Goal: Transaction & Acquisition: Book appointment/travel/reservation

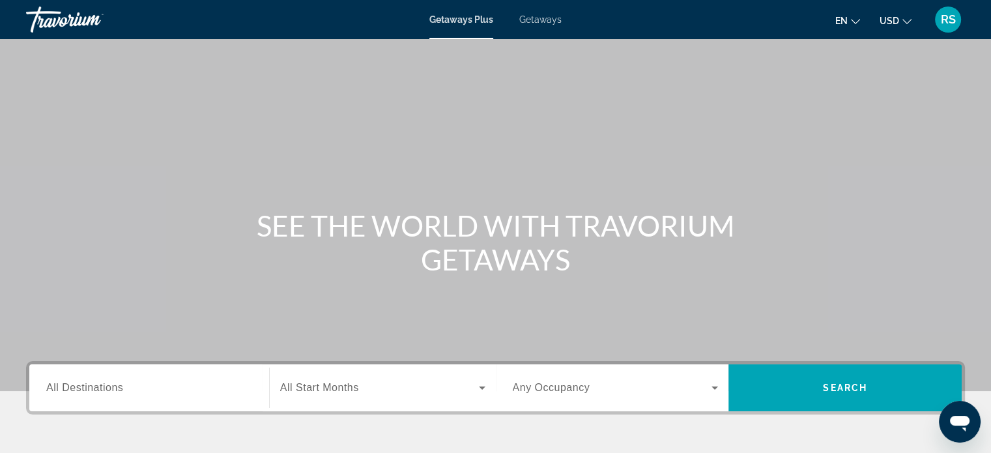
click at [101, 390] on span "All Destinations" at bounding box center [84, 387] width 77 height 11
click at [101, 390] on input "Destination All Destinations" at bounding box center [149, 389] width 206 height 16
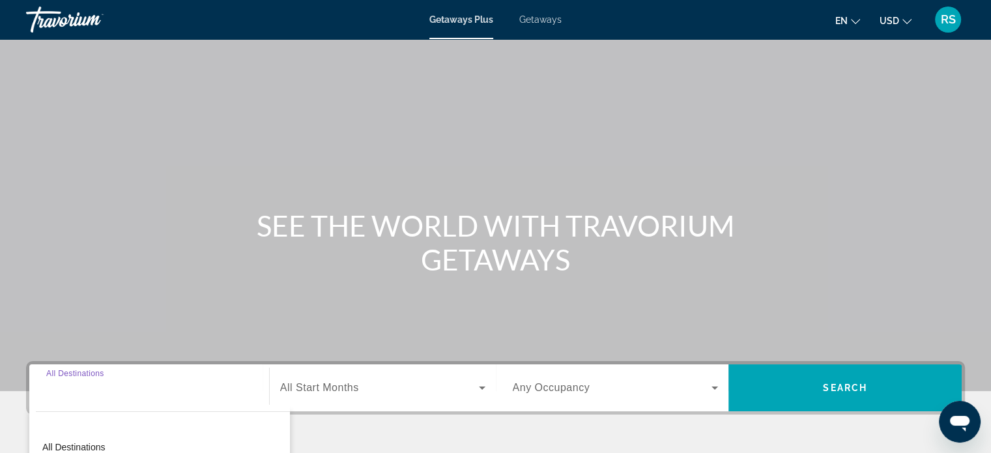
scroll to position [251, 0]
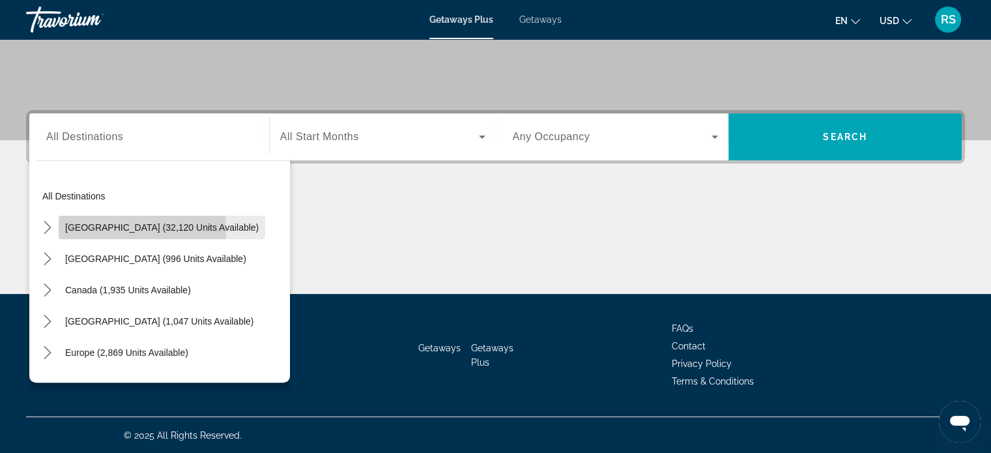
click at [89, 229] on span "[GEOGRAPHIC_DATA] (32,120 units available)" at bounding box center [162, 227] width 194 height 10
type input "**********"
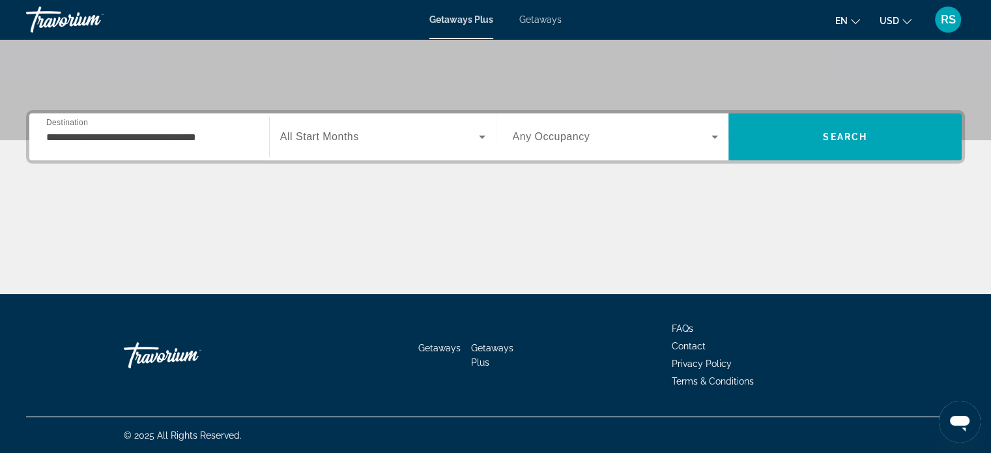
click at [332, 131] on span "All Start Months" at bounding box center [319, 136] width 79 height 11
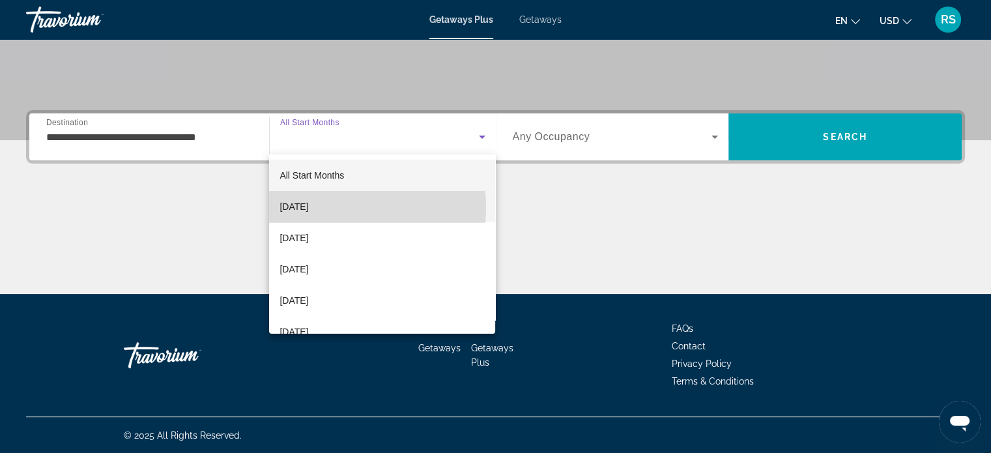
click at [297, 208] on span "[DATE]" at bounding box center [294, 207] width 29 height 16
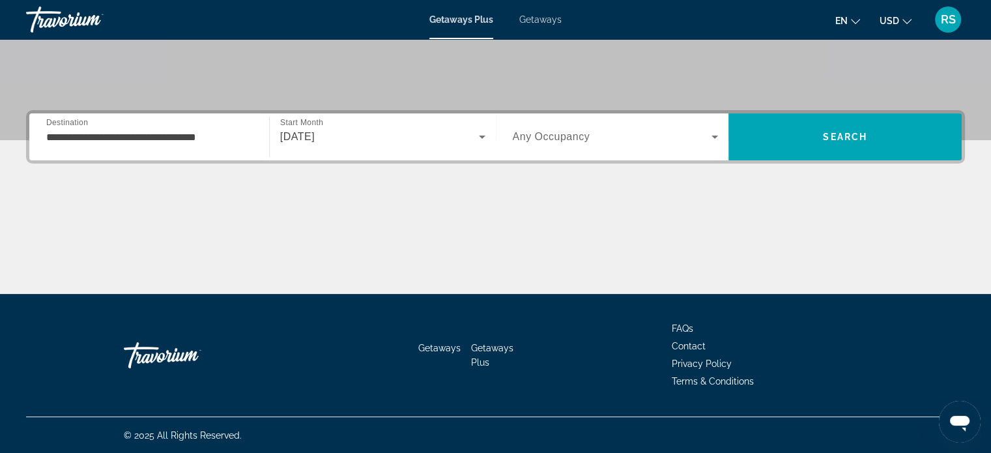
click at [549, 134] on span "Any Occupancy" at bounding box center [552, 136] width 78 height 11
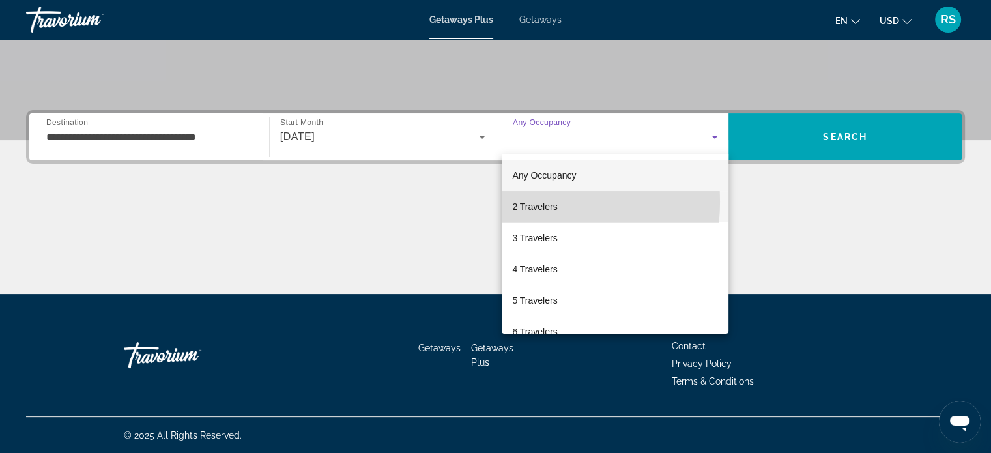
click at [513, 201] on span "2 Travelers" at bounding box center [534, 207] width 45 height 16
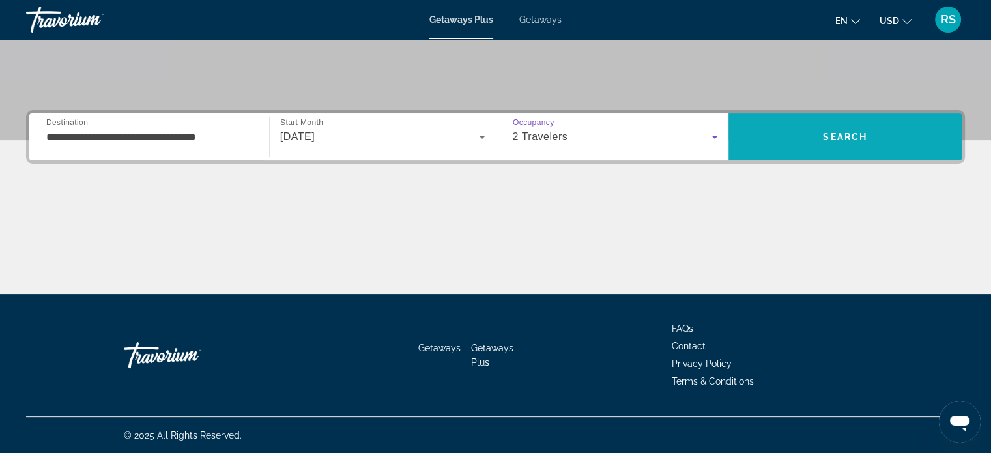
click at [802, 139] on span "Search" at bounding box center [845, 136] width 233 height 31
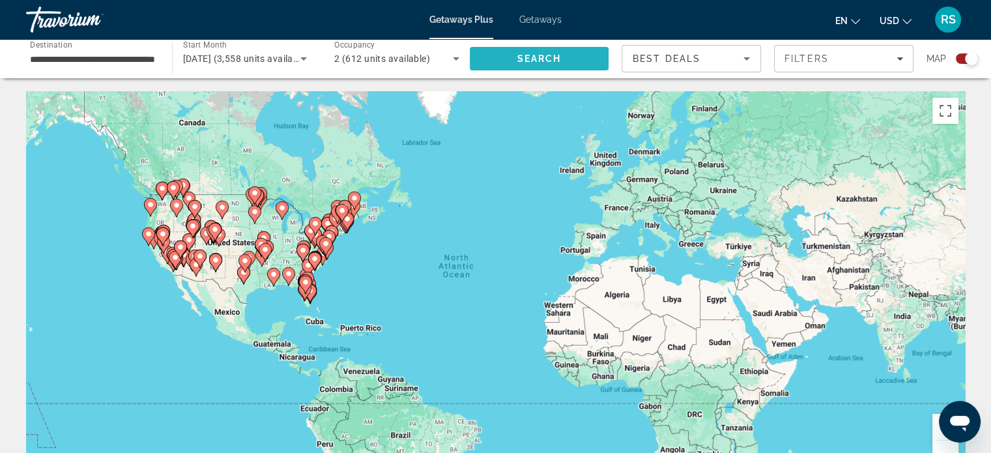
click at [558, 55] on span "Search" at bounding box center [539, 58] width 44 height 10
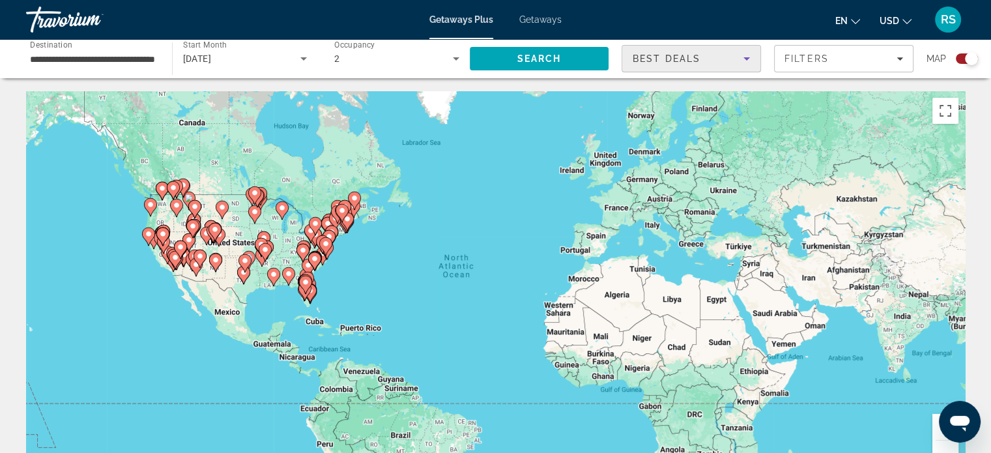
click at [748, 59] on icon "Sort by" at bounding box center [747, 58] width 7 height 3
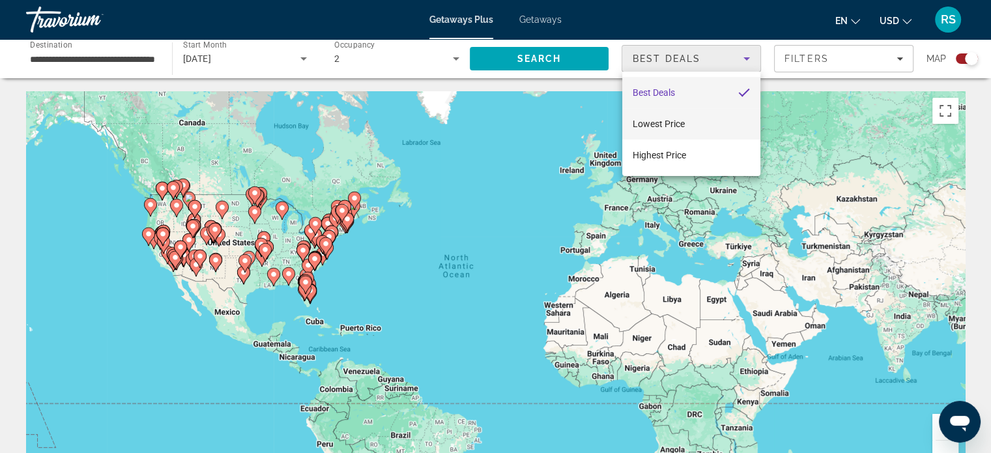
click at [638, 122] on span "Lowest Price" at bounding box center [659, 124] width 52 height 10
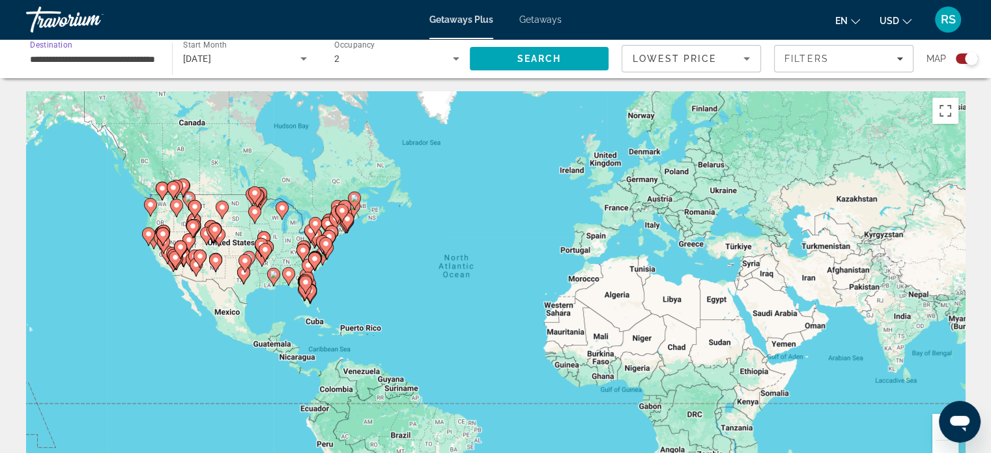
click at [102, 62] on input "**********" at bounding box center [92, 59] width 125 height 16
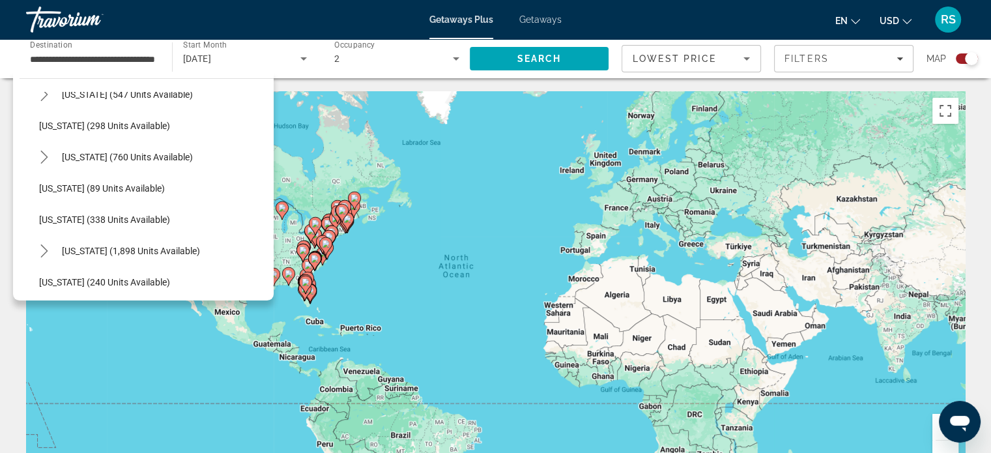
scroll to position [498, 0]
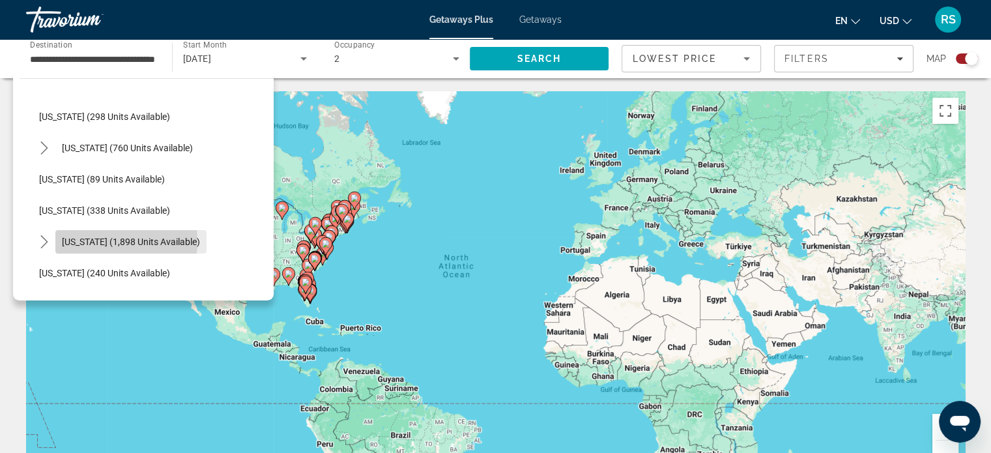
click at [91, 240] on span "[US_STATE] (1,898 units available)" at bounding box center [131, 242] width 138 height 10
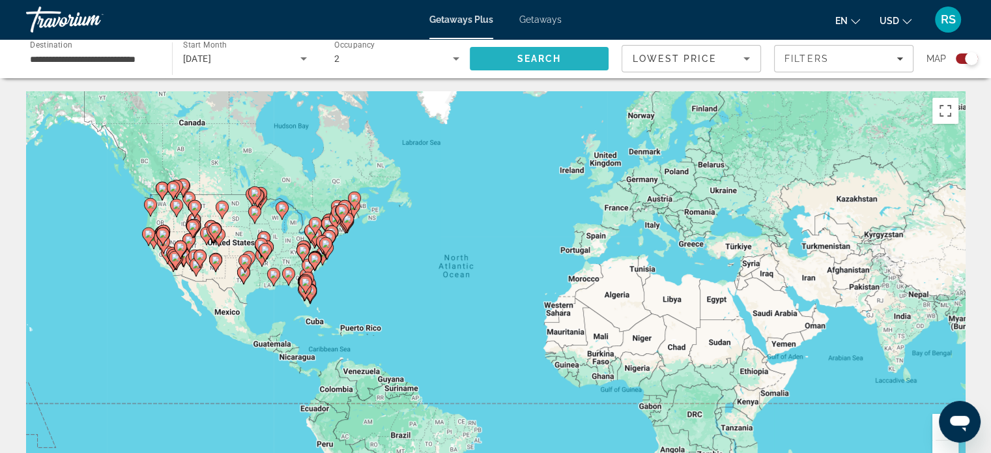
click at [506, 55] on span "Search" at bounding box center [539, 58] width 139 height 31
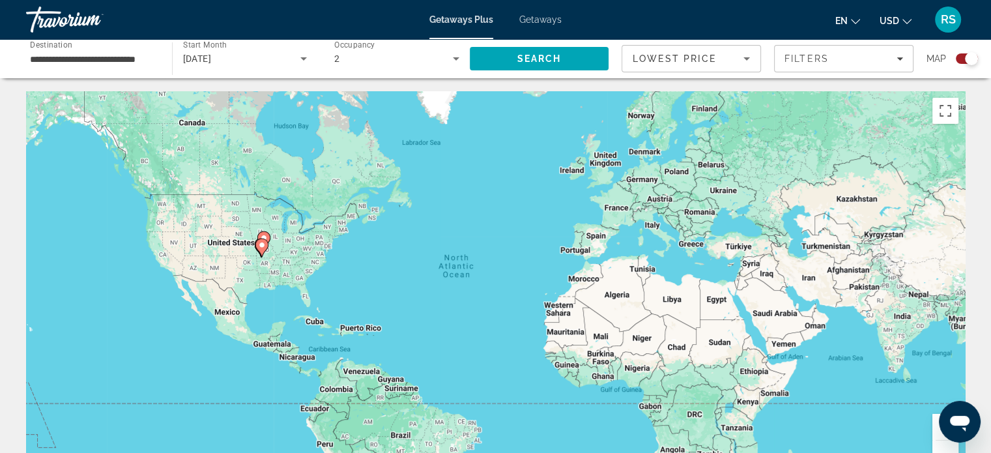
click at [260, 242] on image "Main content" at bounding box center [262, 245] width 8 height 8
type input "**********"
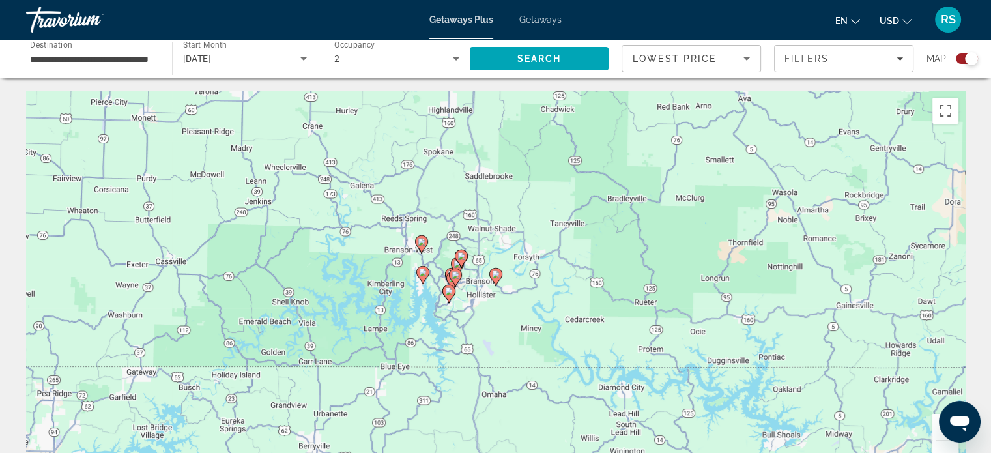
click at [461, 262] on icon "Main content" at bounding box center [461, 258] width 12 height 17
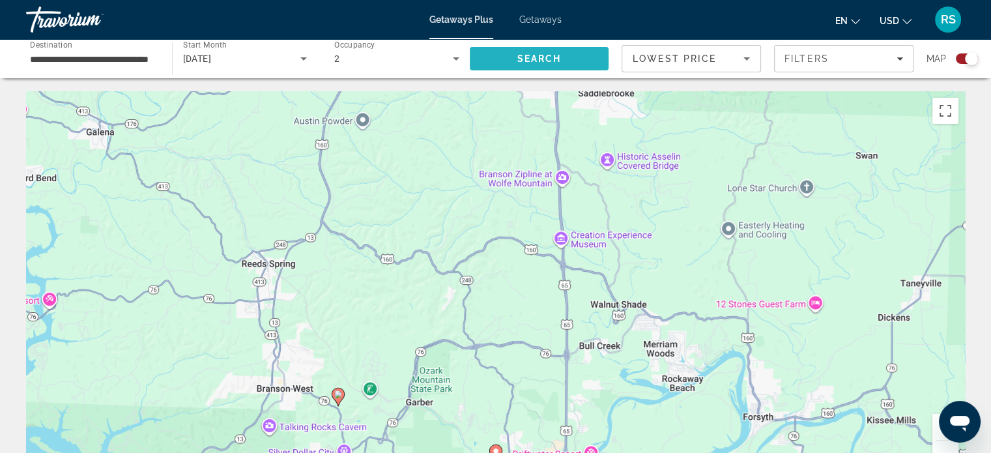
click at [532, 60] on span "Search" at bounding box center [539, 58] width 44 height 10
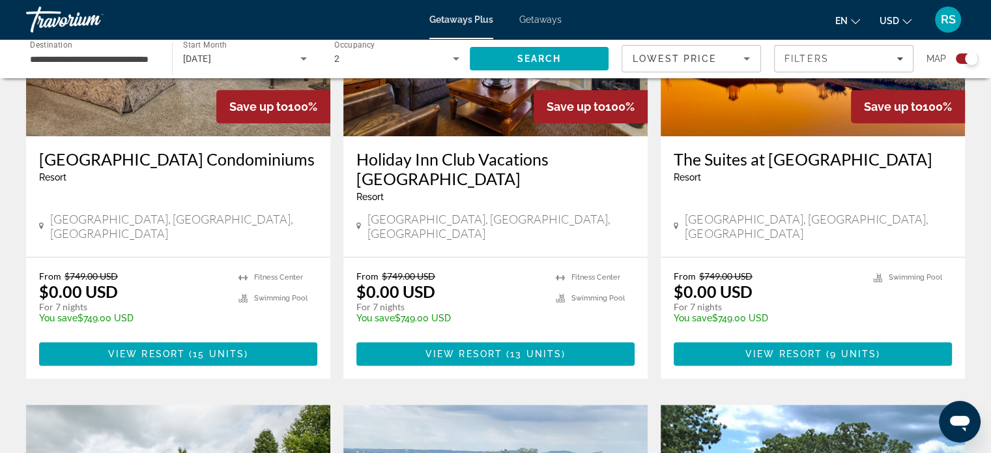
scroll to position [609, 0]
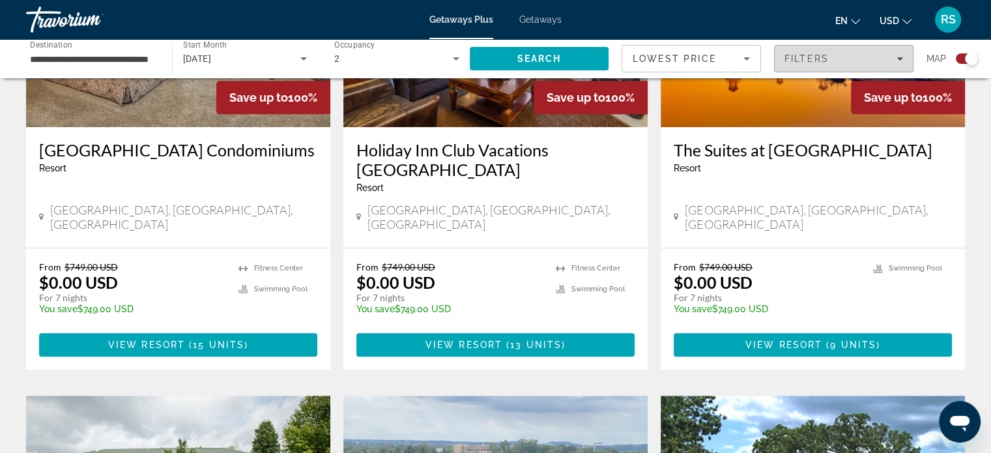
click at [902, 57] on icon "Filters" at bounding box center [900, 58] width 7 height 7
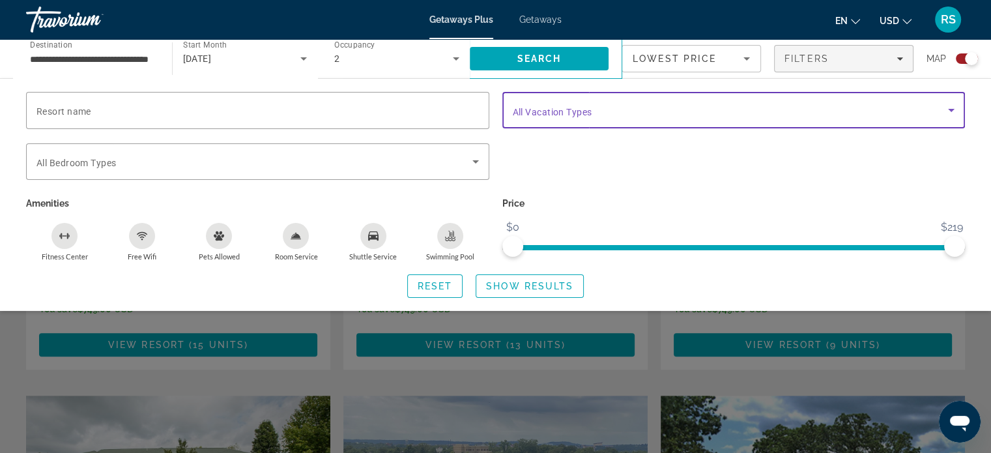
click at [950, 109] on icon "Search widget" at bounding box center [951, 110] width 7 height 3
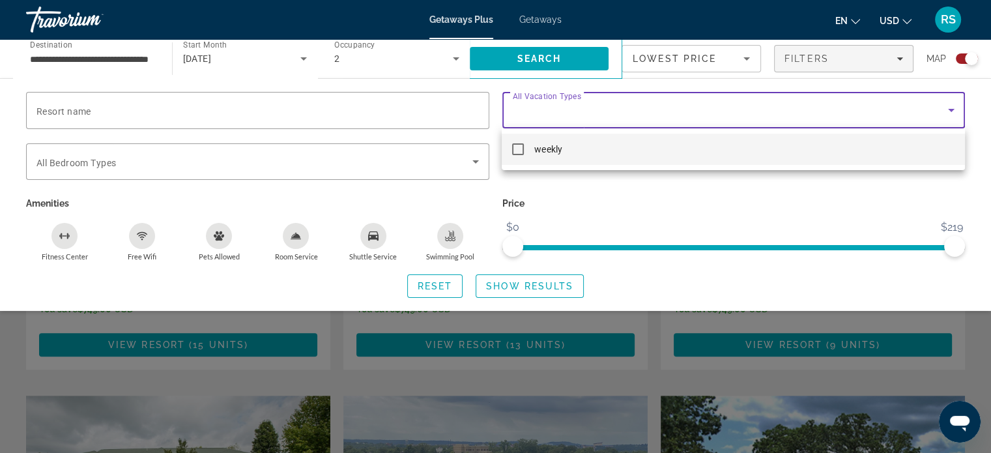
drag, startPoint x: 949, startPoint y: 243, endPoint x: 721, endPoint y: 248, distance: 227.5
click at [721, 248] on div at bounding box center [495, 226] width 991 height 453
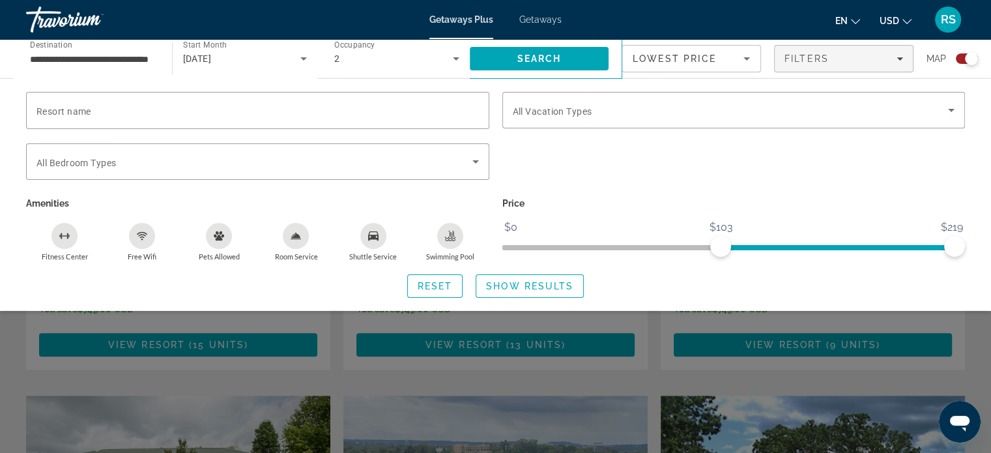
click at [721, 248] on ngx-slider "$0 $219 $103 $219" at bounding box center [733, 246] width 463 height 3
click at [509, 248] on ngx-slider "$0 $219 $0 $219" at bounding box center [733, 246] width 463 height 3
click at [528, 16] on span "Getaways" at bounding box center [540, 19] width 42 height 10
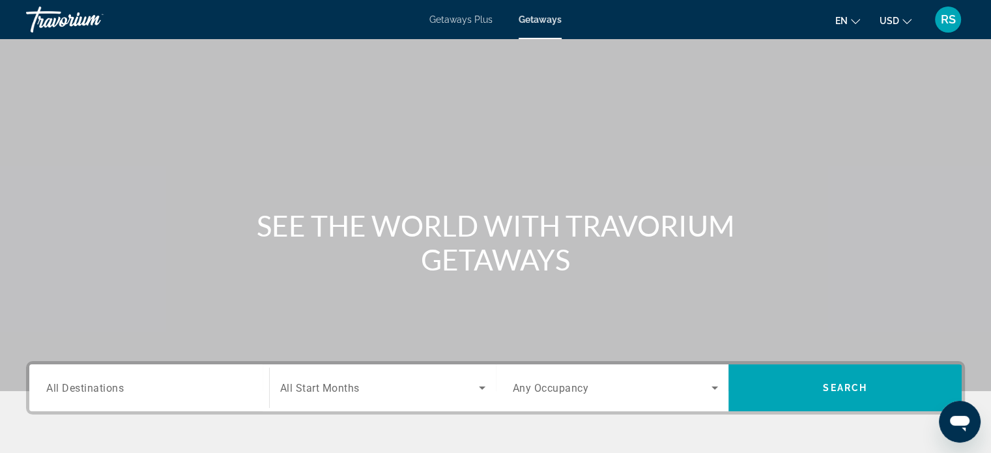
click at [106, 388] on span "All Destinations" at bounding box center [85, 387] width 78 height 12
click at [106, 388] on input "Destination All Destinations" at bounding box center [149, 389] width 206 height 16
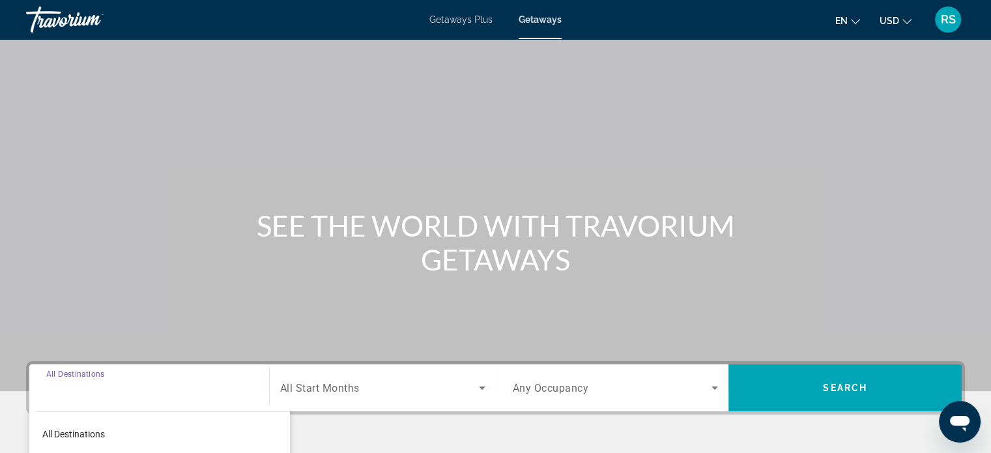
scroll to position [251, 0]
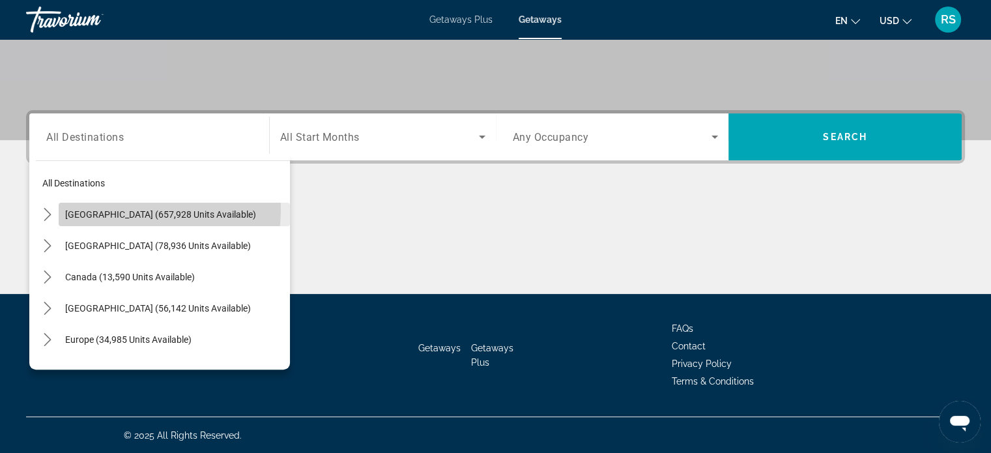
click at [115, 209] on span "United States (657,928 units available)" at bounding box center [160, 214] width 191 height 10
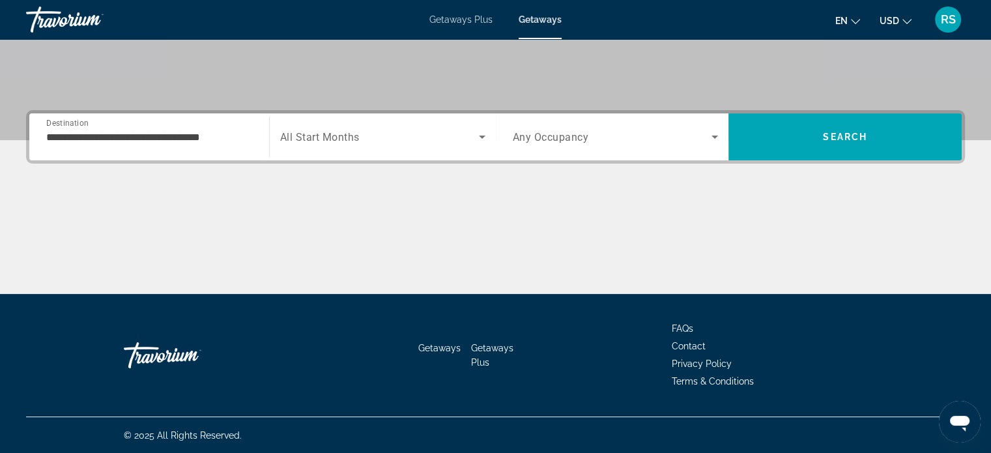
click at [321, 135] on span "All Start Months" at bounding box center [319, 137] width 79 height 12
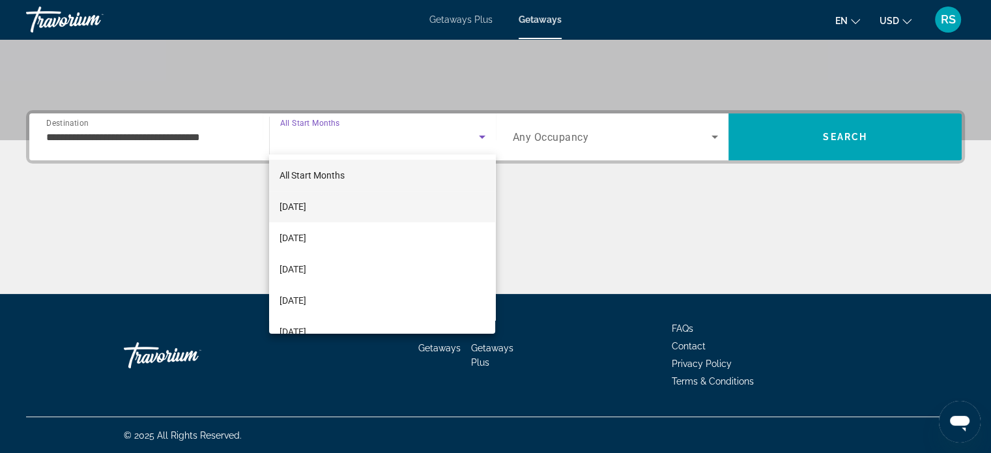
click at [293, 208] on span "[DATE]" at bounding box center [293, 207] width 27 height 16
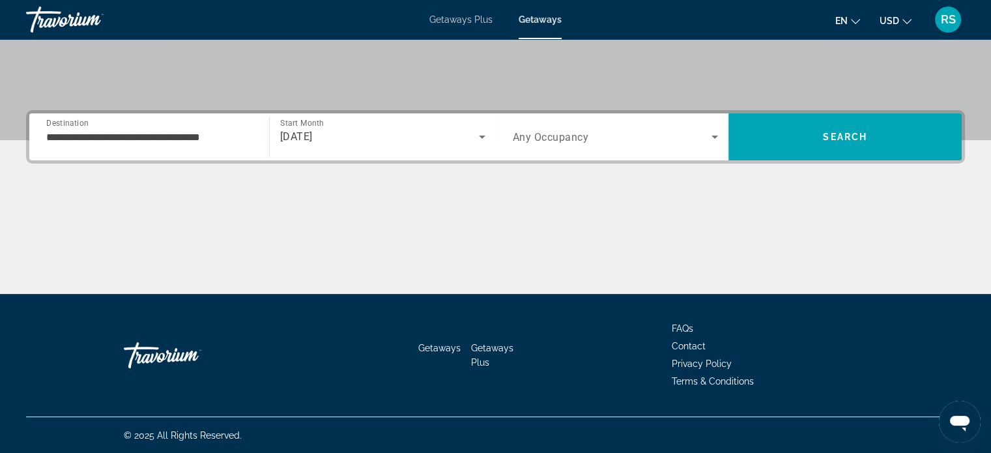
click at [555, 131] on span "Any Occupancy" at bounding box center [551, 137] width 76 height 12
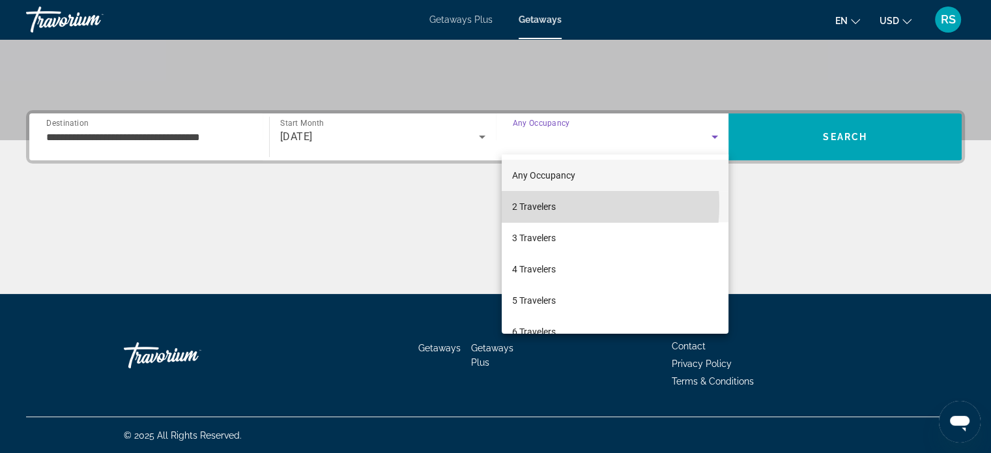
click at [530, 205] on span "2 Travelers" at bounding box center [534, 207] width 44 height 16
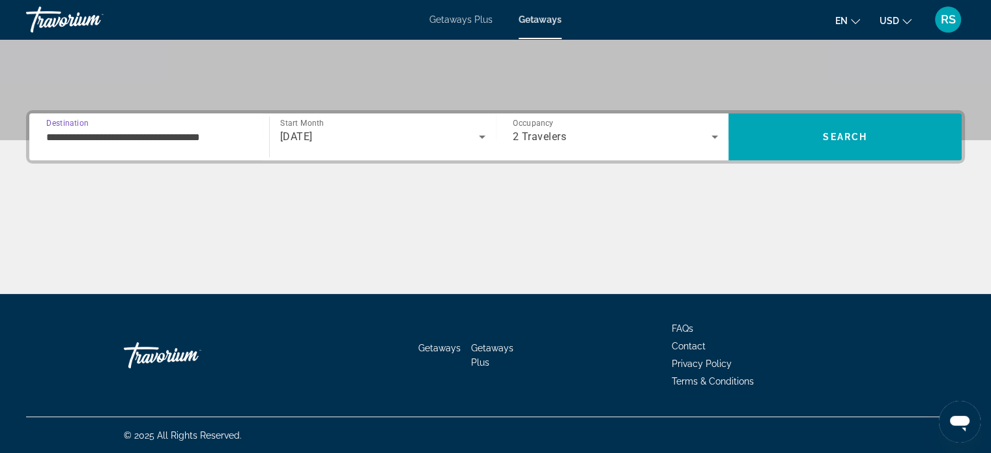
click at [78, 136] on input "**********" at bounding box center [149, 138] width 206 height 16
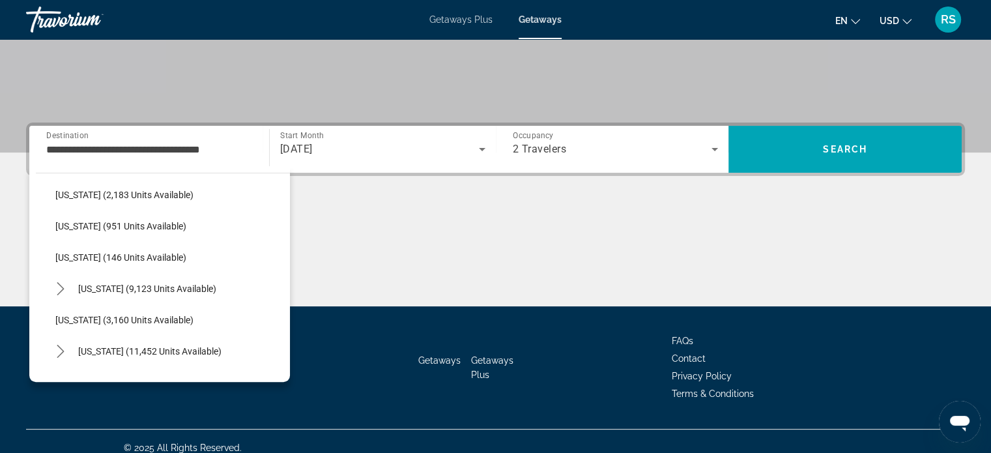
scroll to position [600, 0]
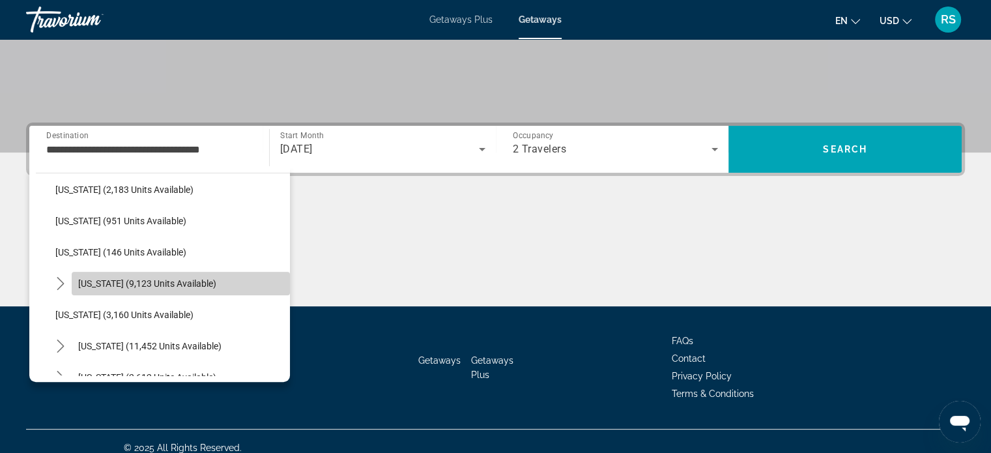
click at [187, 281] on span "Missouri (9,123 units available)" at bounding box center [147, 283] width 138 height 10
type input "**********"
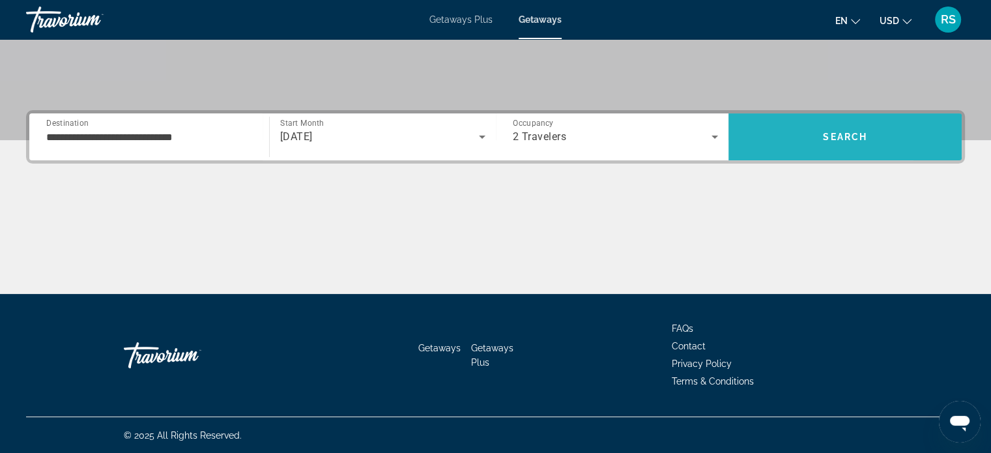
click at [773, 141] on span "Search" at bounding box center [845, 136] width 233 height 31
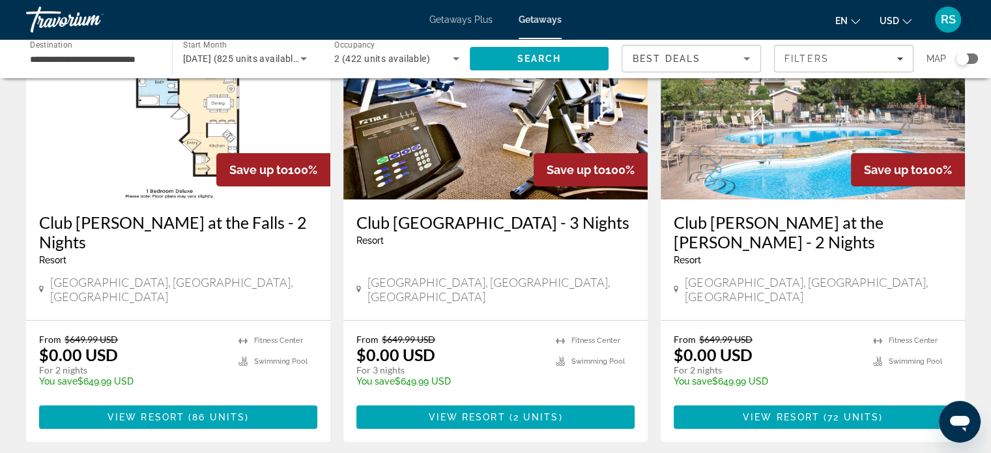
scroll to position [136, 0]
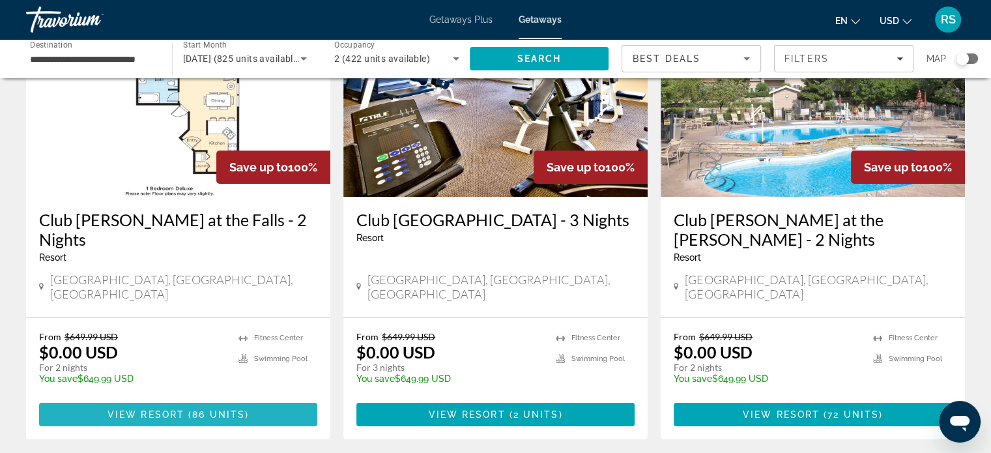
click at [257, 399] on span "Main content" at bounding box center [178, 414] width 278 height 31
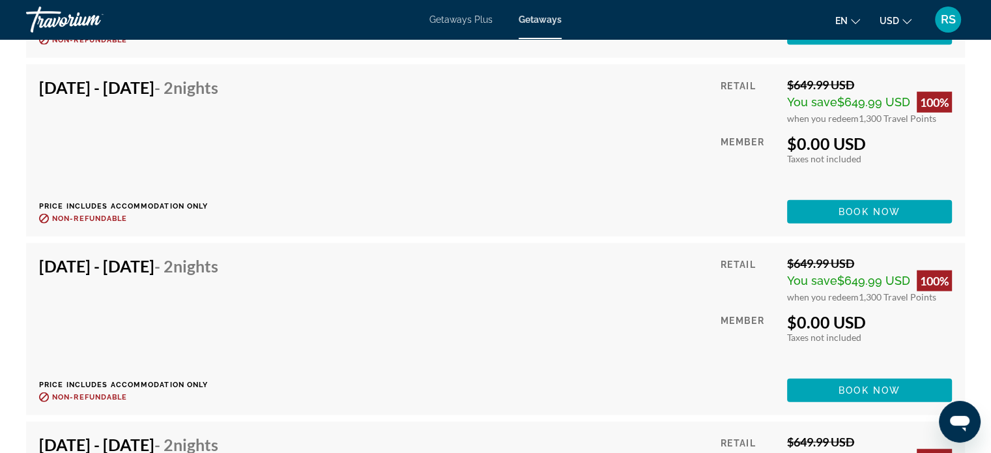
scroll to position [2974, 0]
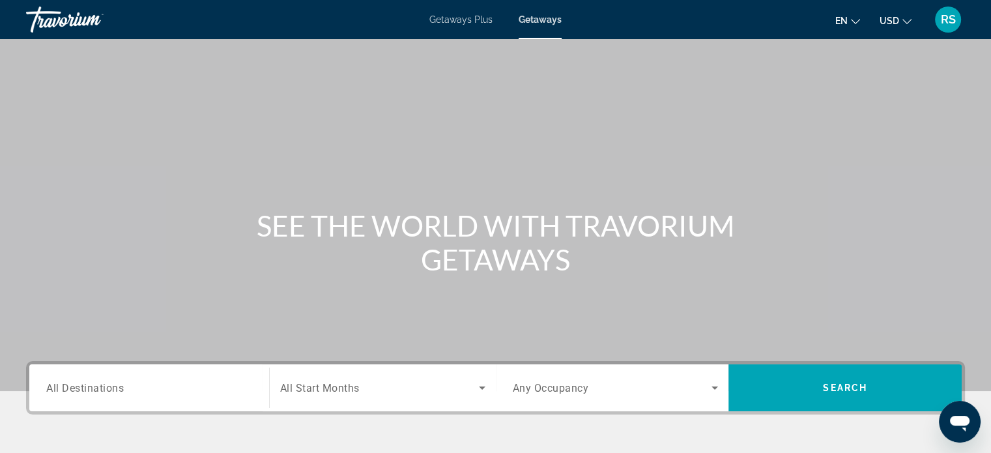
drag, startPoint x: 980, startPoint y: 162, endPoint x: 81, endPoint y: 378, distance: 924.1
click at [81, 378] on div "Search widget" at bounding box center [149, 387] width 206 height 37
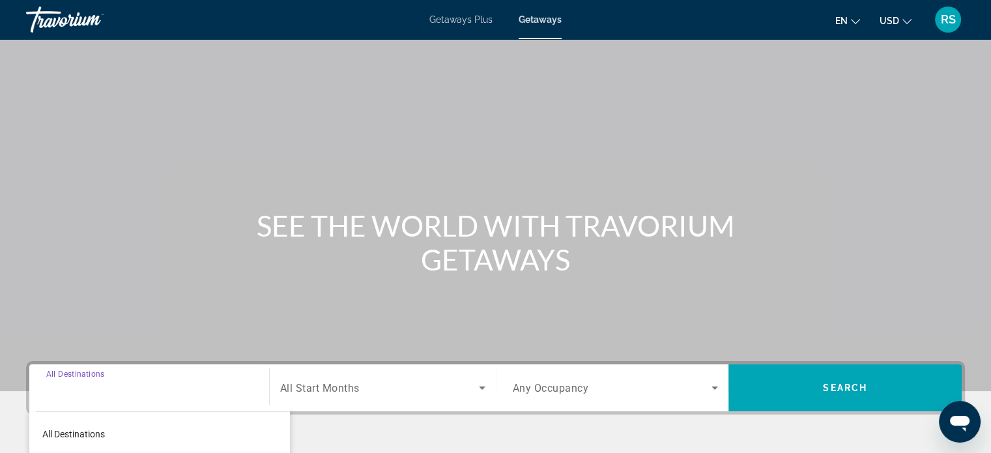
scroll to position [251, 0]
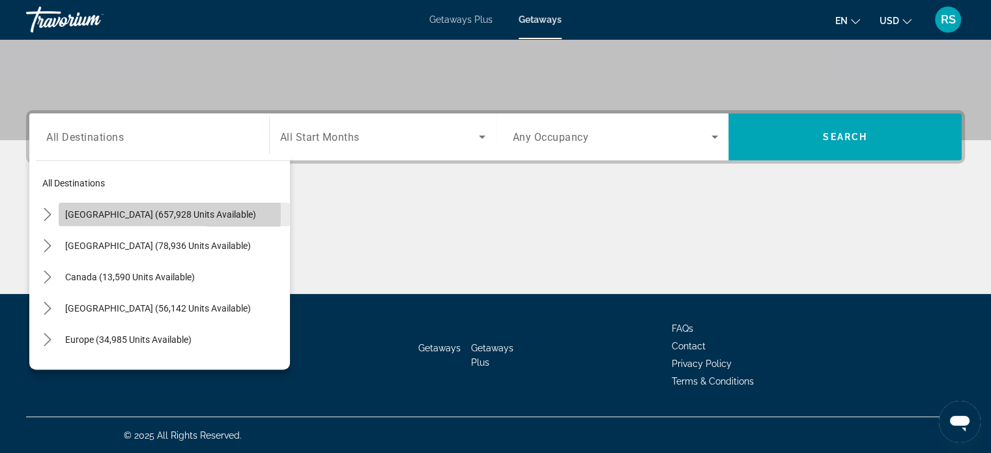
click at [78, 212] on span "United States (657,928 units available)" at bounding box center [160, 214] width 191 height 10
type input "**********"
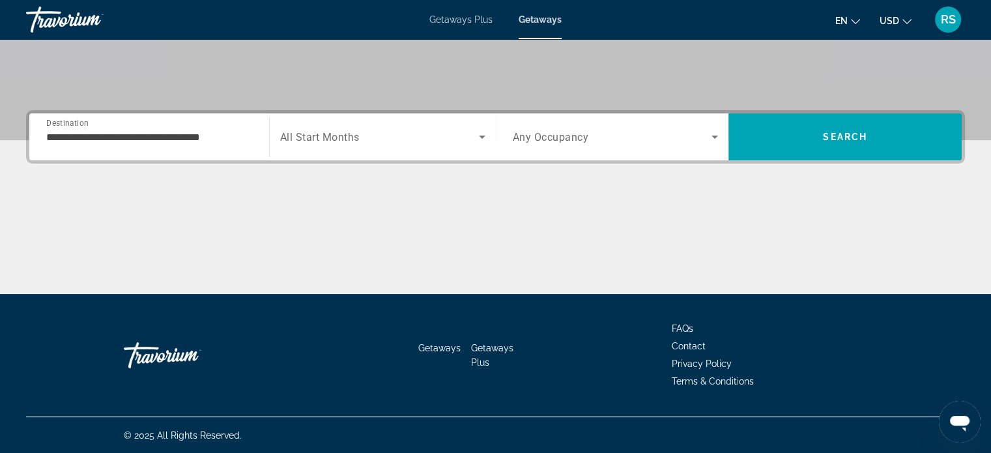
click at [328, 136] on span "All Start Months" at bounding box center [319, 137] width 79 height 12
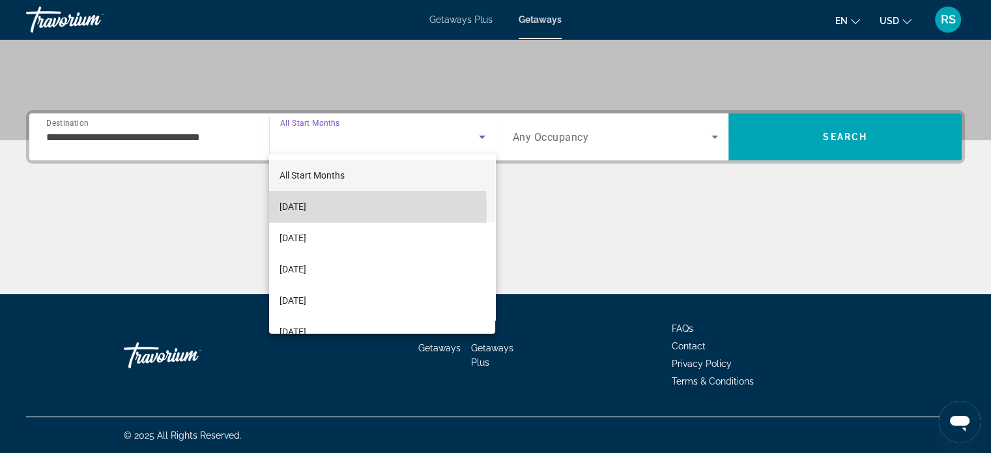
click at [305, 210] on span "[DATE]" at bounding box center [293, 207] width 27 height 16
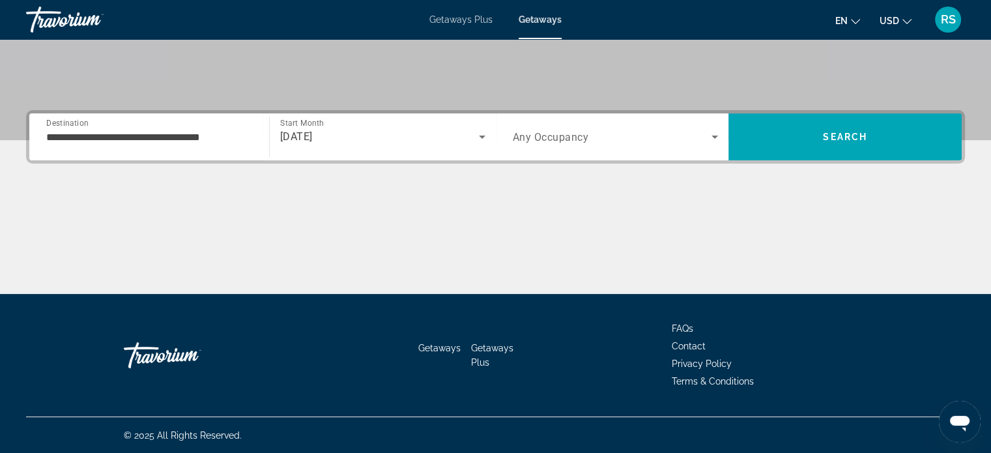
click at [527, 135] on span "Any Occupancy" at bounding box center [551, 137] width 76 height 12
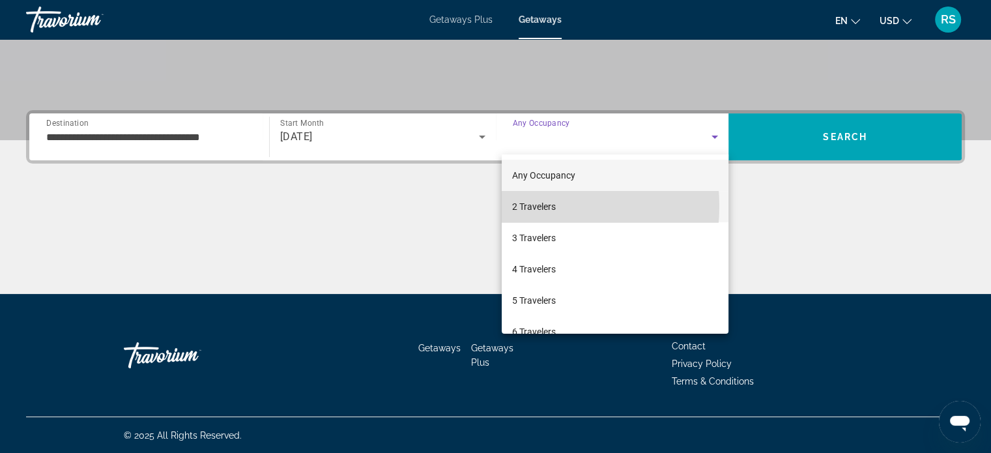
click at [512, 206] on mat-option "2 Travelers" at bounding box center [615, 206] width 227 height 31
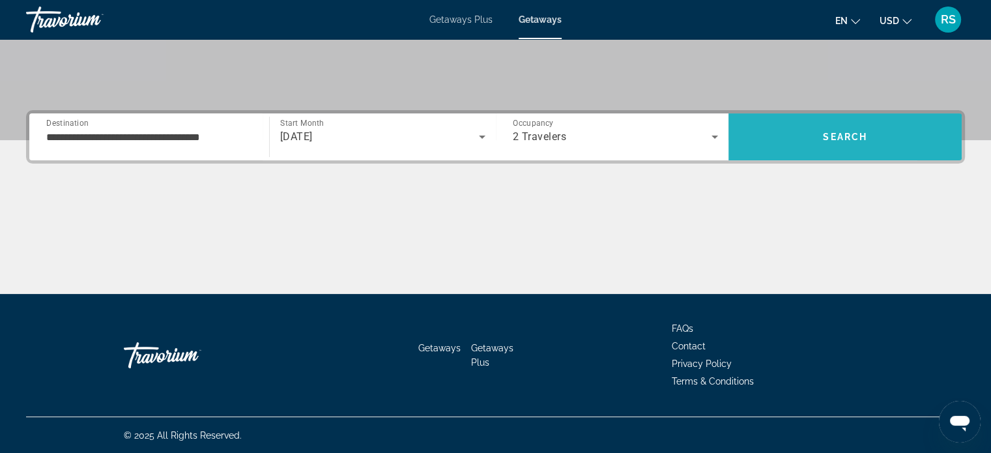
click at [775, 138] on span "Search" at bounding box center [845, 136] width 233 height 31
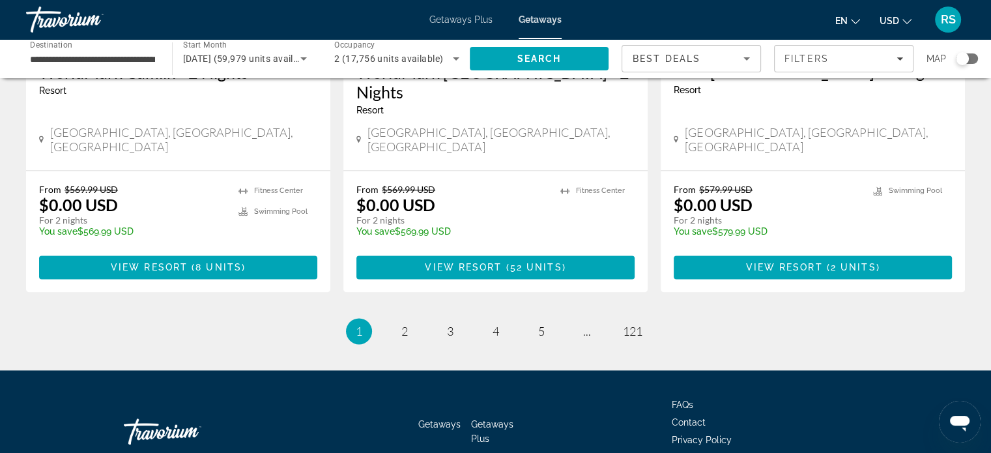
scroll to position [1703, 0]
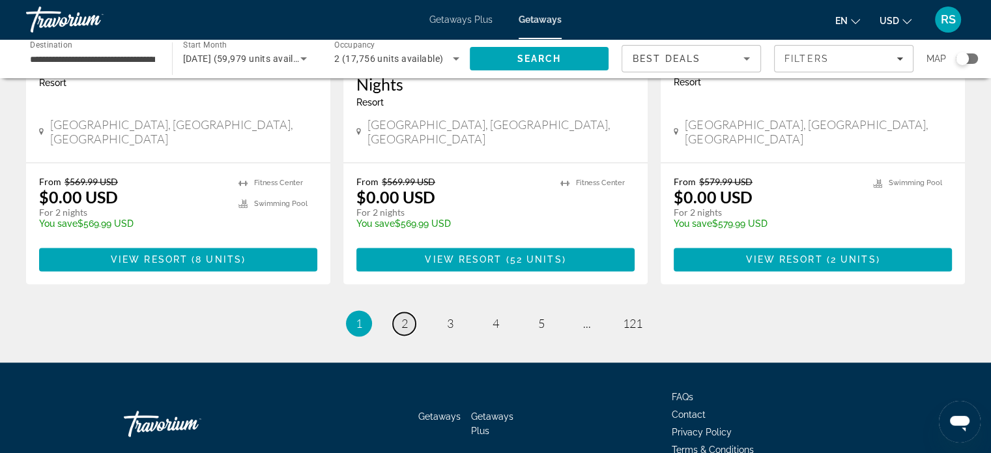
click at [401, 316] on span "2" at bounding box center [404, 323] width 7 height 14
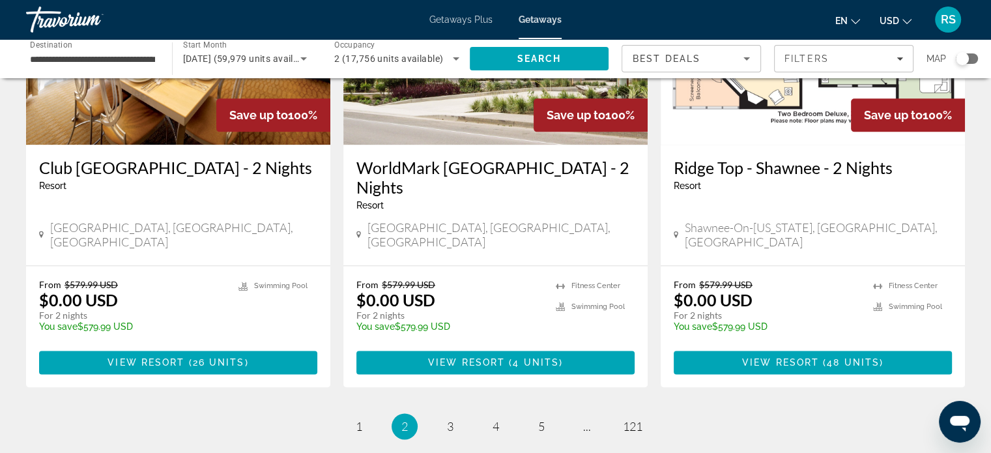
scroll to position [1643, 0]
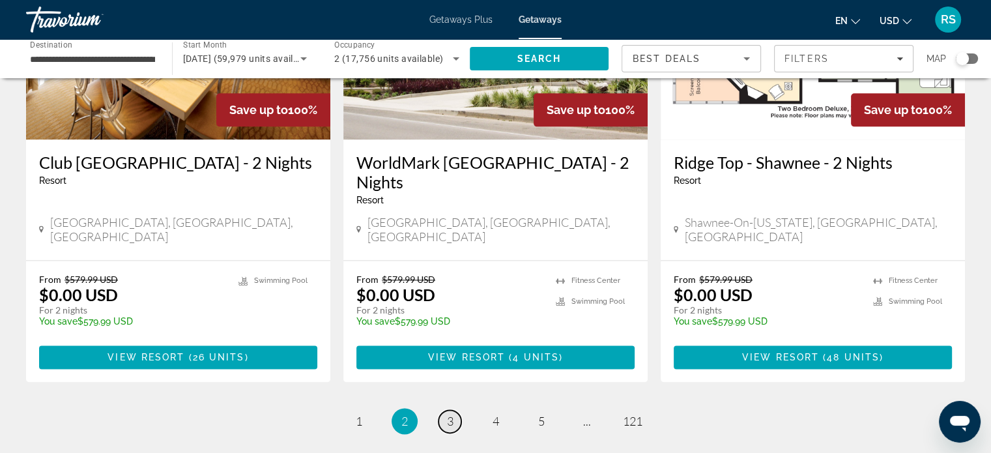
click at [448, 414] on span "3" at bounding box center [450, 421] width 7 height 14
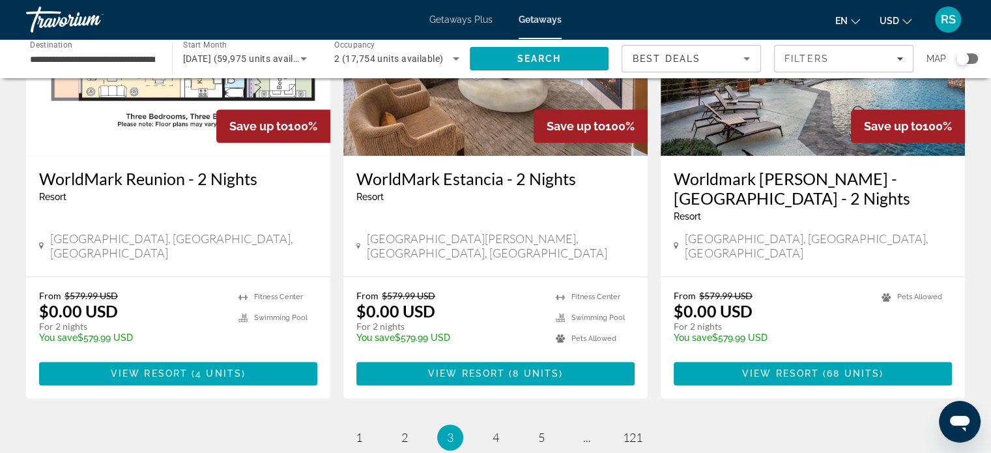
scroll to position [1617, 0]
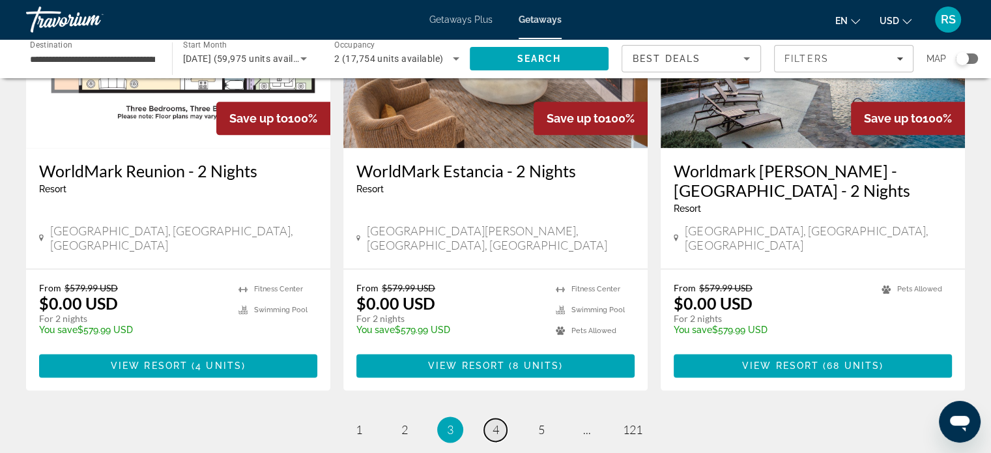
click at [495, 422] on span "4" at bounding box center [496, 429] width 7 height 14
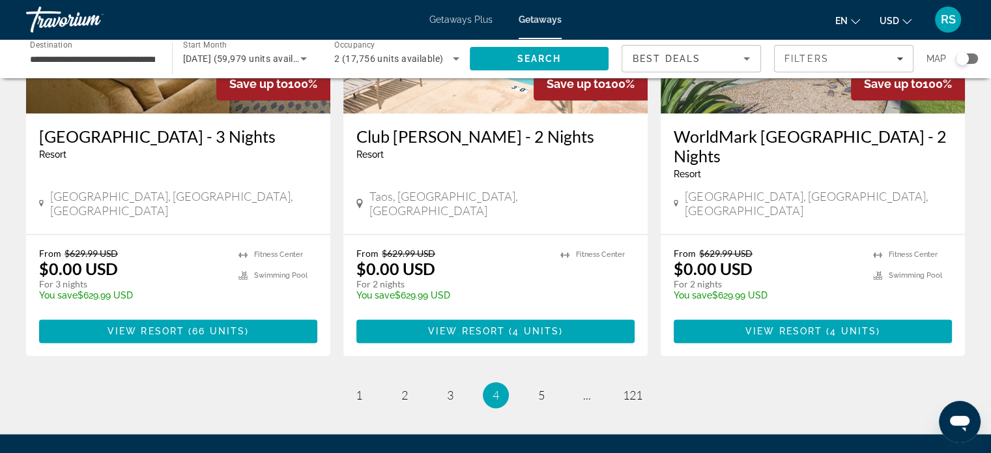
scroll to position [1638, 0]
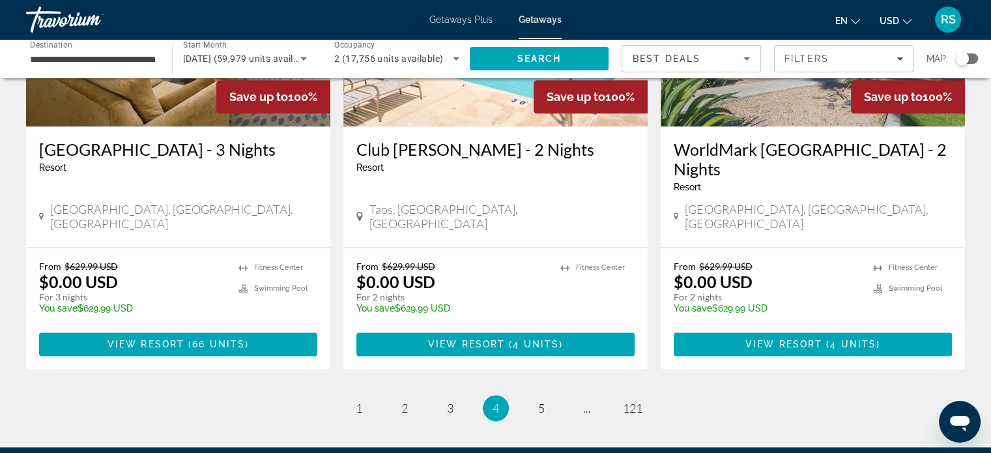
drag, startPoint x: 996, startPoint y: 78, endPoint x: 18, endPoint y: 1, distance: 981.1
click at [540, 401] on span "5" at bounding box center [541, 408] width 7 height 14
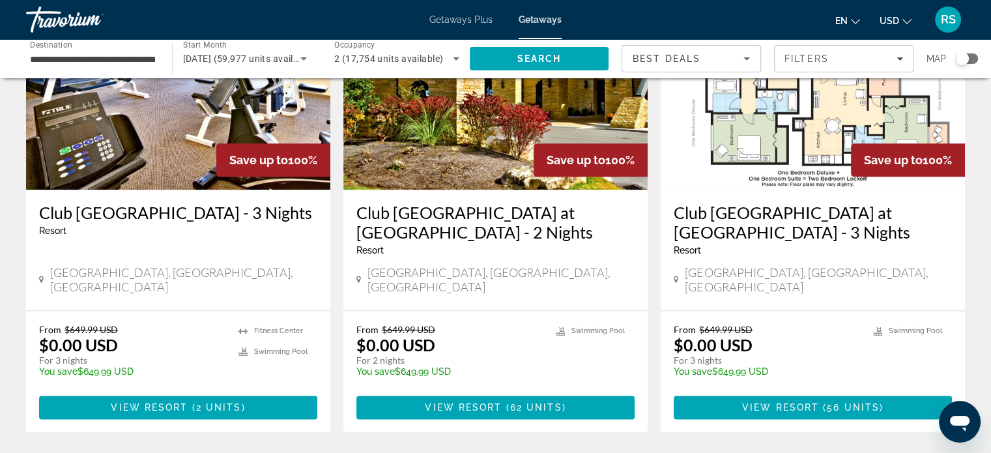
scroll to position [1580, 0]
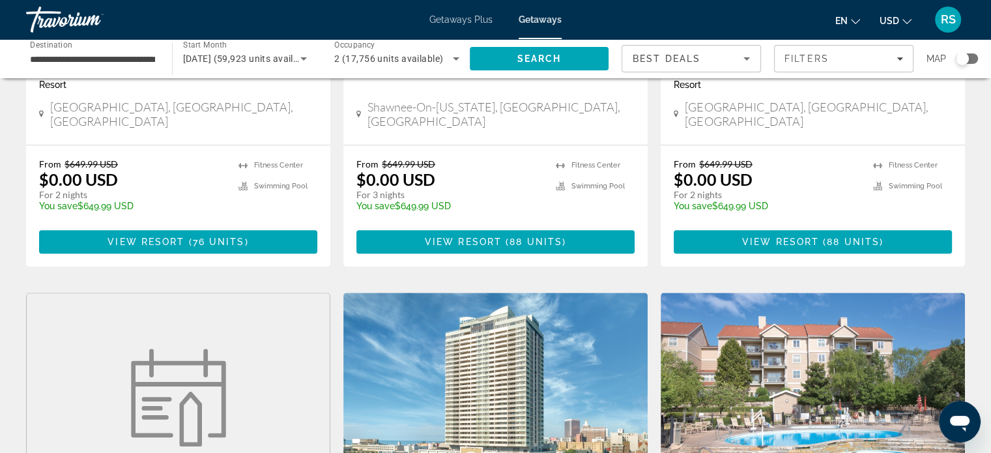
scroll to position [766, 0]
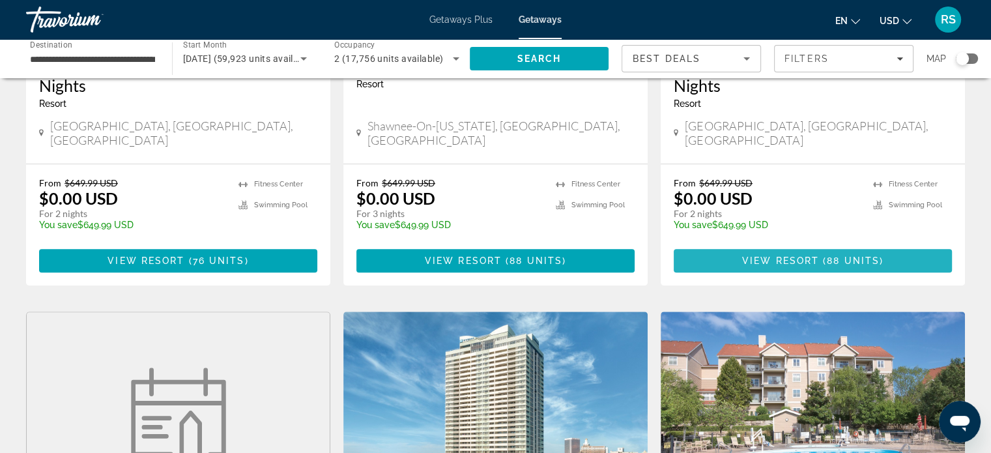
click at [861, 255] on span "88 units" at bounding box center [853, 260] width 53 height 10
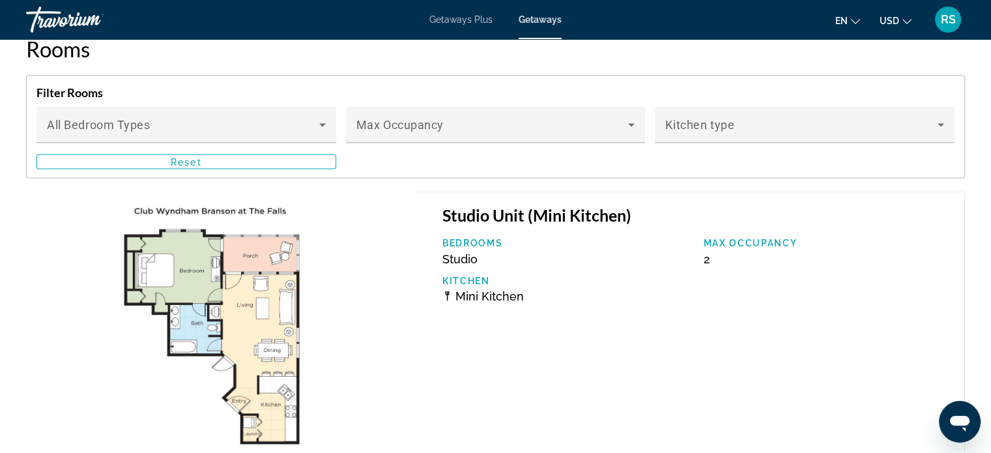
scroll to position [2374, 0]
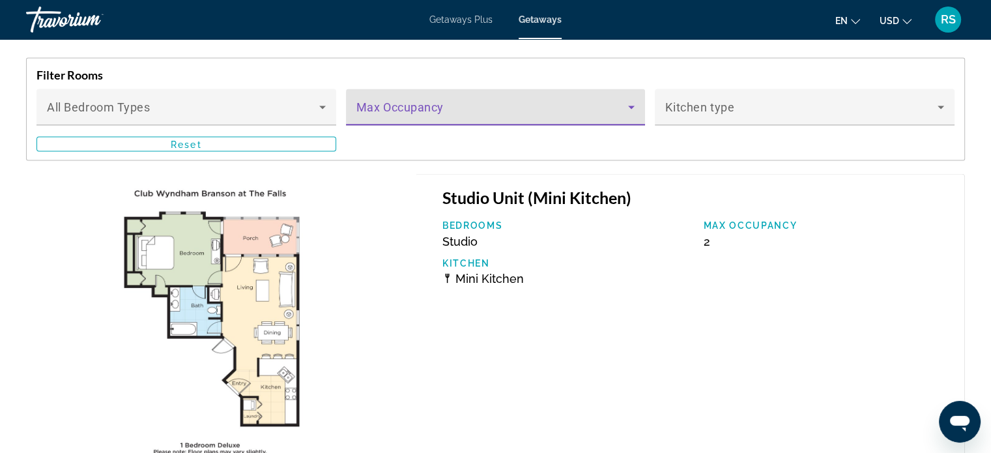
click at [629, 101] on icon "Main content" at bounding box center [632, 107] width 16 height 16
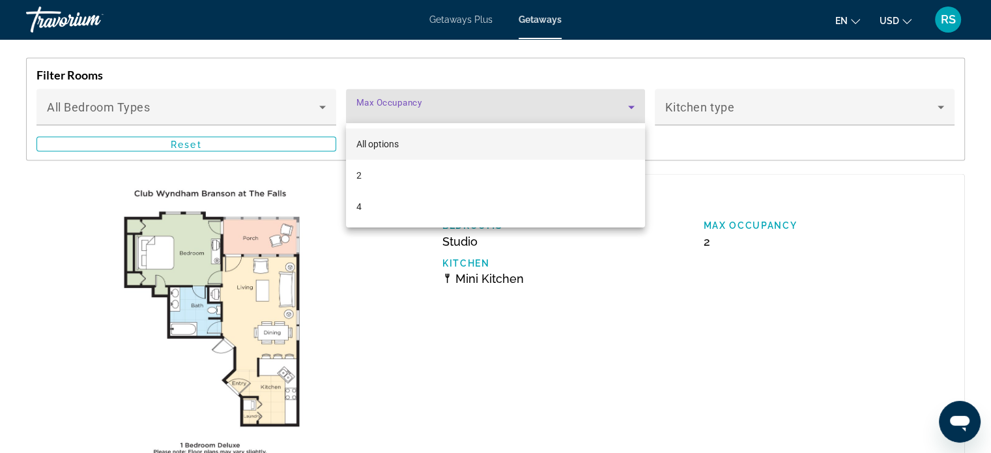
click at [941, 104] on div at bounding box center [495, 226] width 991 height 453
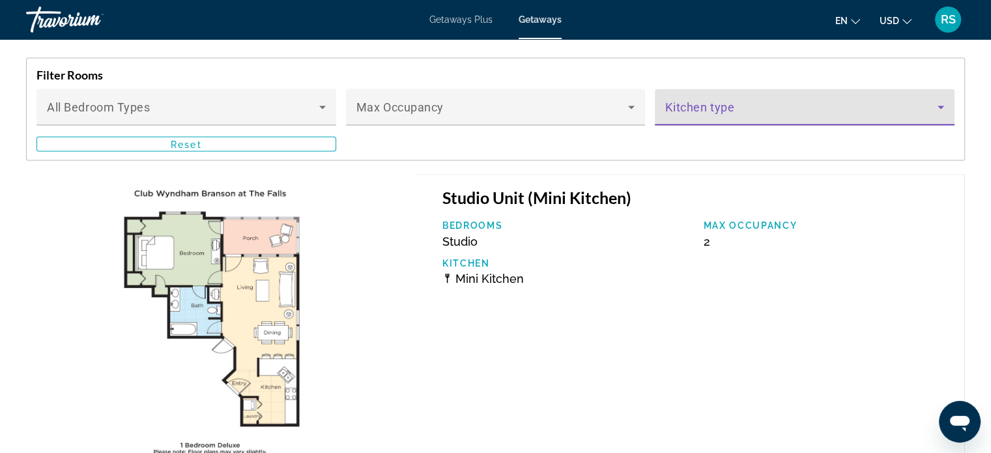
click at [941, 106] on icon "Main content" at bounding box center [941, 107] width 7 height 3
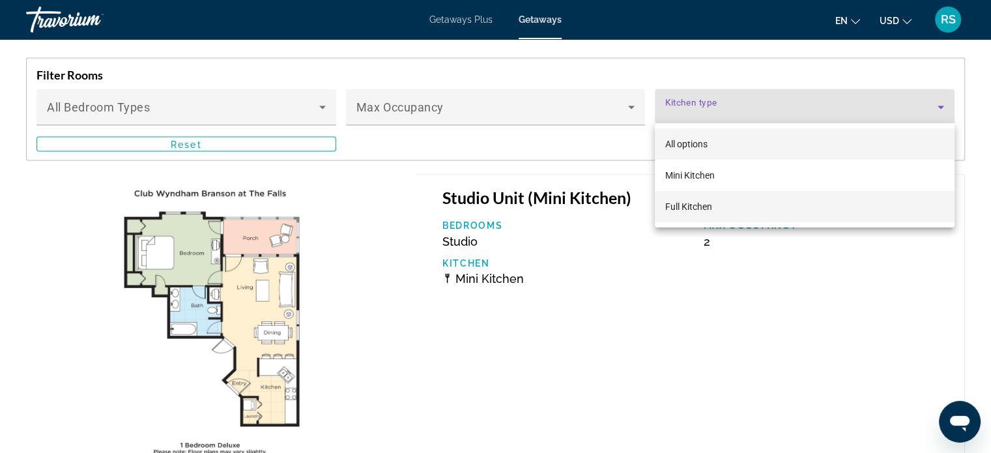
click at [696, 209] on span "Full Kitchen" at bounding box center [688, 206] width 47 height 10
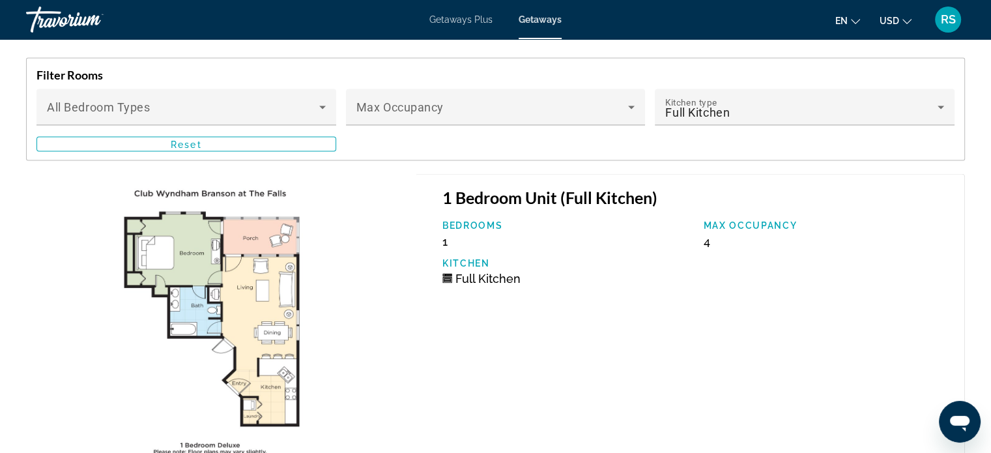
click at [222, 325] on img "Main content" at bounding box center [221, 321] width 390 height 297
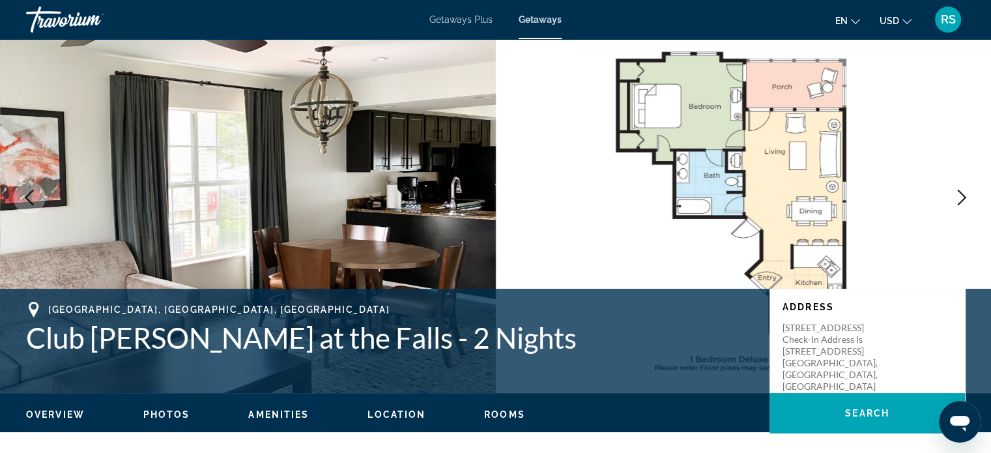
scroll to position [0, 0]
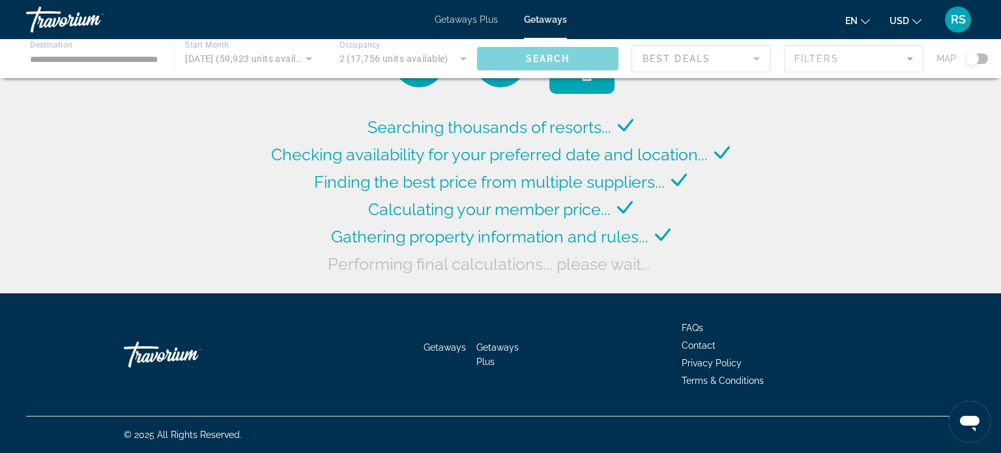
click at [140, 57] on div "Main content" at bounding box center [500, 58] width 1001 height 39
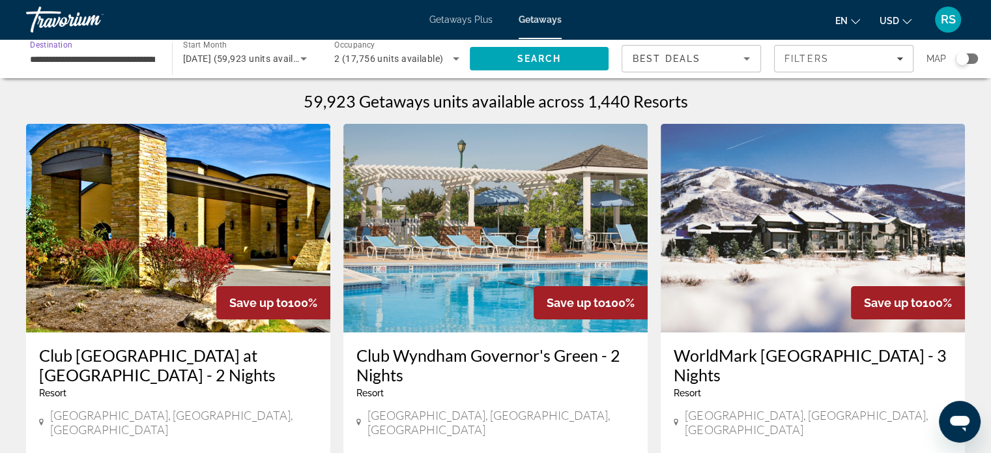
click at [122, 60] on input "**********" at bounding box center [92, 59] width 125 height 16
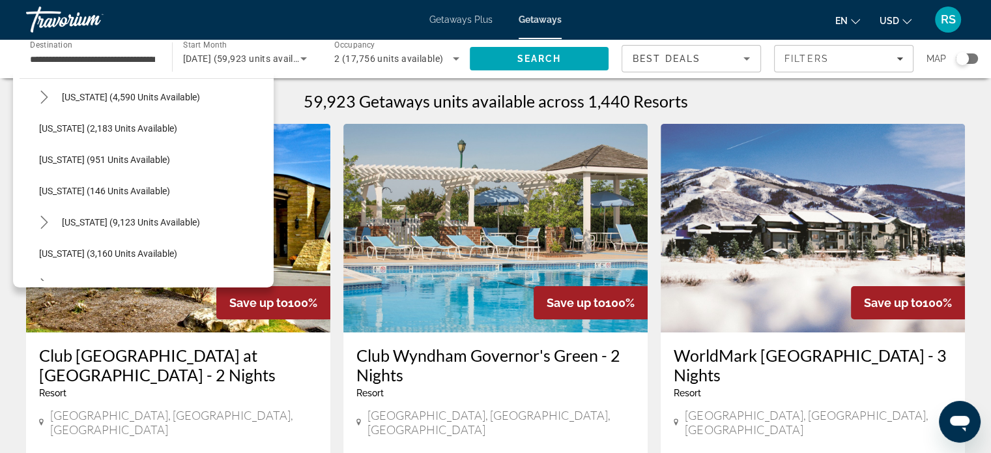
scroll to position [572, 0]
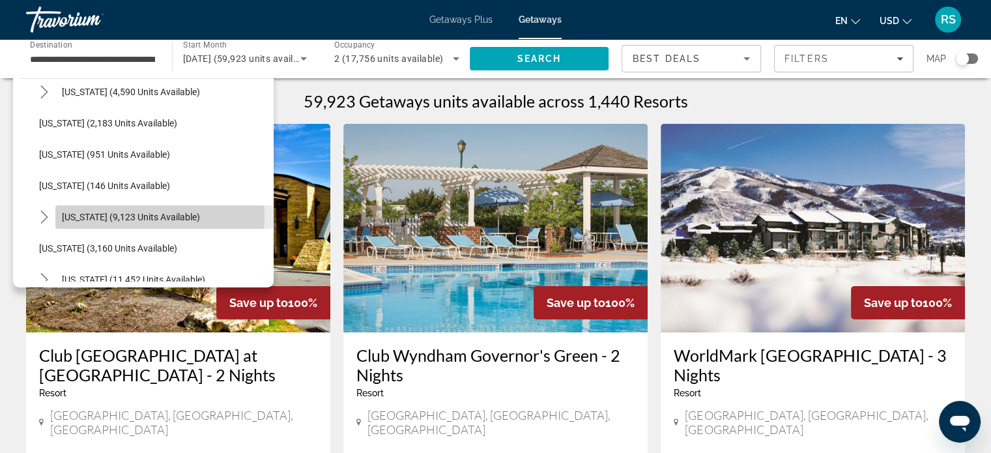
click at [148, 215] on span "Missouri (9,123 units available)" at bounding box center [131, 217] width 138 height 10
type input "**********"
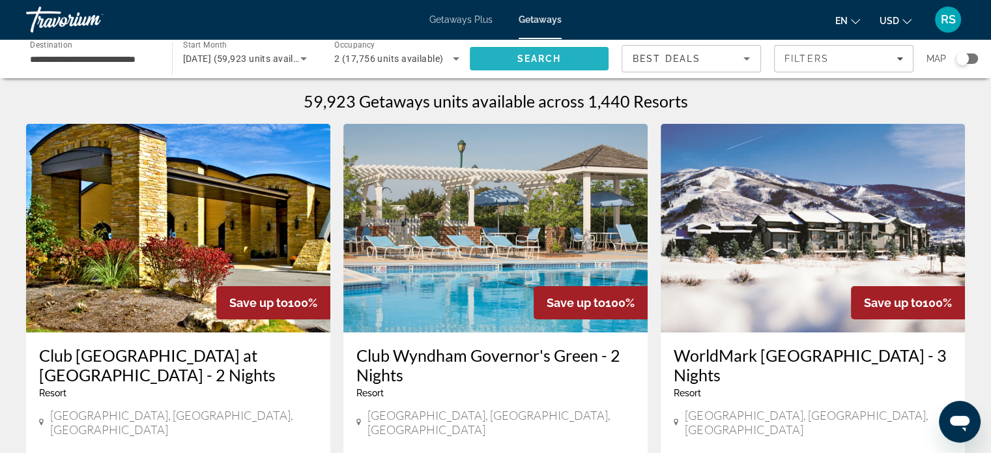
click at [545, 53] on span "Search" at bounding box center [539, 58] width 44 height 10
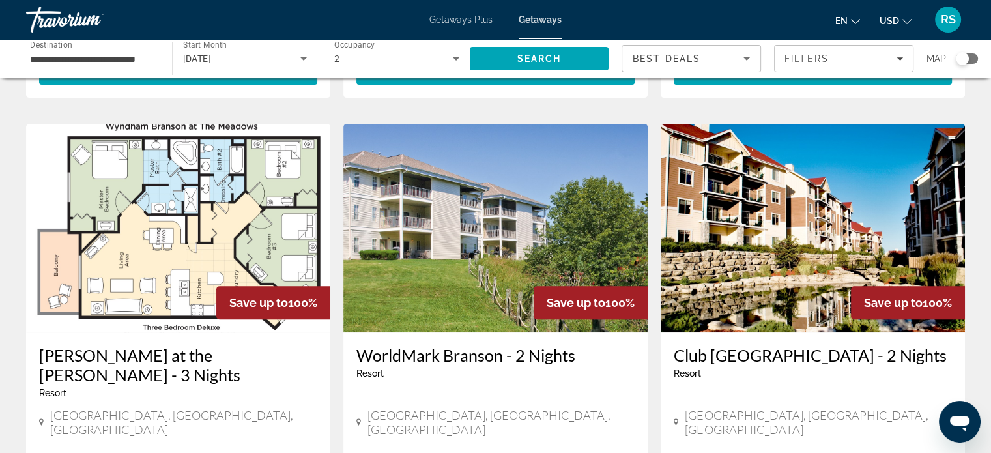
scroll to position [480, 0]
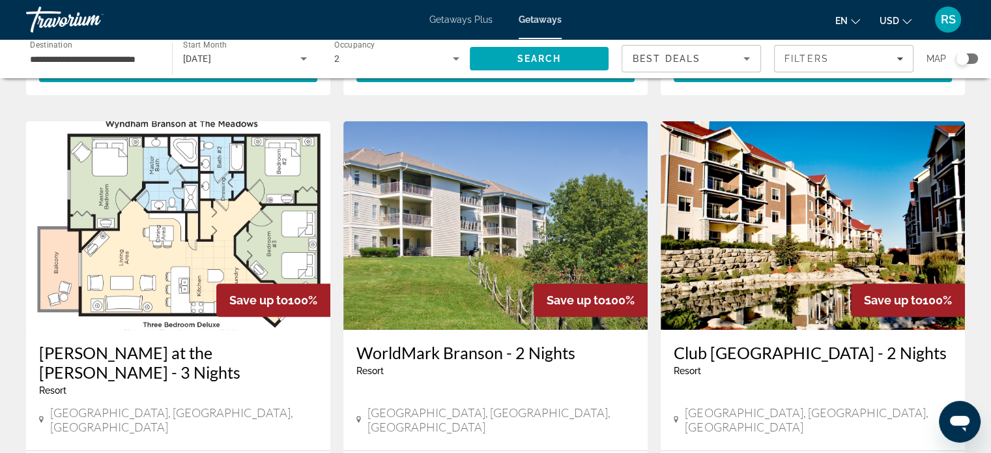
click at [833, 263] on img "Main content" at bounding box center [813, 225] width 304 height 209
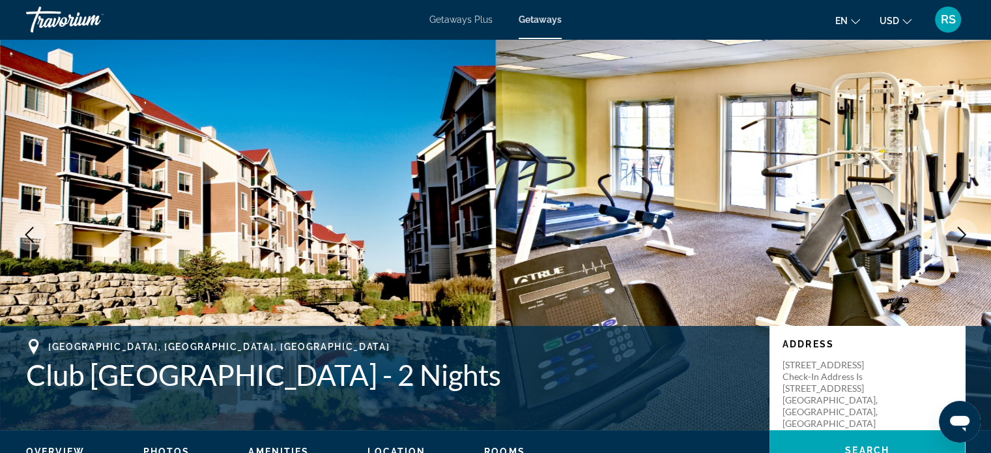
click at [833, 263] on img "Main content" at bounding box center [744, 234] width 496 height 391
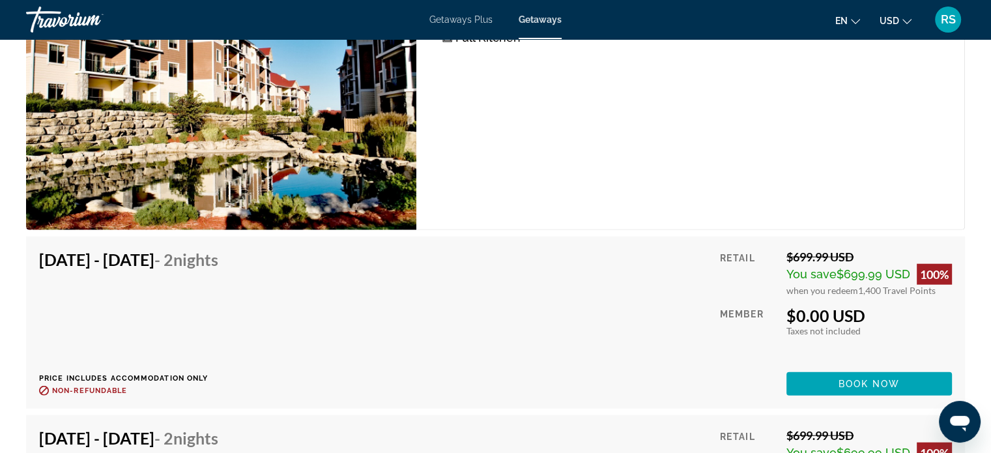
scroll to position [3130, 0]
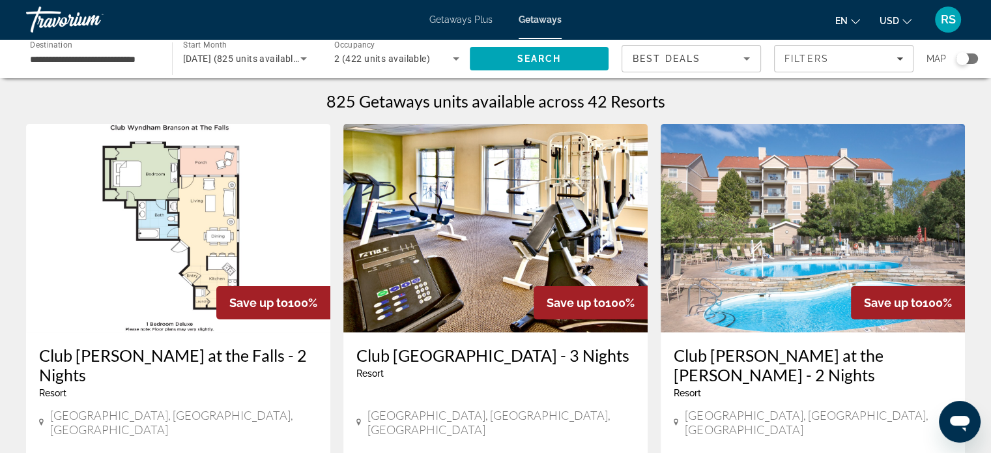
click at [86, 356] on h3 "Club Wyndham Branson at the Falls - 2 Nights" at bounding box center [178, 364] width 278 height 39
click at [772, 359] on h3 "Club Wyndham Branson at the Meadows - 2 Nights" at bounding box center [813, 364] width 278 height 39
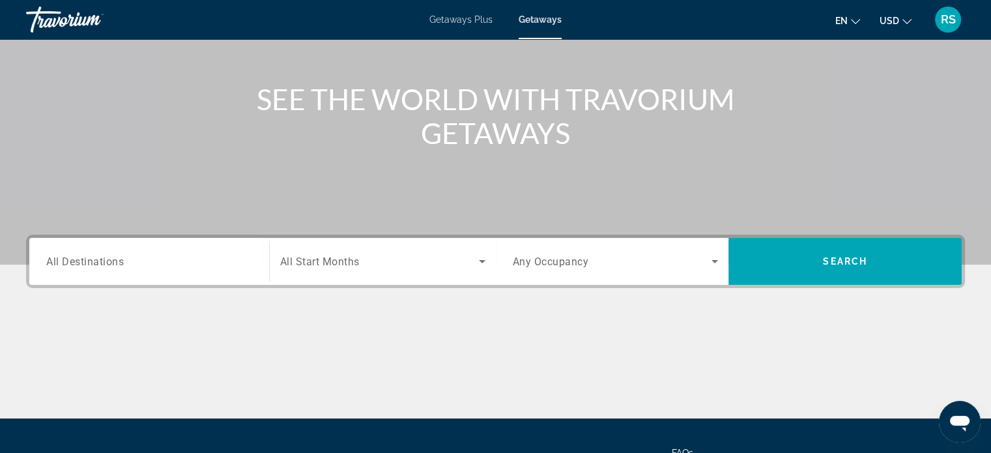
scroll to position [123, 0]
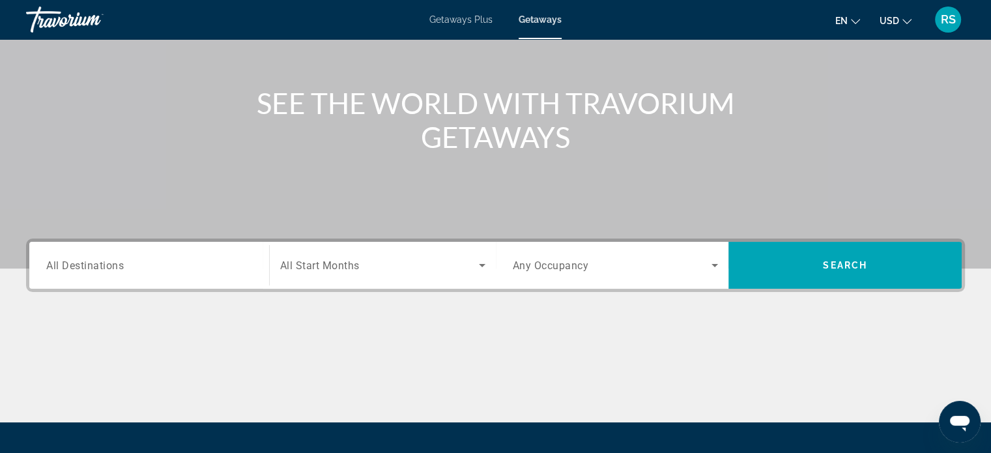
click at [87, 263] on span "All Destinations" at bounding box center [85, 265] width 78 height 12
click at [87, 263] on input "Destination All Destinations" at bounding box center [149, 266] width 206 height 16
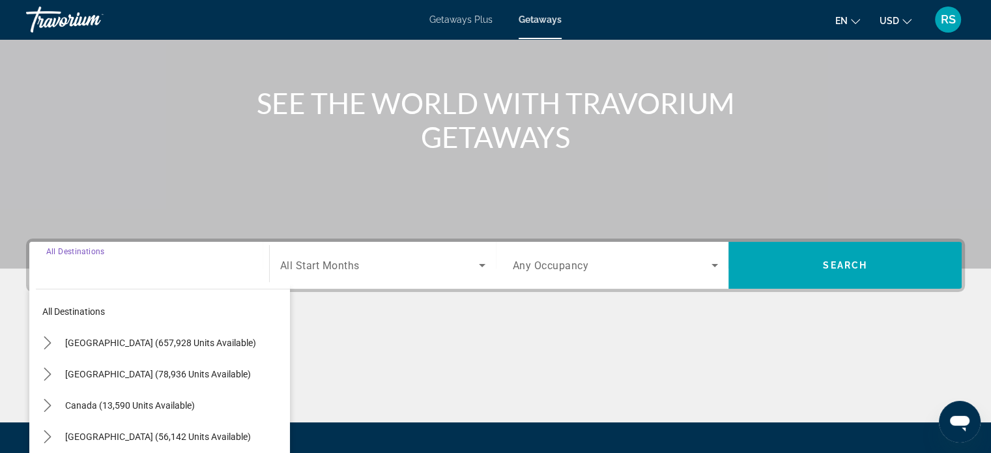
scroll to position [251, 0]
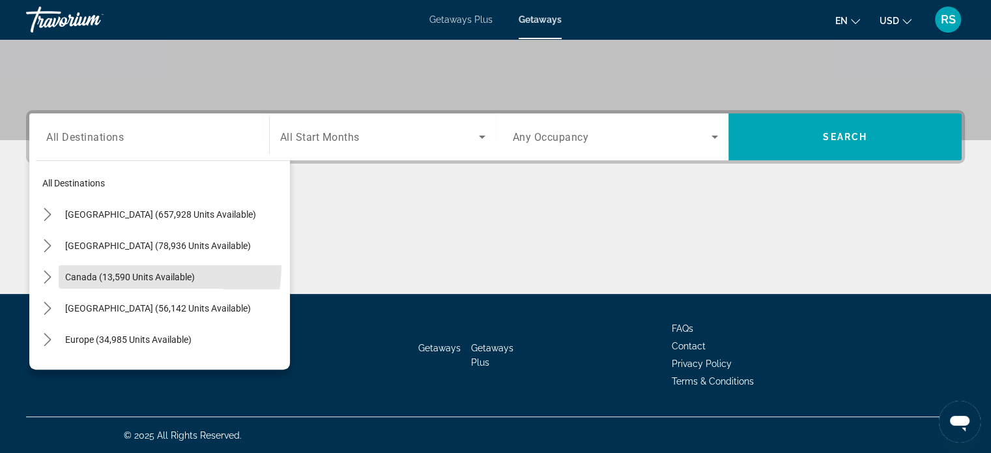
click at [87, 263] on span "Select destination: Canada (13,590 units available)" at bounding box center [174, 276] width 231 height 31
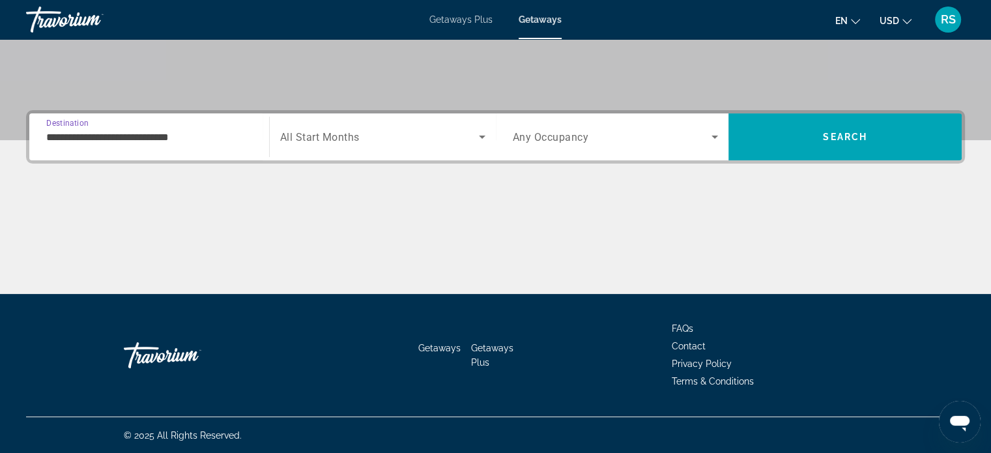
click at [103, 138] on input "**********" at bounding box center [149, 138] width 206 height 16
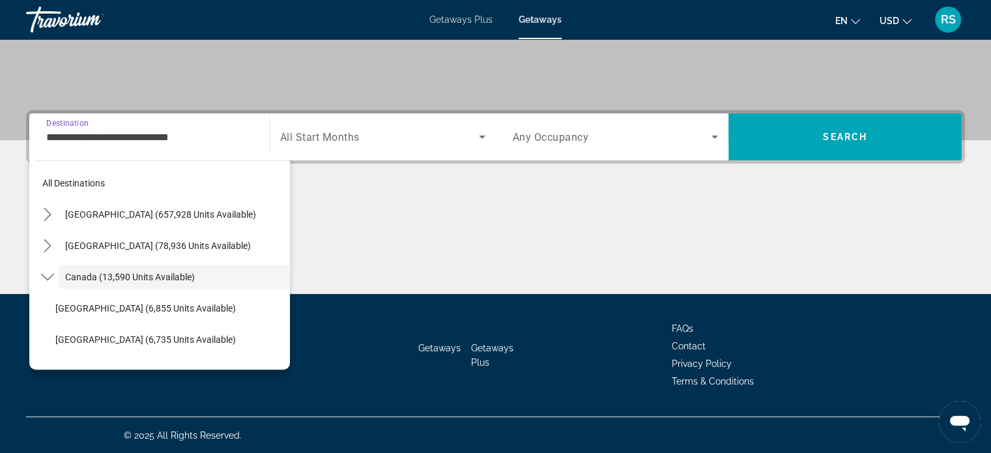
scroll to position [15, 0]
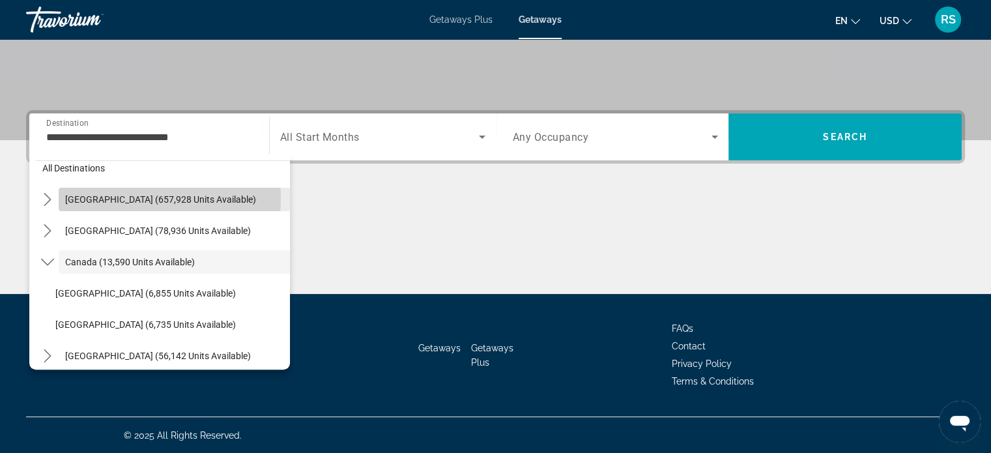
click at [120, 197] on span "United States (657,928 units available)" at bounding box center [160, 199] width 191 height 10
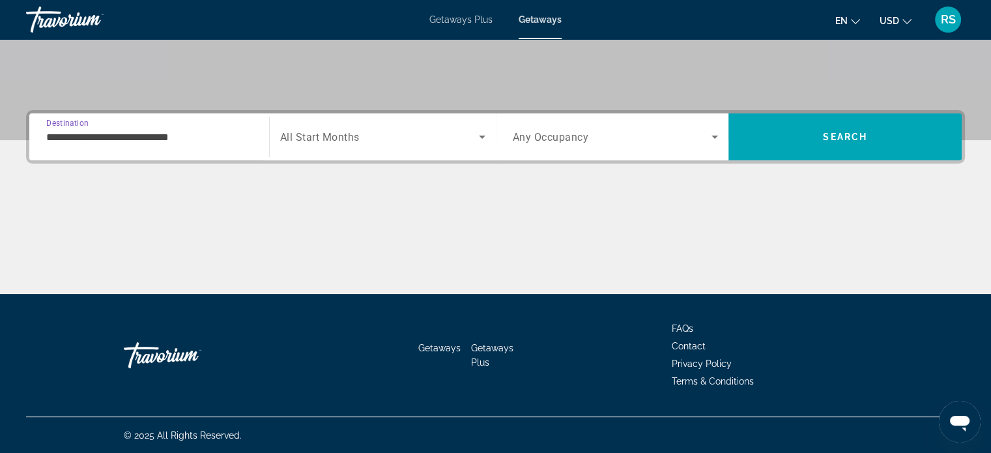
type input "**********"
click at [308, 140] on span "All Start Months" at bounding box center [319, 137] width 79 height 12
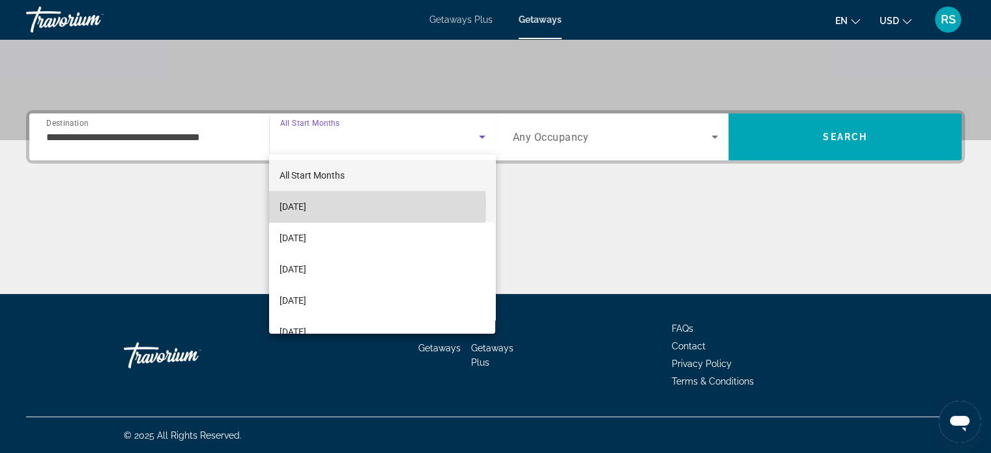
click at [301, 207] on span "[DATE]" at bounding box center [293, 207] width 27 height 16
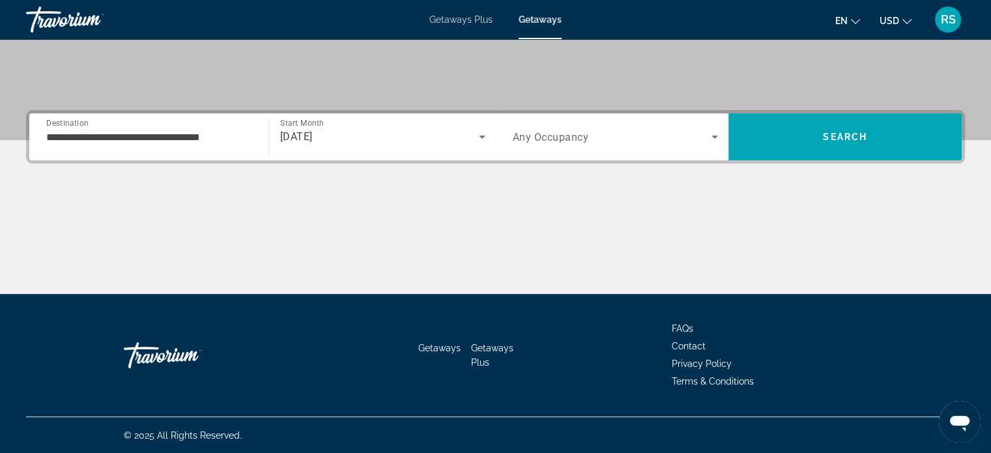
click at [573, 137] on span "Any Occupancy" at bounding box center [551, 137] width 76 height 12
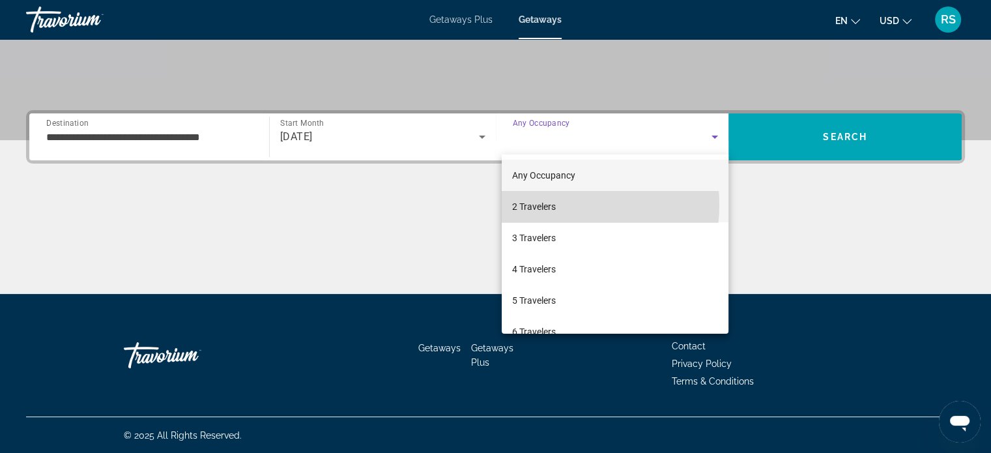
click at [536, 205] on span "2 Travelers" at bounding box center [534, 207] width 44 height 16
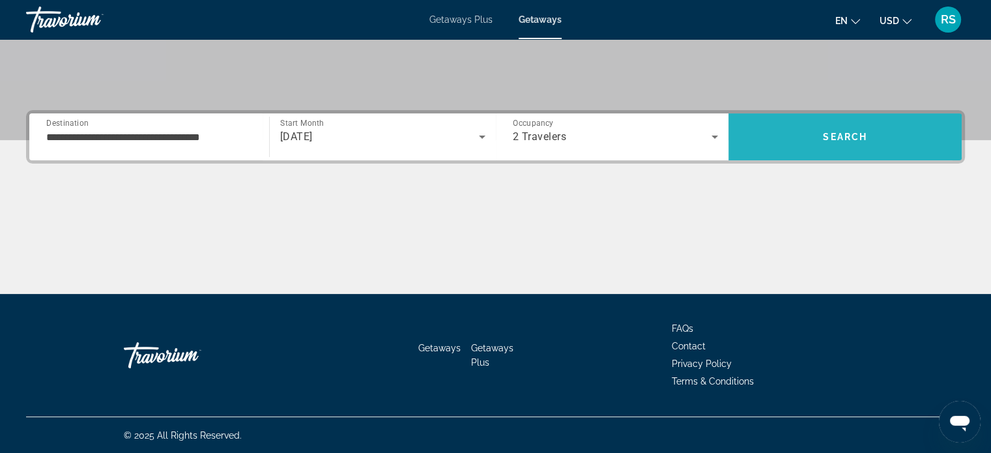
click at [792, 134] on span "Search" at bounding box center [845, 136] width 233 height 31
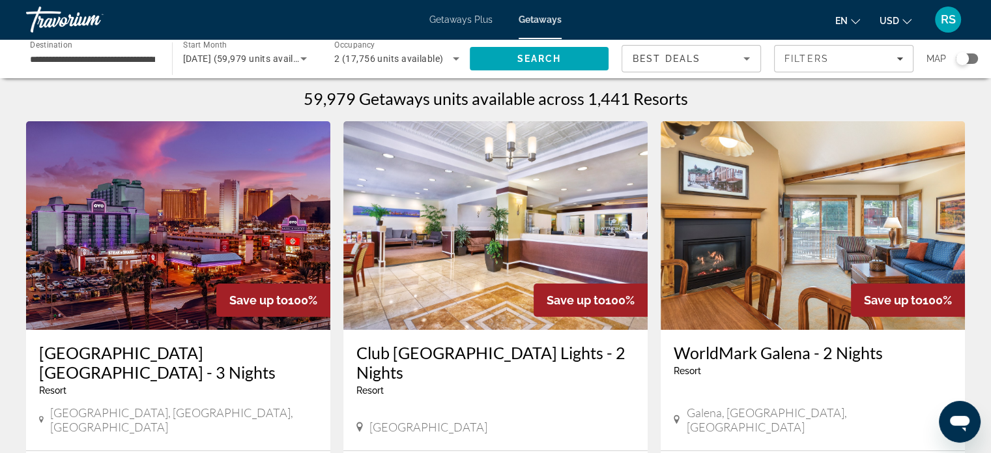
scroll to position [1, 0]
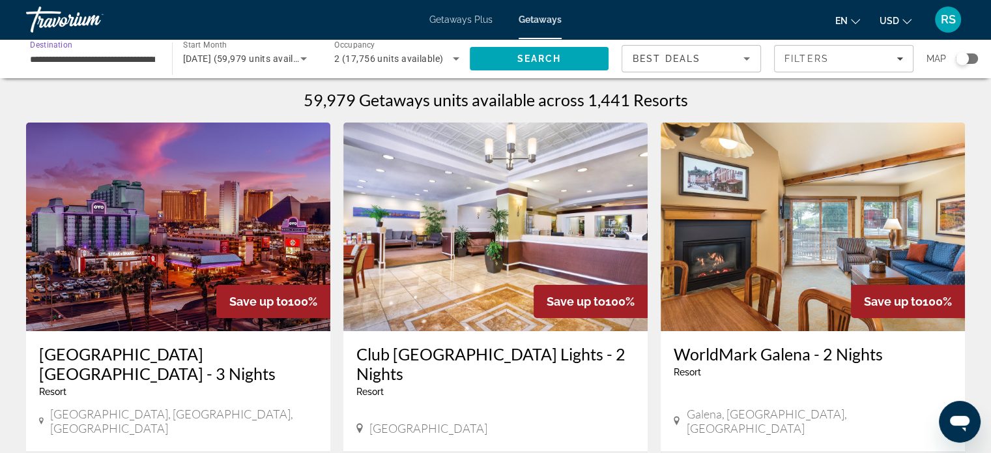
click at [77, 61] on input "**********" at bounding box center [92, 59] width 125 height 16
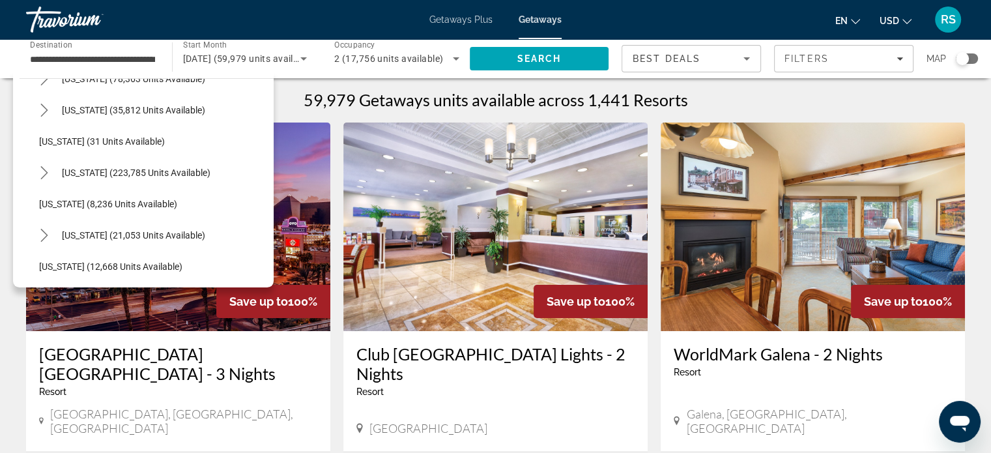
scroll to position [252, 0]
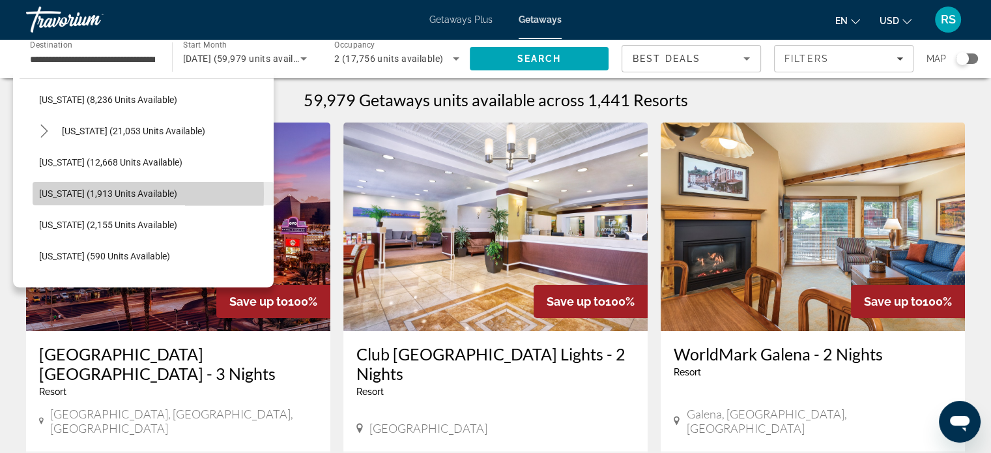
drag, startPoint x: 266, startPoint y: 276, endPoint x: 60, endPoint y: 194, distance: 221.4
click at [60, 194] on span "Illinois (1,913 units available)" at bounding box center [108, 193] width 138 height 10
type input "**********"
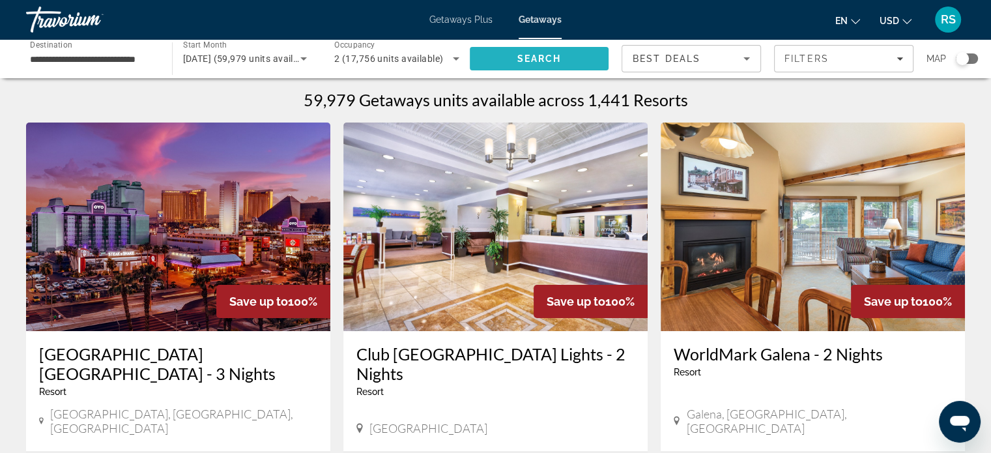
click at [477, 59] on span "Search" at bounding box center [539, 58] width 139 height 31
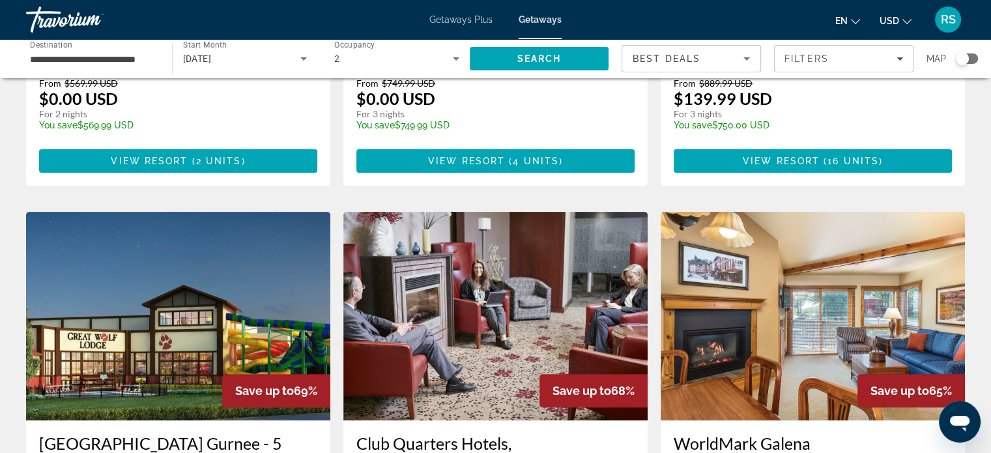
scroll to position [381, 0]
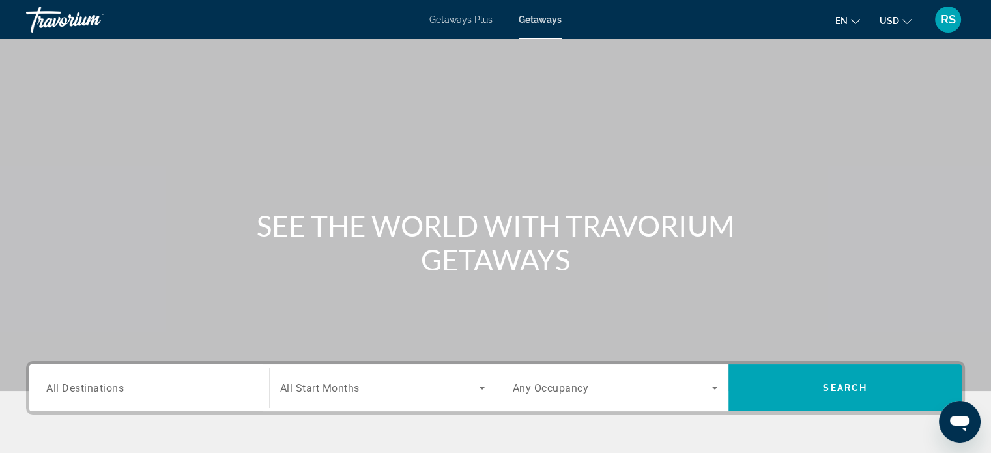
click at [117, 385] on span "All Destinations" at bounding box center [85, 387] width 78 height 12
click at [117, 385] on input "Destination All Destinations" at bounding box center [149, 389] width 206 height 16
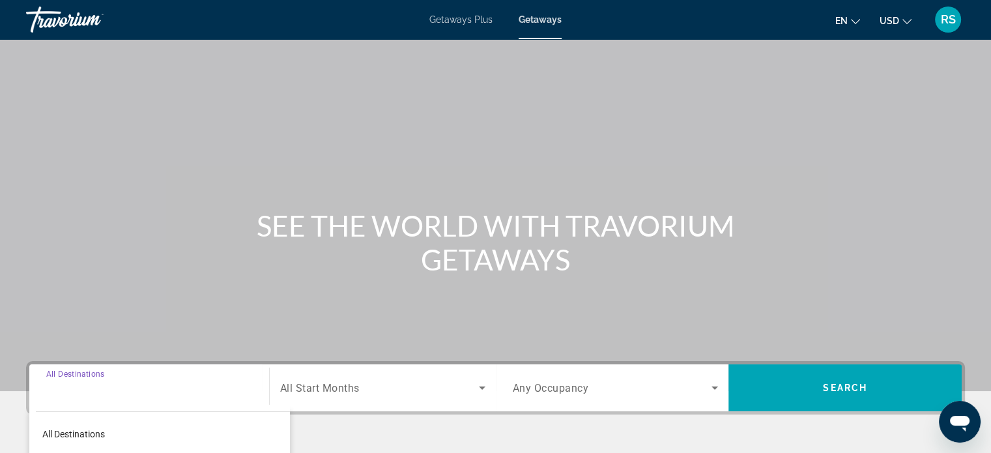
scroll to position [251, 0]
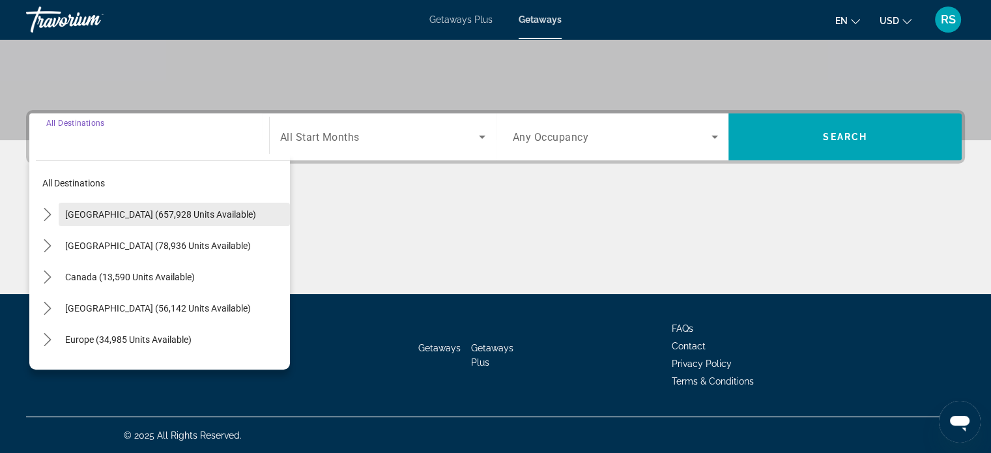
click at [128, 212] on span "United States (657,928 units available)" at bounding box center [160, 214] width 191 height 10
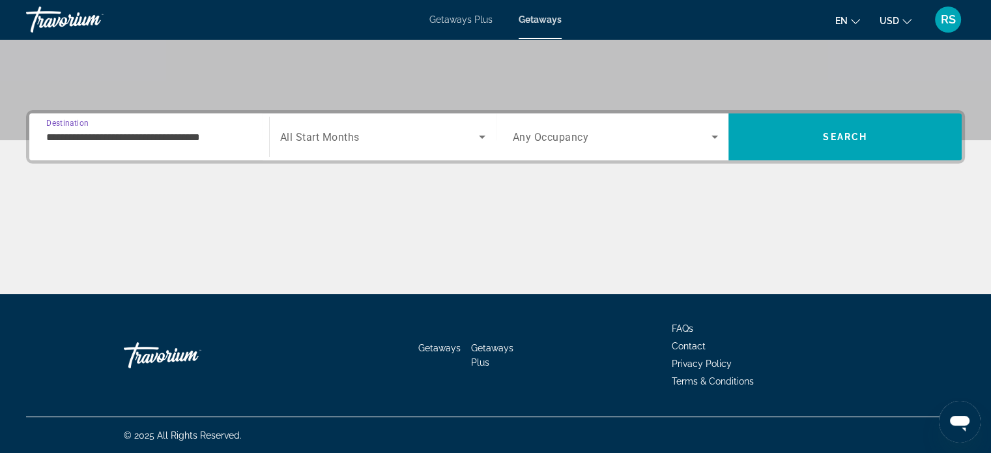
click at [188, 136] on input "**********" at bounding box center [149, 138] width 206 height 16
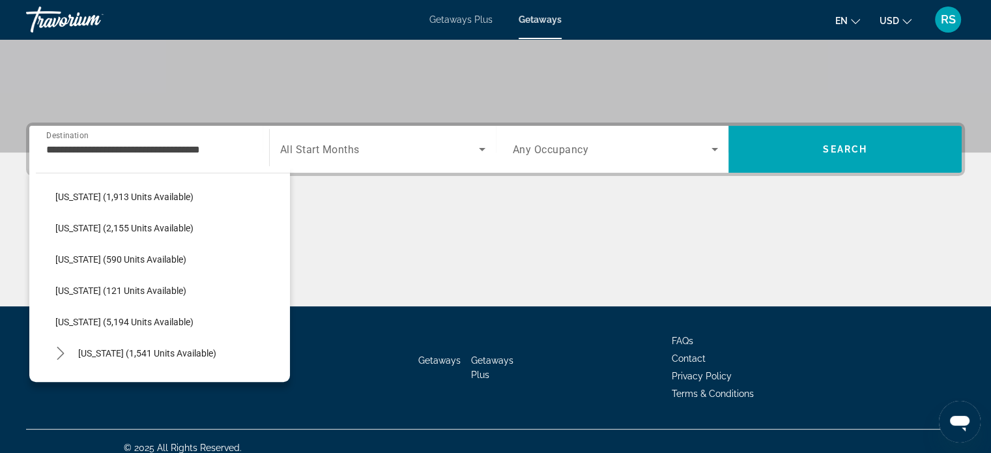
scroll to position [332, 0]
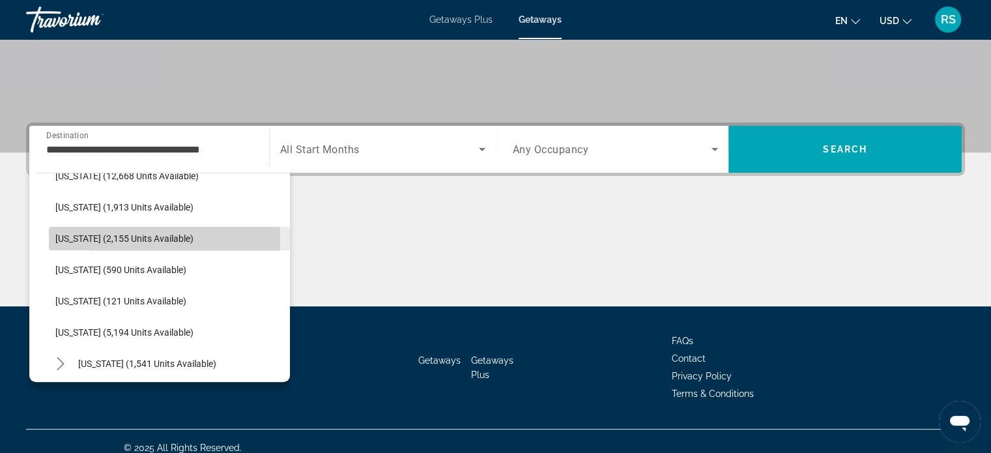
click at [102, 238] on span "Indiana (2,155 units available)" at bounding box center [124, 238] width 138 height 10
type input "**********"
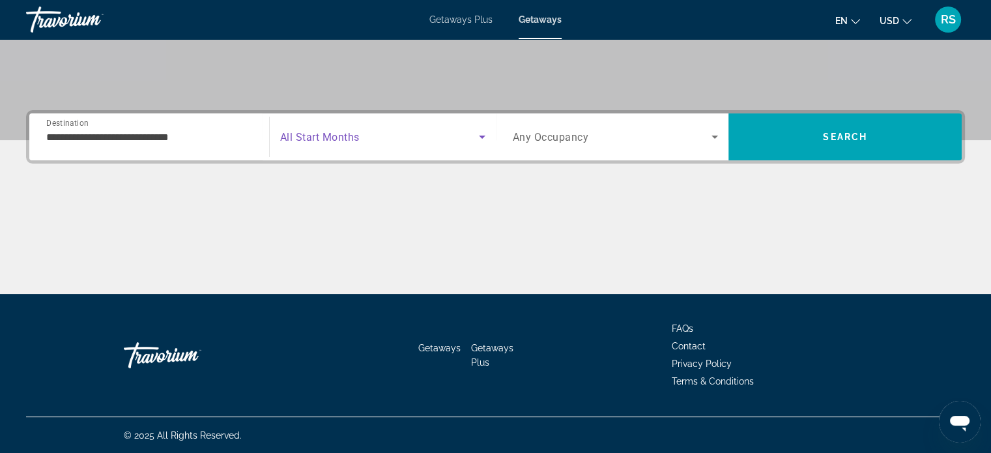
click at [479, 137] on icon "Search widget" at bounding box center [482, 137] width 16 height 16
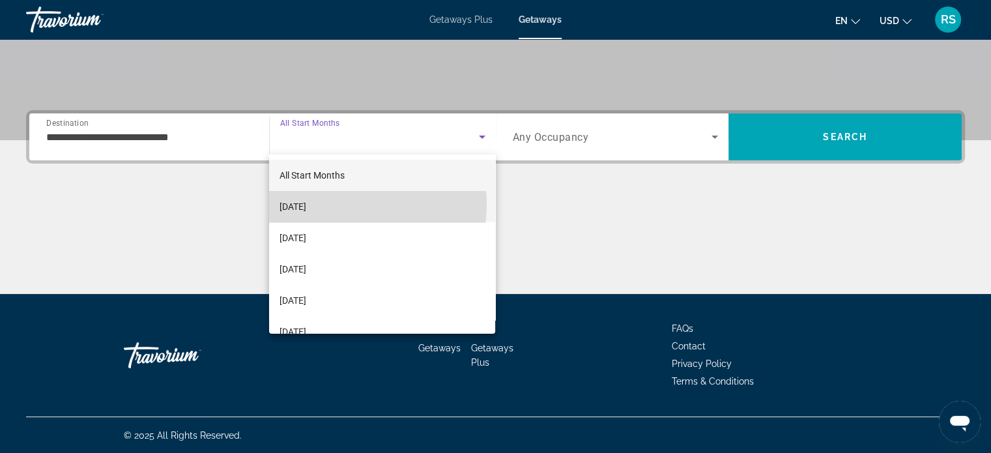
click at [306, 203] on span "[DATE]" at bounding box center [293, 207] width 27 height 16
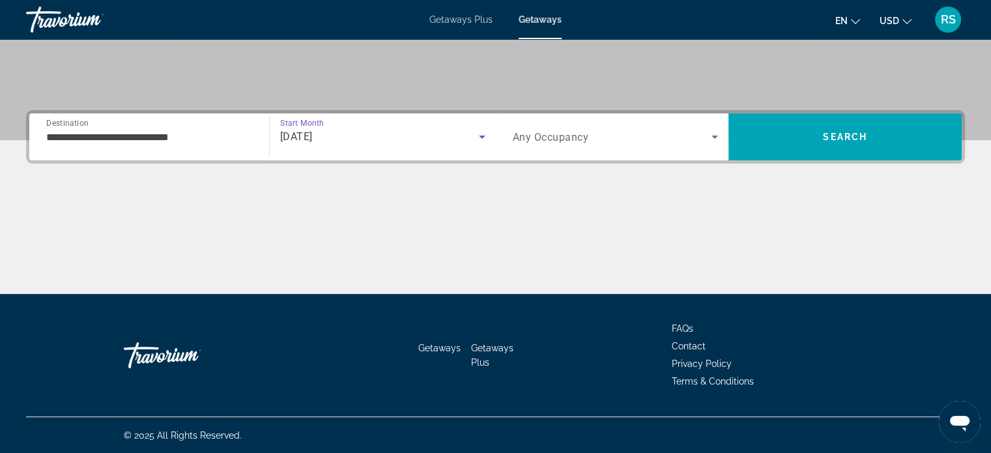
click at [573, 137] on span "Any Occupancy" at bounding box center [551, 137] width 76 height 12
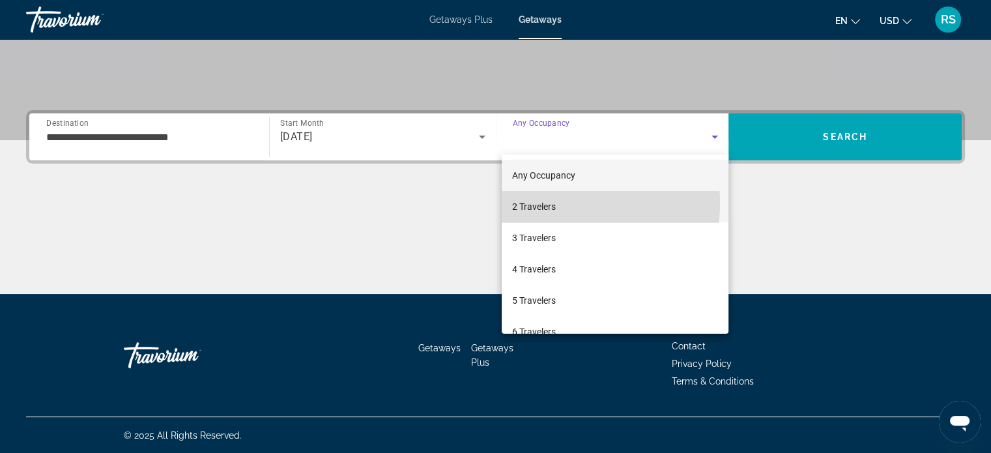
click at [537, 203] on span "2 Travelers" at bounding box center [534, 207] width 44 height 16
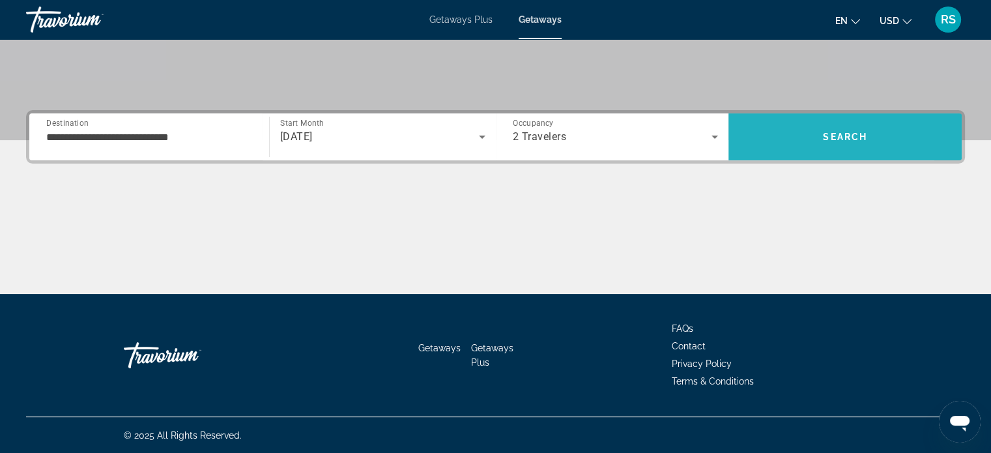
click at [783, 138] on span "Search" at bounding box center [845, 136] width 233 height 31
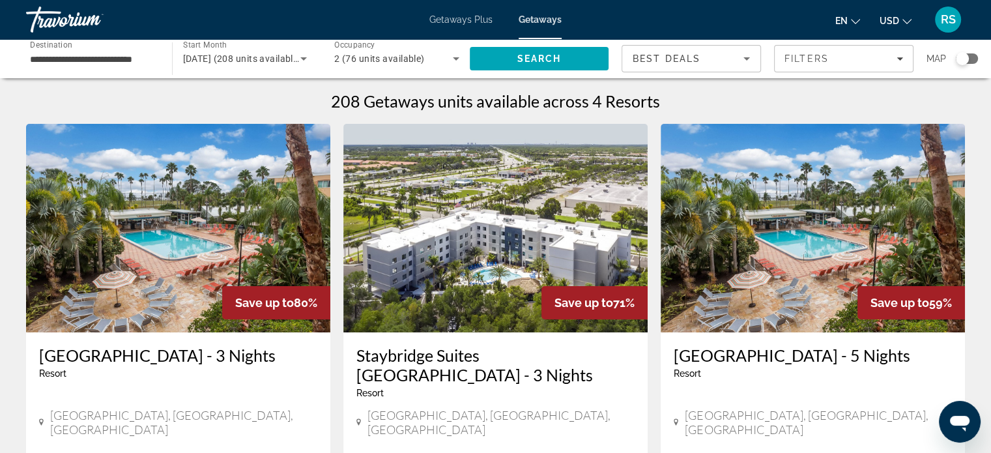
scroll to position [2, 0]
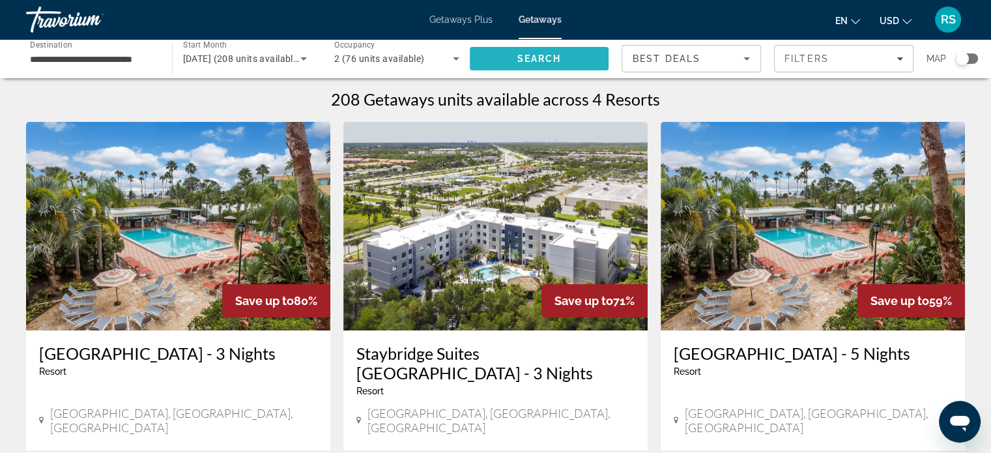
click at [540, 58] on span "Search" at bounding box center [539, 58] width 44 height 10
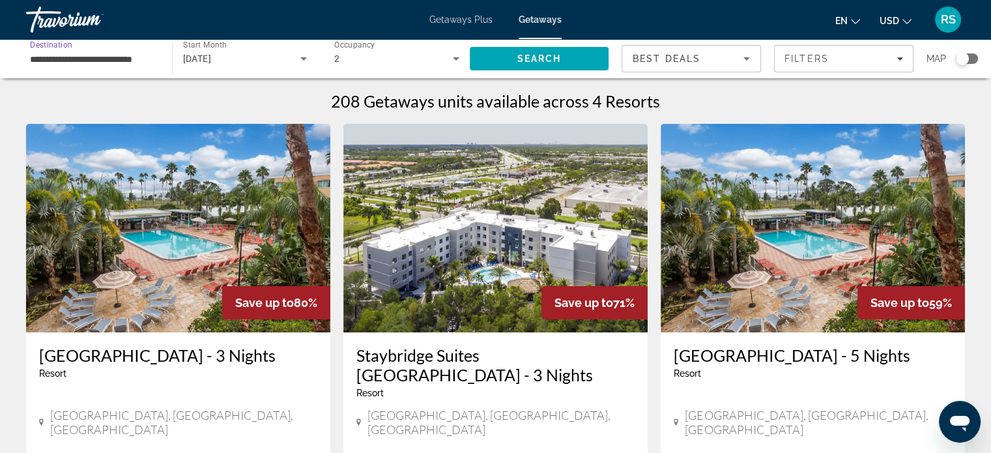
click at [71, 55] on input "**********" at bounding box center [92, 59] width 125 height 16
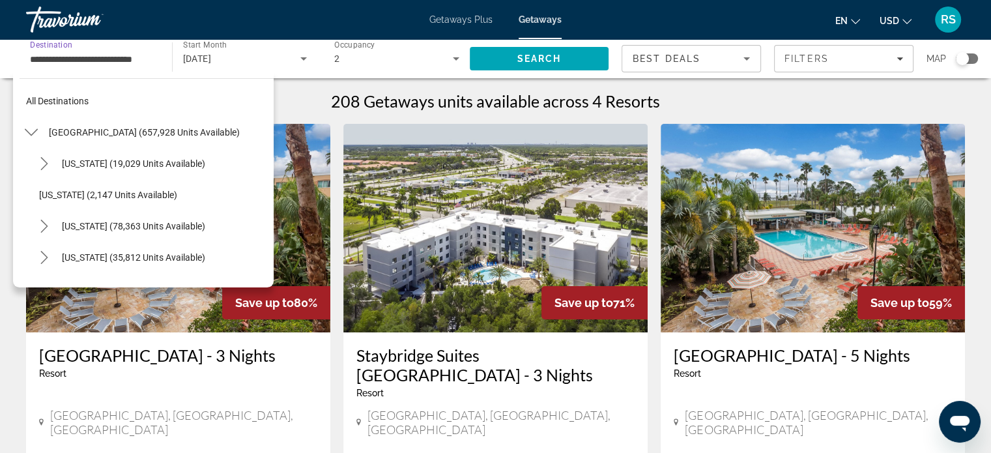
scroll to position [296, 0]
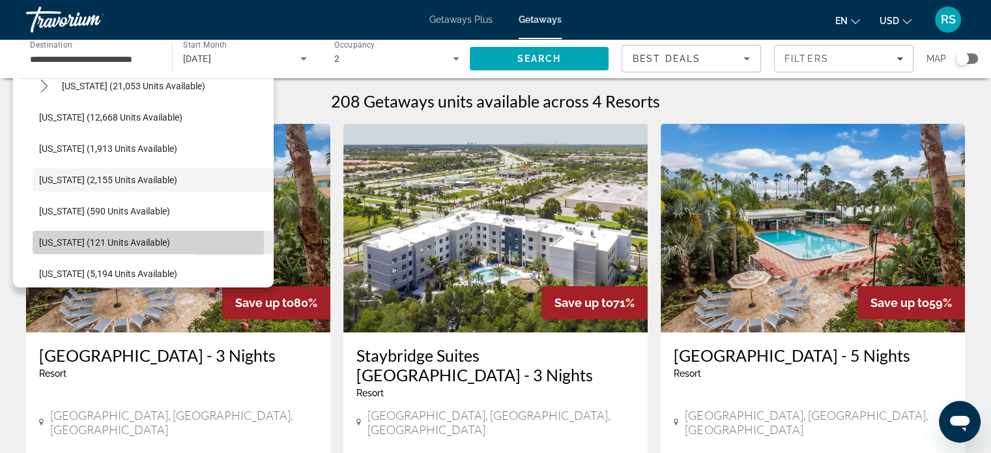
click at [64, 242] on span "Kentucky (121 units available)" at bounding box center [104, 242] width 131 height 10
type input "**********"
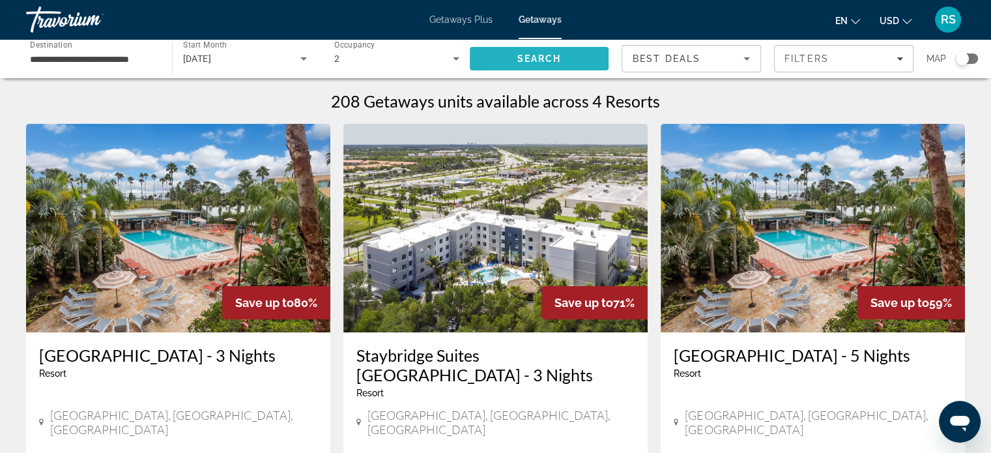
click at [503, 57] on span "Search" at bounding box center [539, 58] width 139 height 31
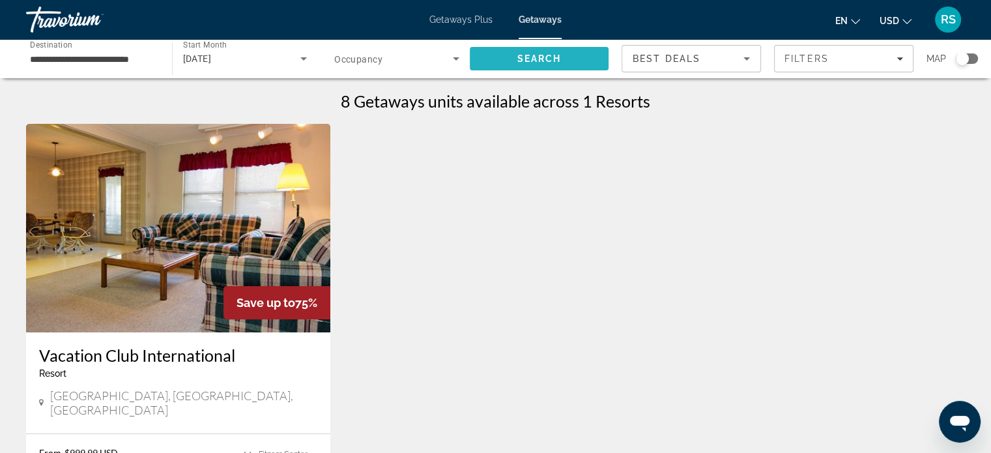
click at [503, 57] on span "Search" at bounding box center [539, 58] width 139 height 31
click at [56, 63] on input "**********" at bounding box center [92, 59] width 125 height 16
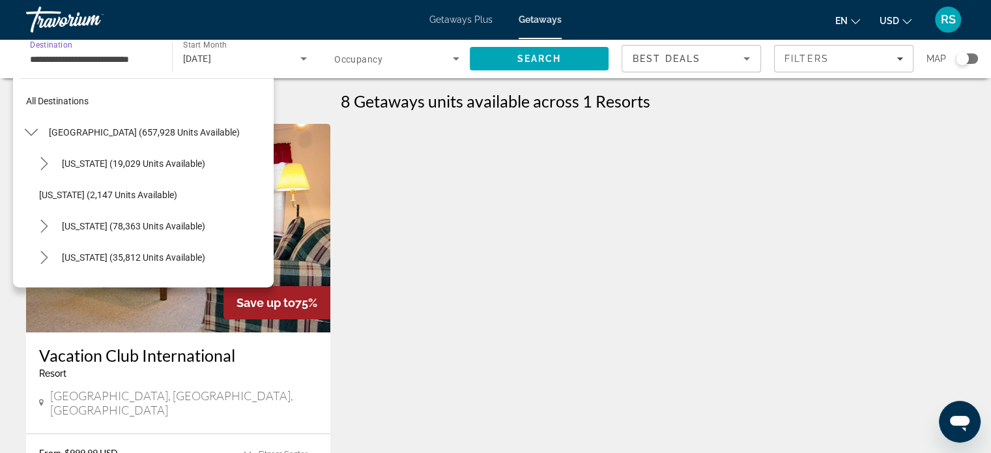
scroll to position [359, 0]
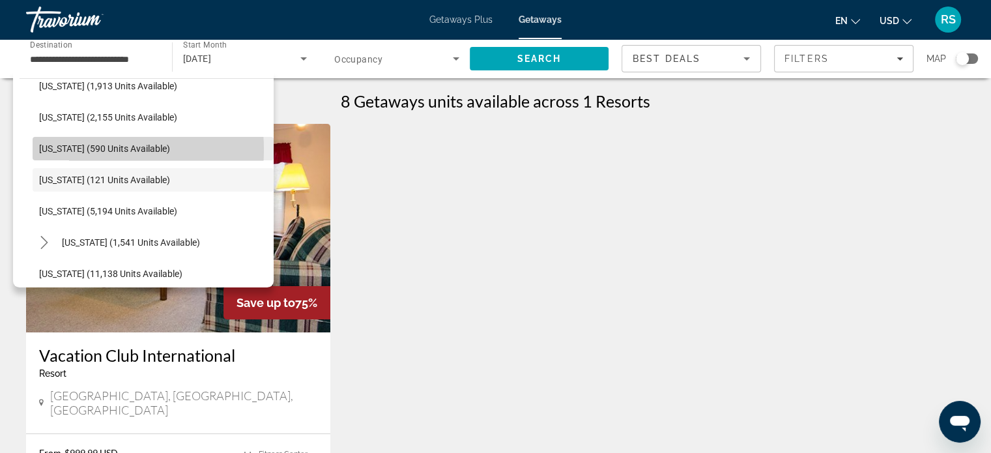
click at [83, 149] on span "Iowa (590 units available)" at bounding box center [104, 148] width 131 height 10
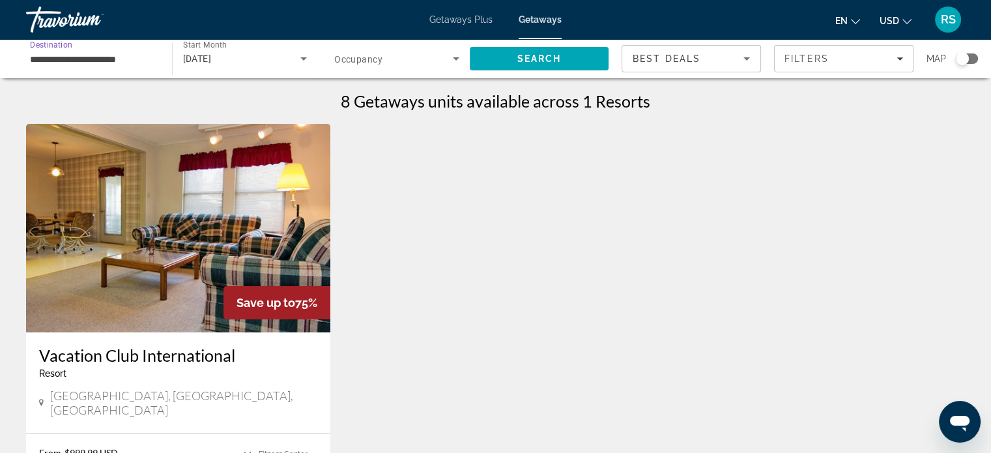
click at [50, 63] on input "**********" at bounding box center [92, 59] width 125 height 16
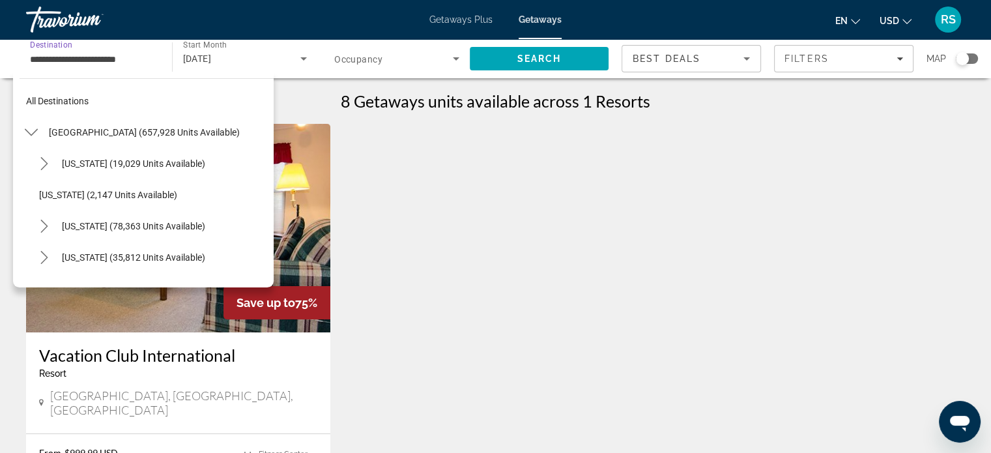
scroll to position [328, 0]
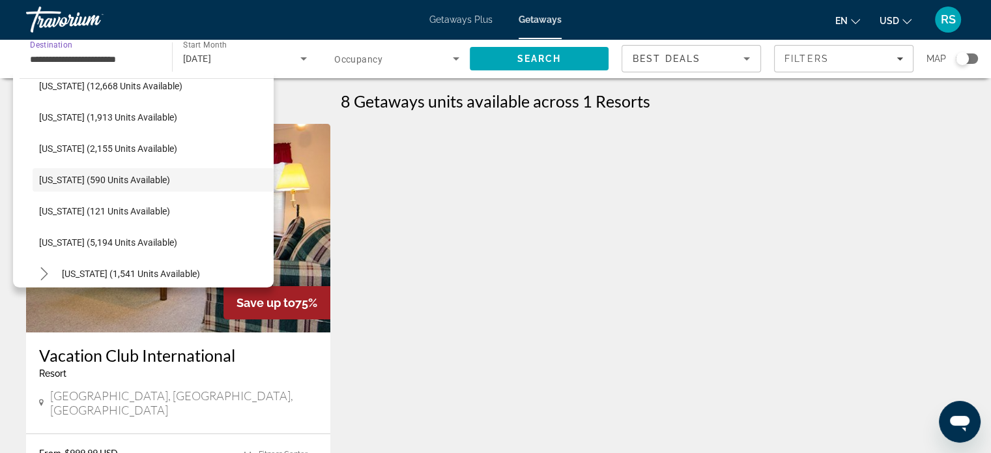
click at [50, 63] on input "**********" at bounding box center [92, 59] width 125 height 16
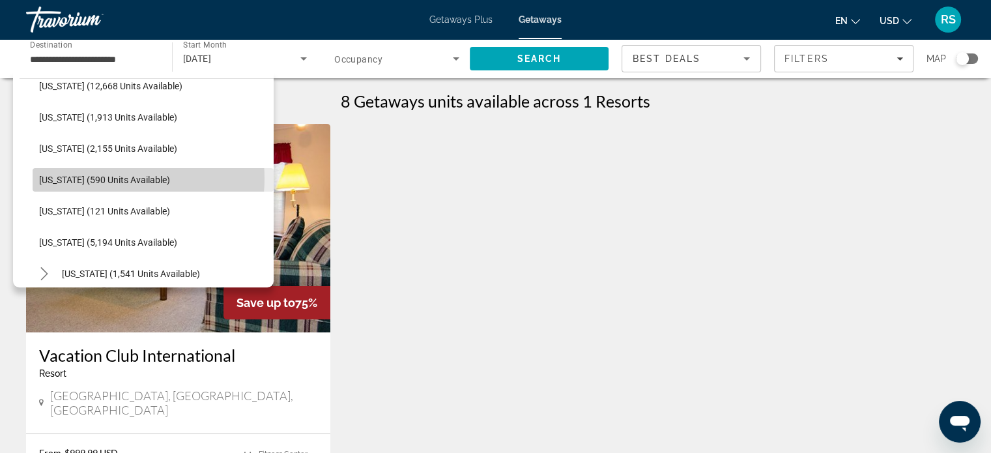
click at [111, 178] on span "Iowa (590 units available)" at bounding box center [104, 180] width 131 height 10
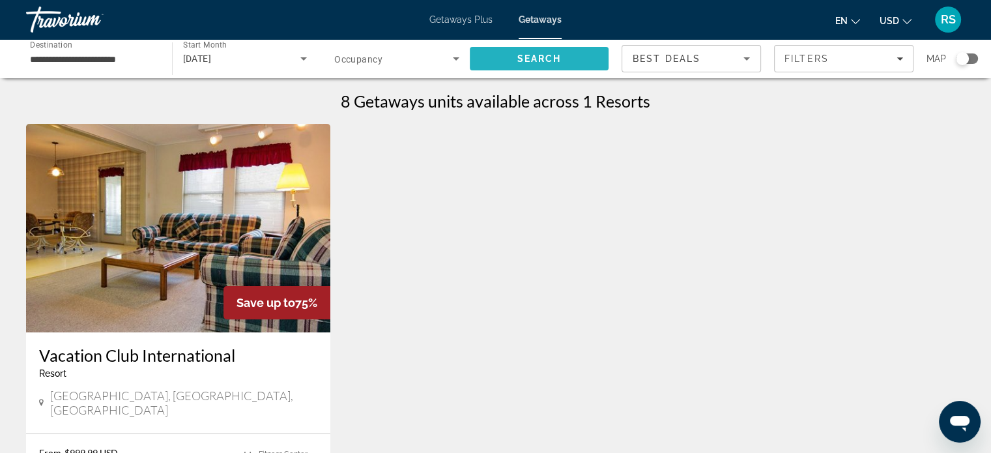
click at [567, 59] on span "Search" at bounding box center [539, 58] width 139 height 31
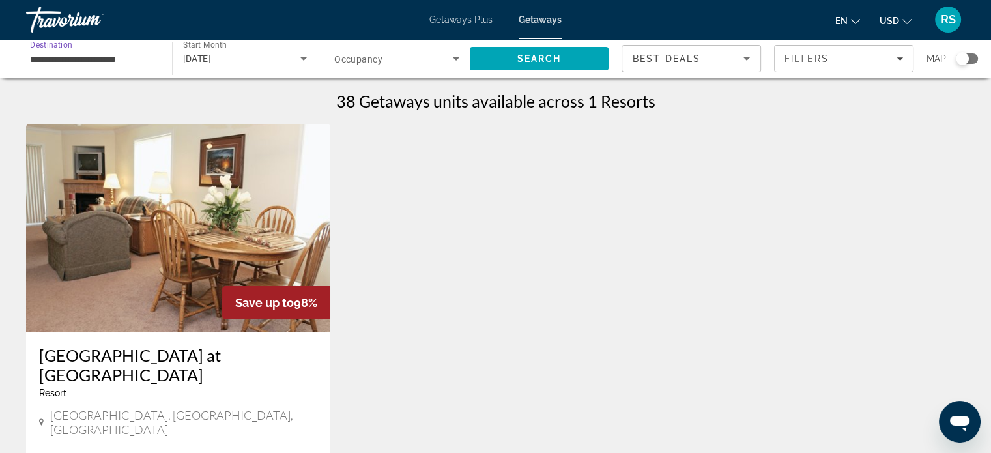
click at [108, 57] on input "**********" at bounding box center [92, 59] width 125 height 16
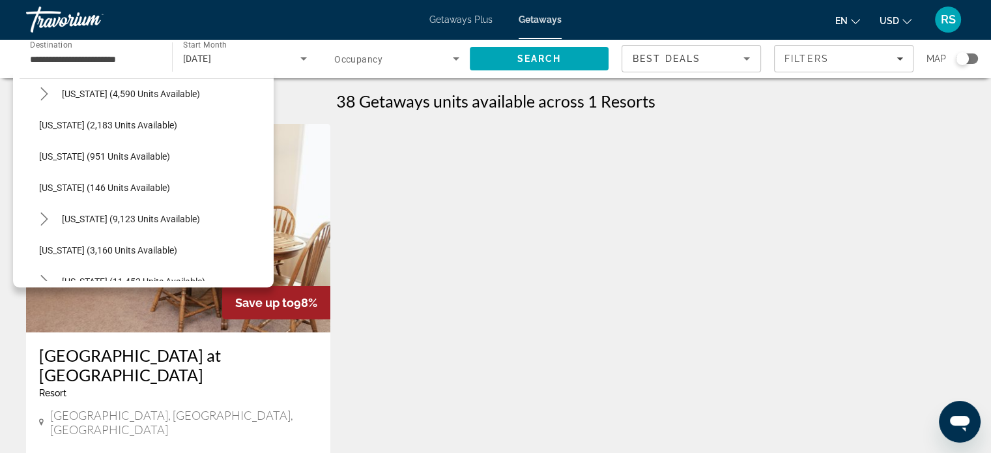
scroll to position [591, 0]
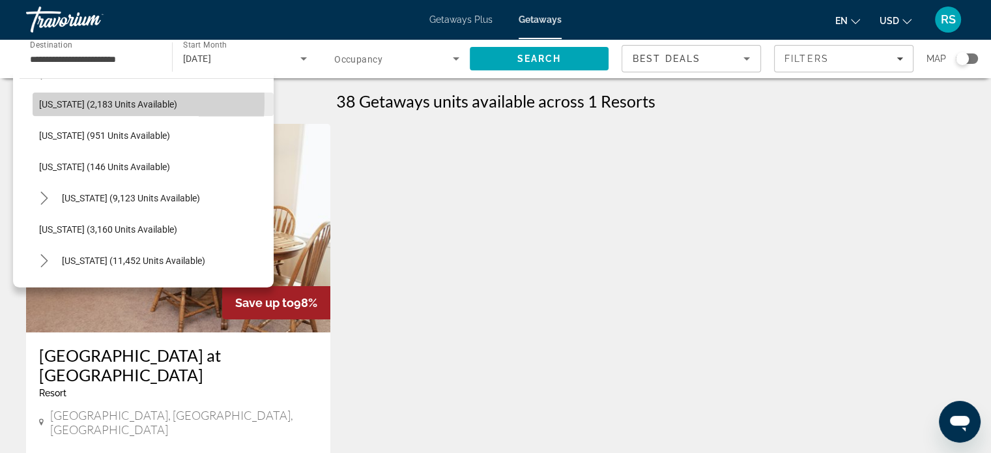
click at [66, 101] on span "Michigan (2,183 units available)" at bounding box center [108, 104] width 138 height 10
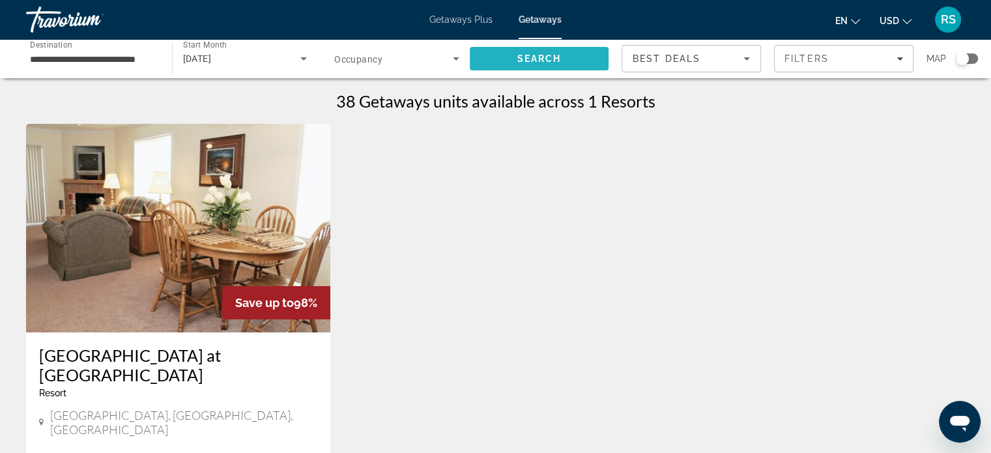
click at [537, 57] on span "Search" at bounding box center [539, 58] width 44 height 10
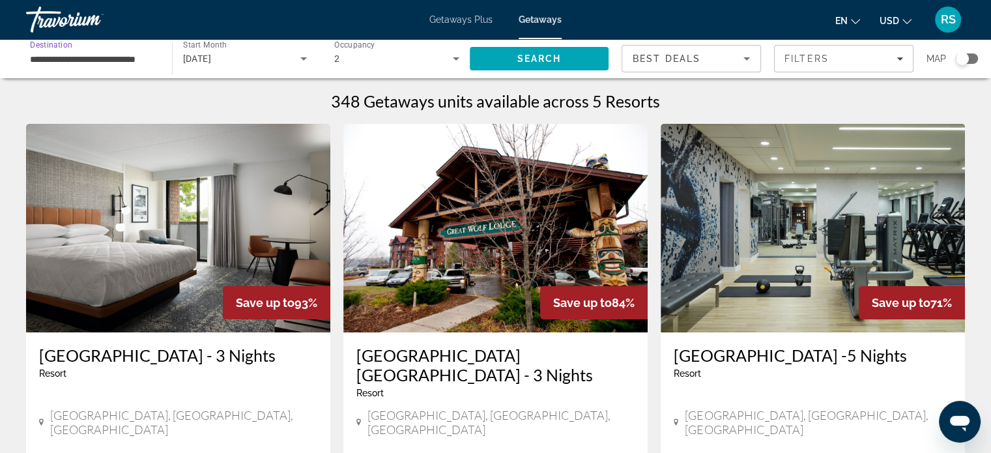
click at [55, 62] on input "**********" at bounding box center [92, 59] width 125 height 16
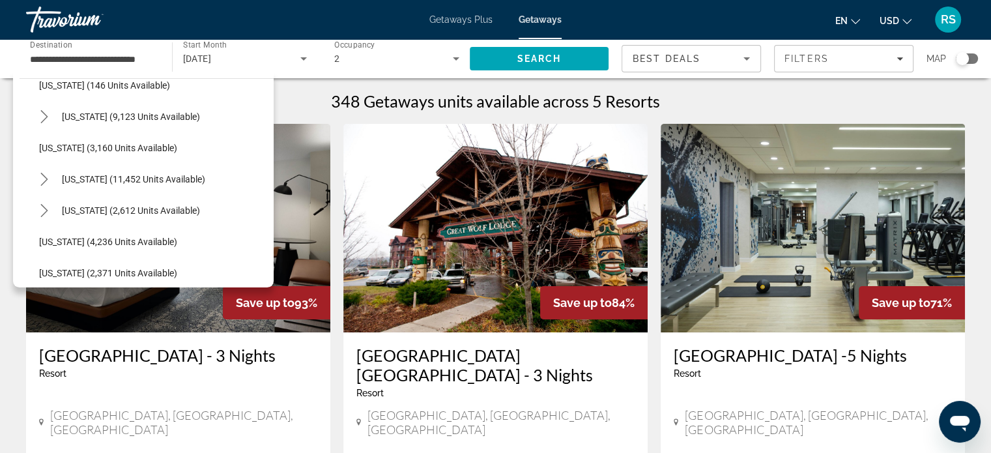
scroll to position [667, 0]
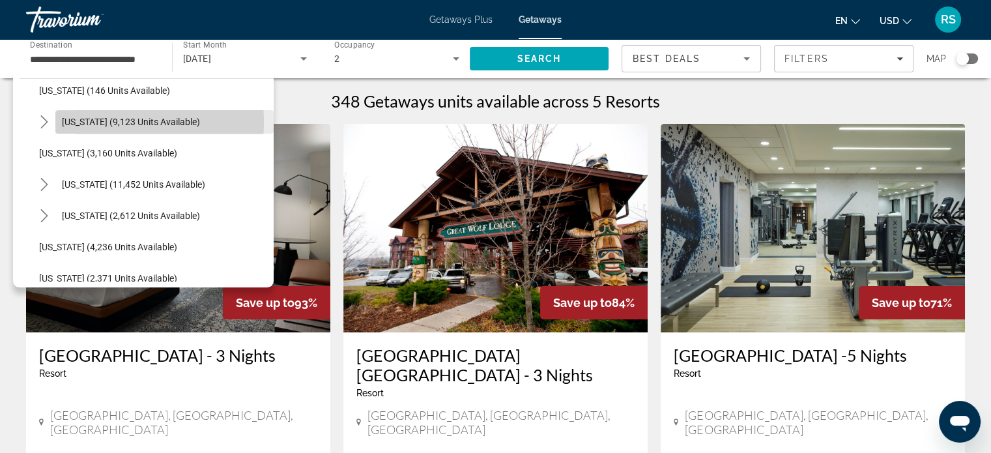
click at [87, 121] on span "Missouri (9,123 units available)" at bounding box center [131, 122] width 138 height 10
type input "**********"
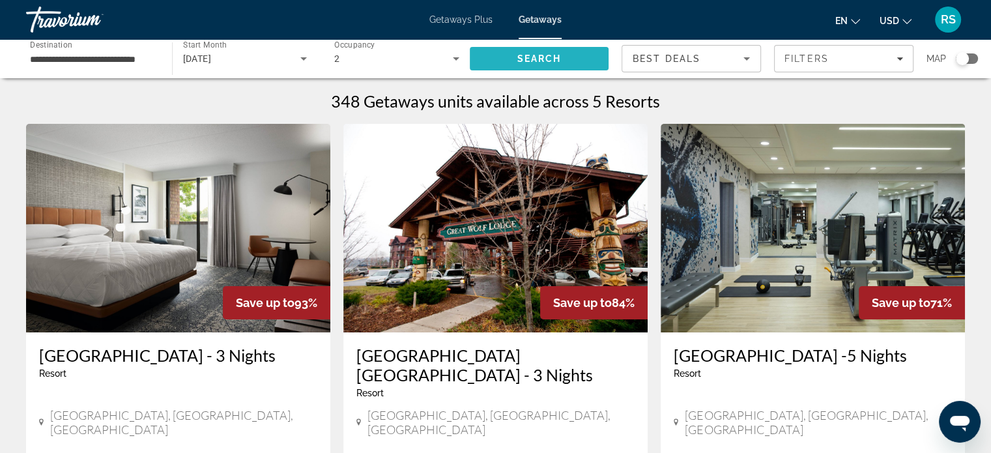
click at [518, 60] on span "Search" at bounding box center [539, 58] width 44 height 10
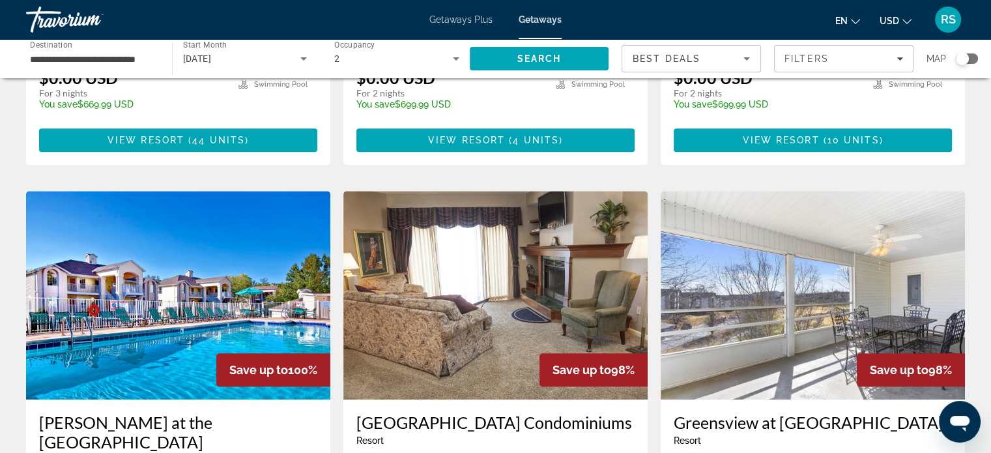
scroll to position [863, 0]
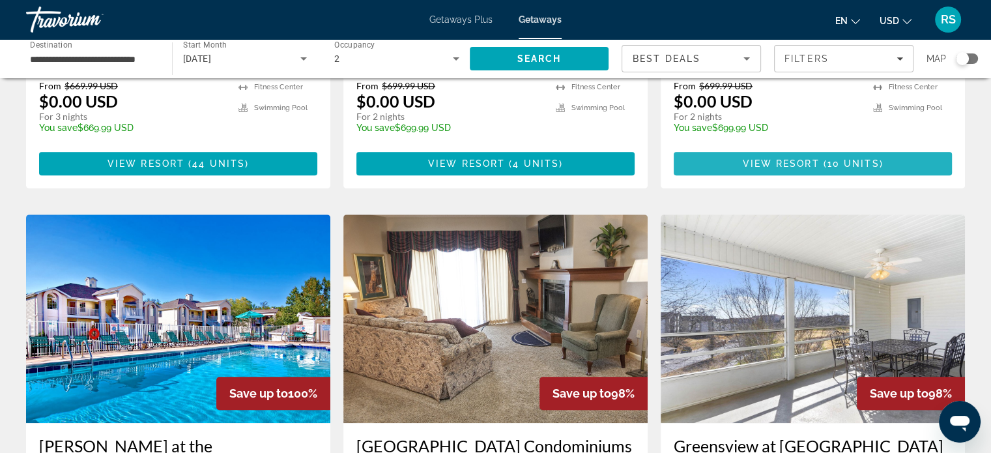
click at [849, 158] on span "10 units" at bounding box center [854, 163] width 52 height 10
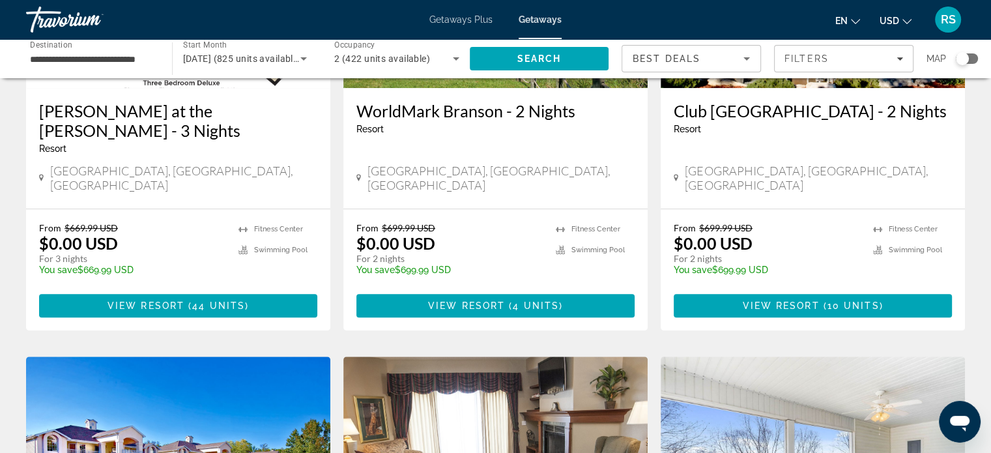
scroll to position [724, 0]
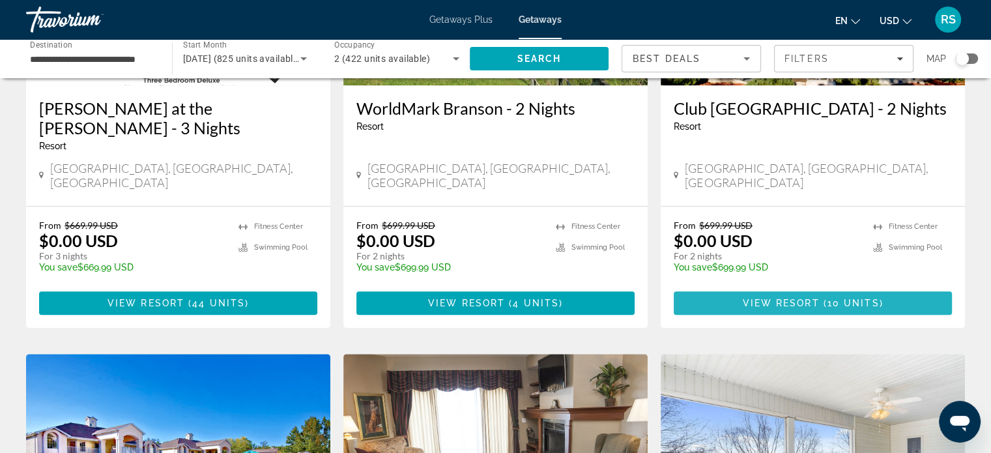
click at [868, 298] on span "10 units" at bounding box center [854, 303] width 52 height 10
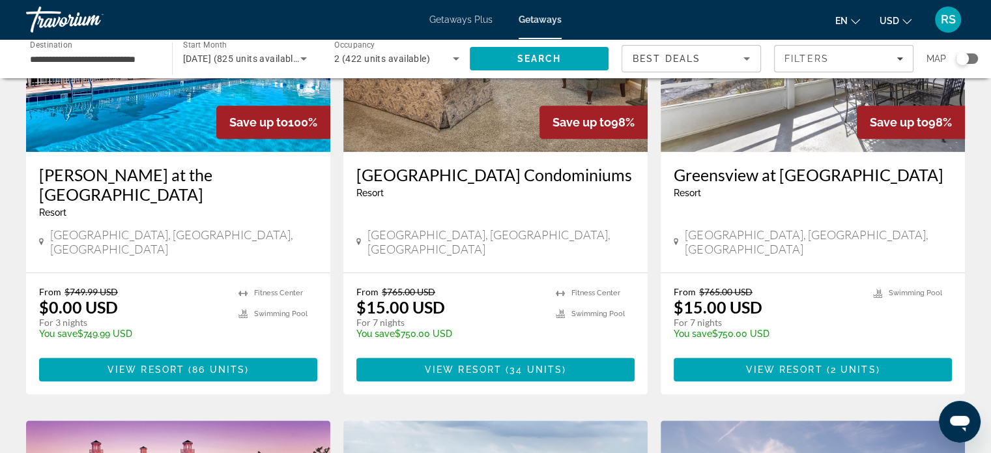
scroll to position [1137, 0]
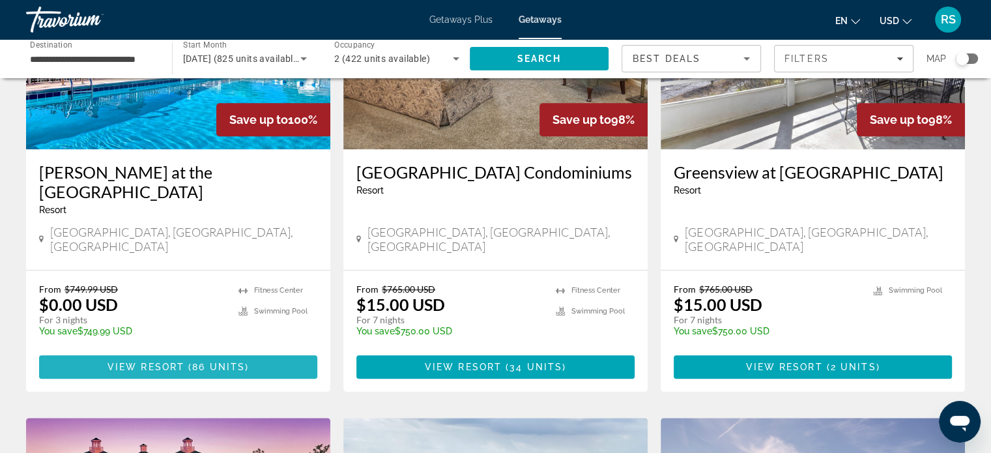
click at [261, 351] on span "Main content" at bounding box center [178, 366] width 278 height 31
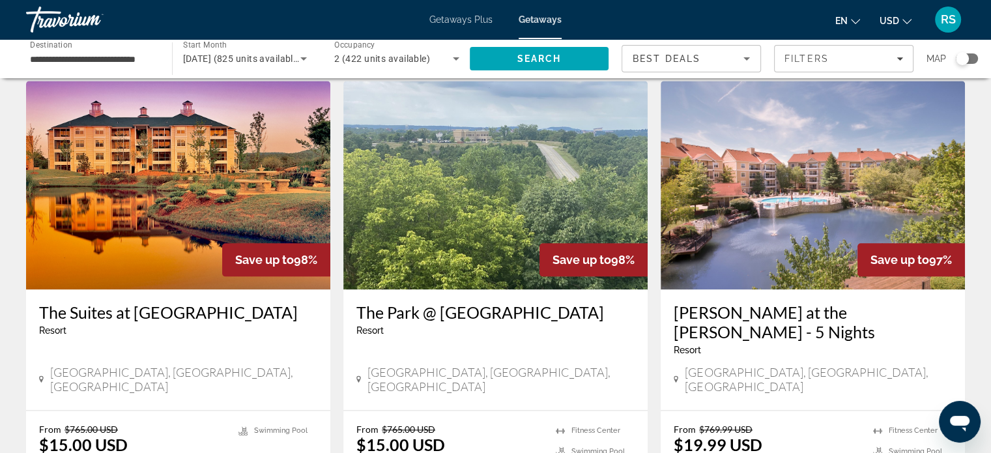
scroll to position [1477, 0]
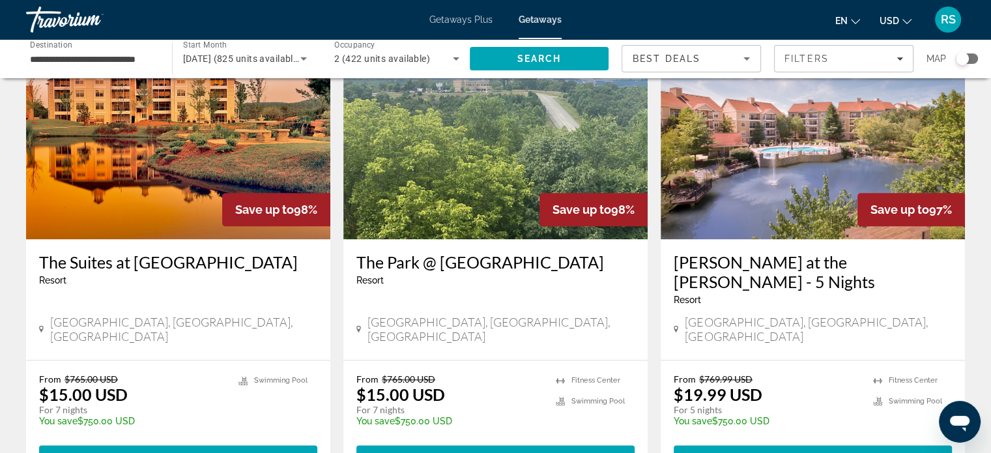
scroll to position [1529, 0]
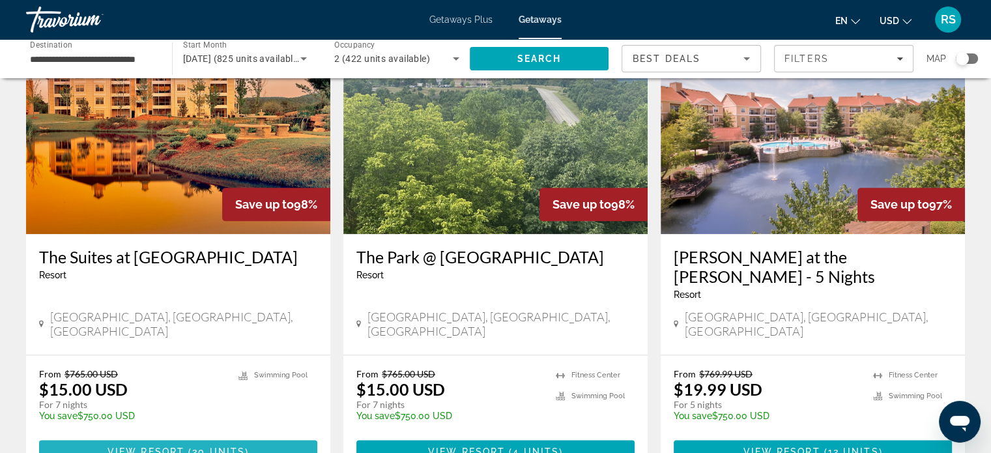
click at [201, 446] on span "20 units" at bounding box center [218, 451] width 53 height 10
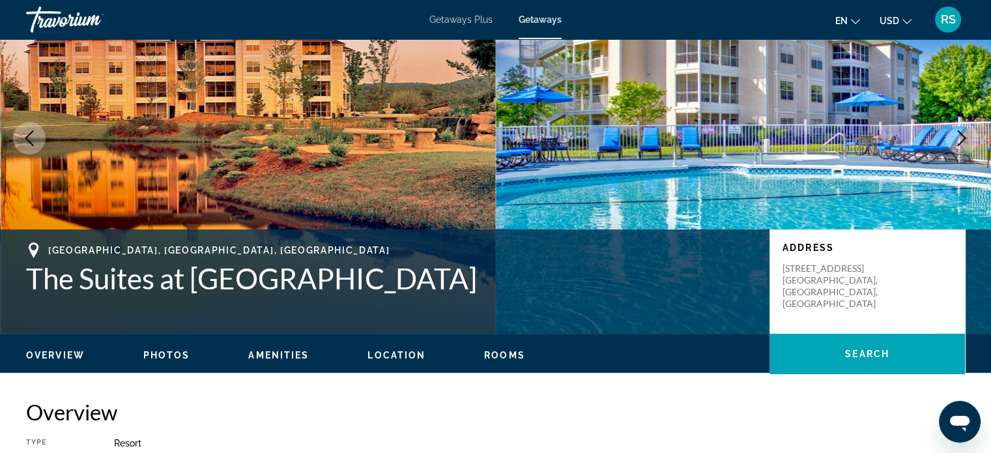
scroll to position [86, 0]
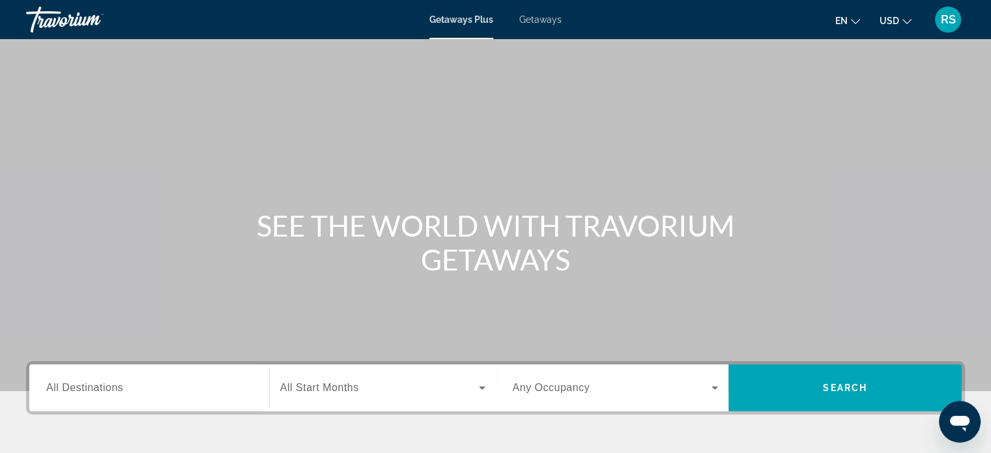
click at [56, 240] on div "SEE THE WORLD WITH TRAVORIUM GETAWAYS" at bounding box center [495, 243] width 991 height 68
click at [91, 383] on span "All Destinations" at bounding box center [84, 387] width 77 height 11
click at [91, 383] on input "Destination All Destinations" at bounding box center [149, 389] width 206 height 16
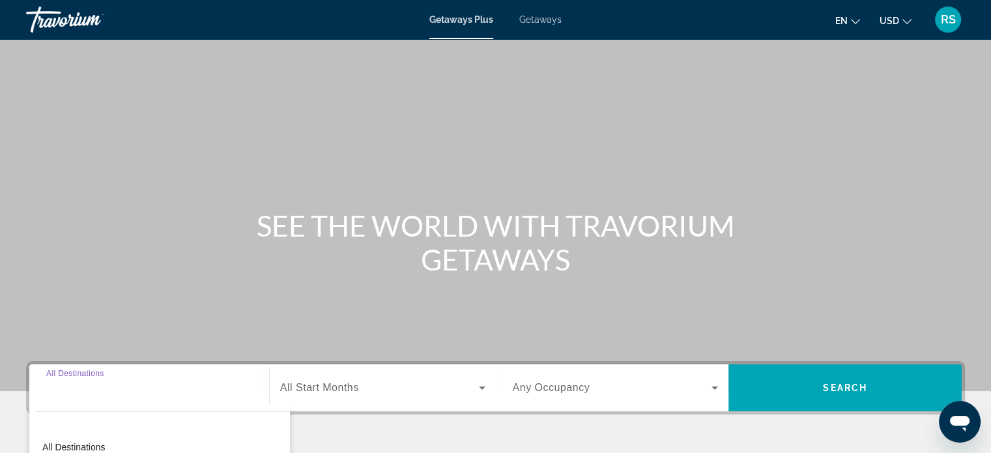
scroll to position [251, 0]
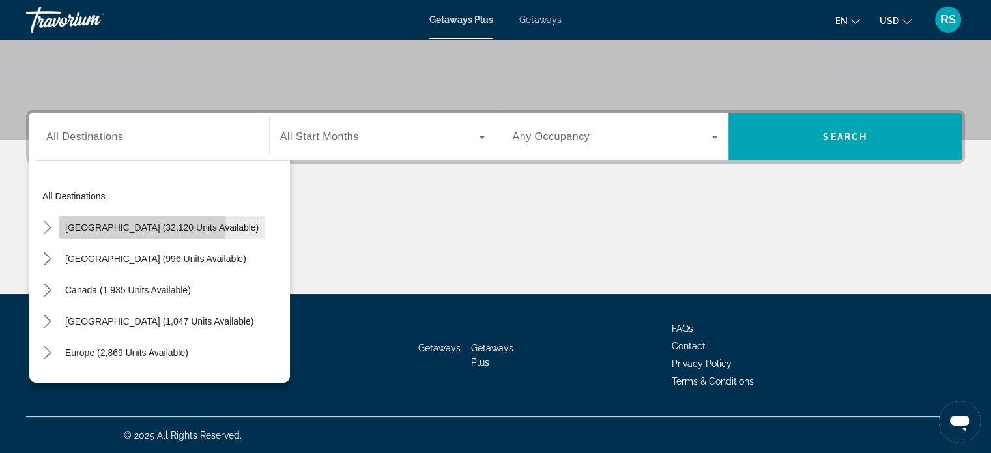
click at [107, 226] on span "[GEOGRAPHIC_DATA] (32,120 units available)" at bounding box center [162, 227] width 194 height 10
type input "**********"
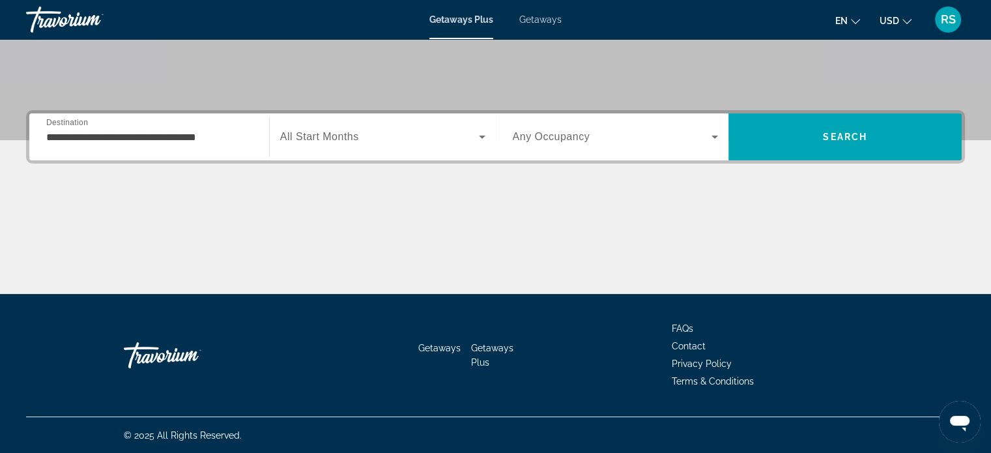
click at [333, 137] on span "All Start Months" at bounding box center [319, 136] width 79 height 11
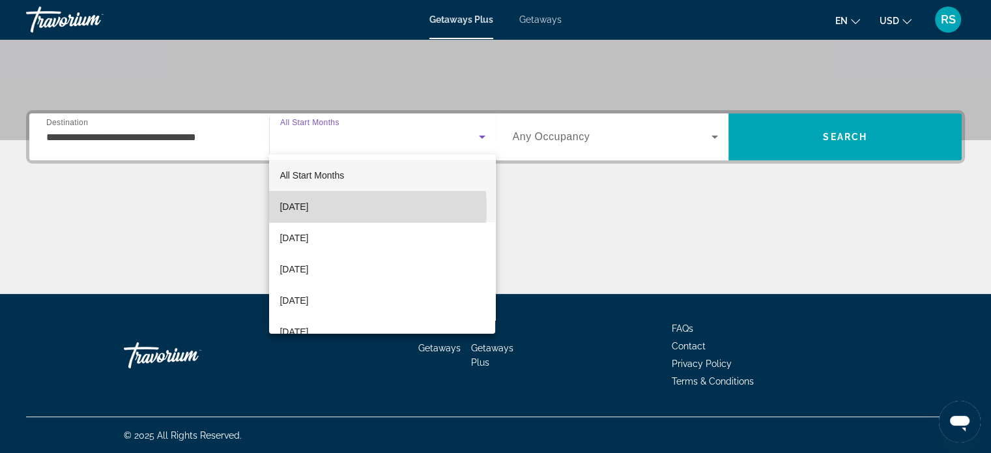
click at [308, 209] on span "[DATE]" at bounding box center [294, 207] width 29 height 16
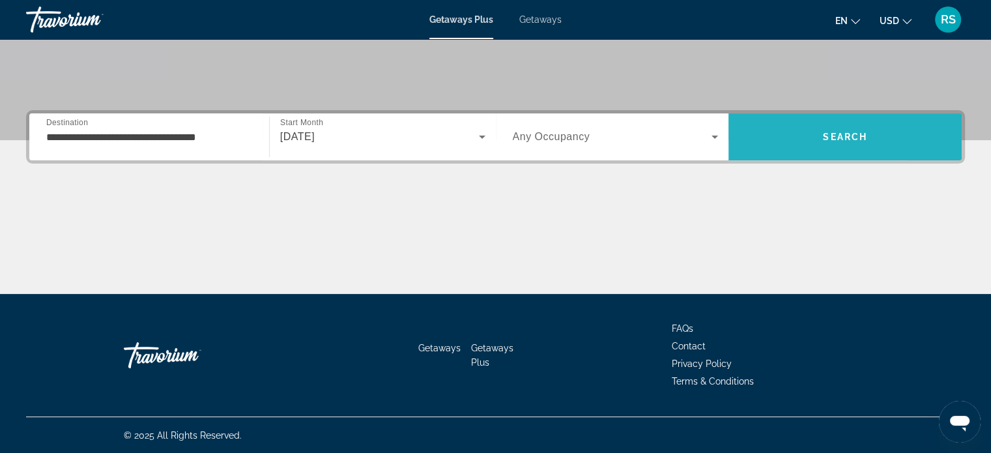
click at [770, 138] on span "Search" at bounding box center [845, 136] width 233 height 31
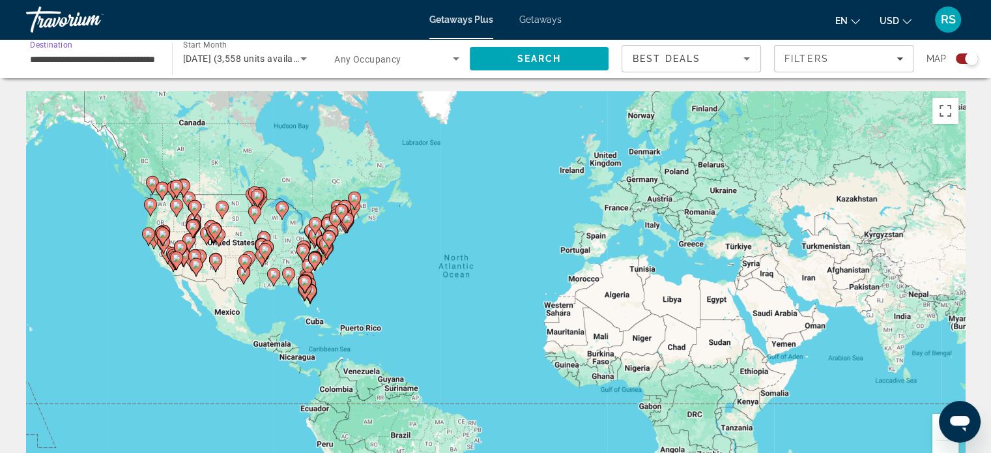
click at [132, 55] on input "**********" at bounding box center [92, 59] width 125 height 16
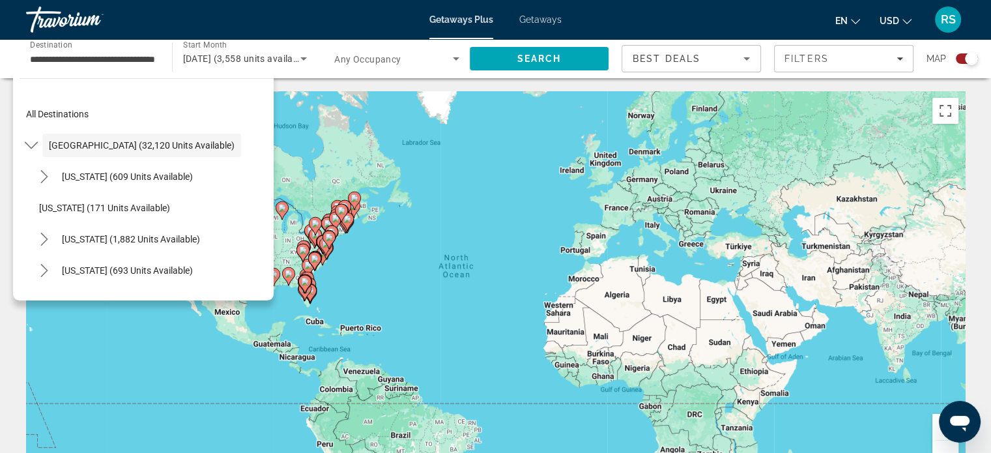
drag, startPoint x: 263, startPoint y: 112, endPoint x: 259, endPoint y: 137, distance: 25.0
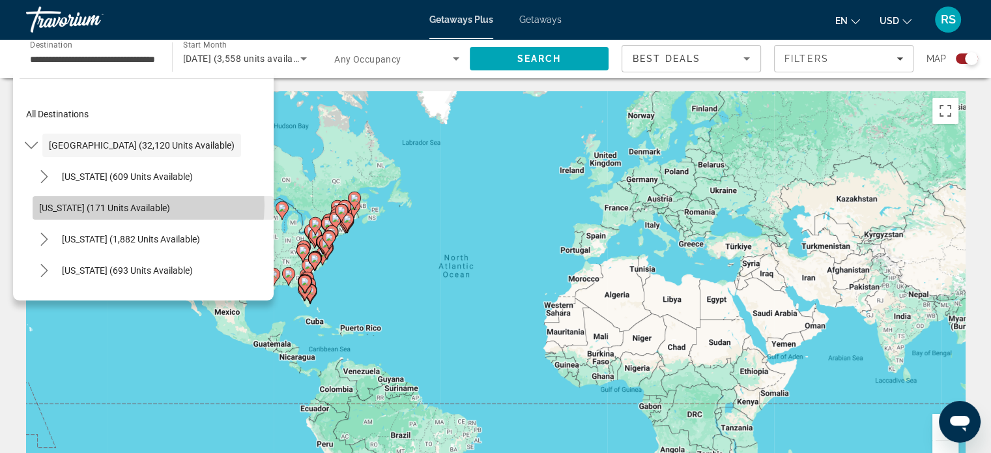
click at [143, 205] on span "[US_STATE] (171 units available)" at bounding box center [104, 208] width 131 height 10
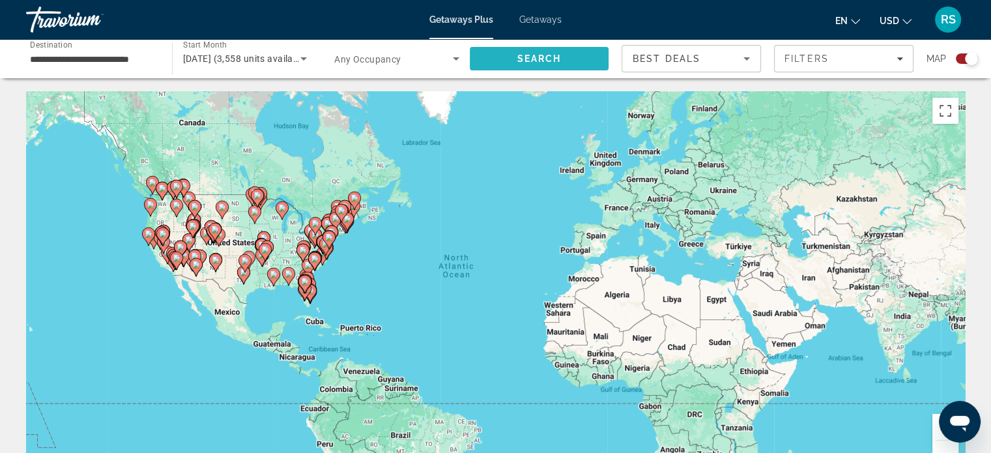
click at [544, 59] on span "Search" at bounding box center [539, 58] width 44 height 10
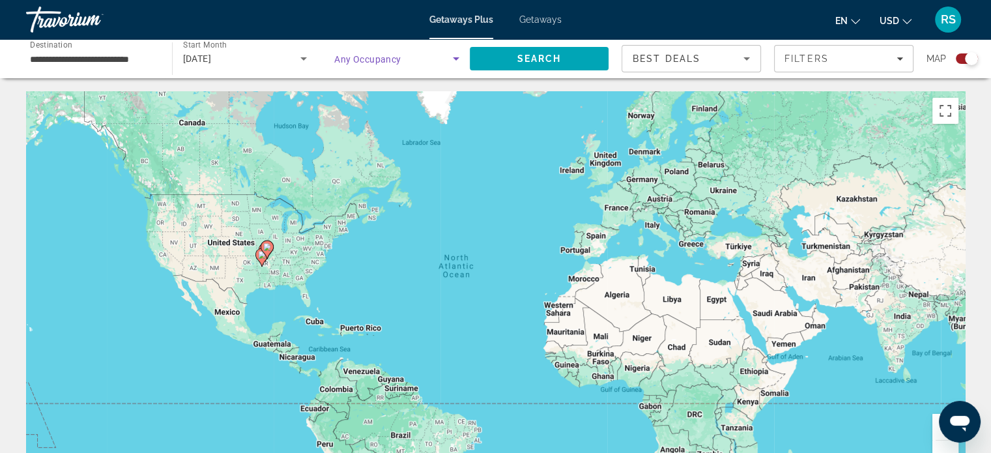
click at [456, 58] on icon "Search widget" at bounding box center [456, 58] width 7 height 3
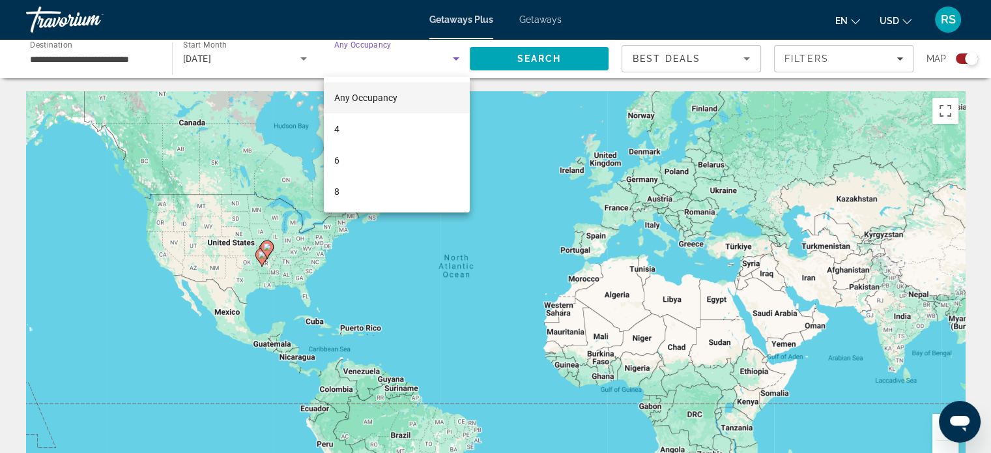
click at [712, 57] on div at bounding box center [495, 226] width 991 height 453
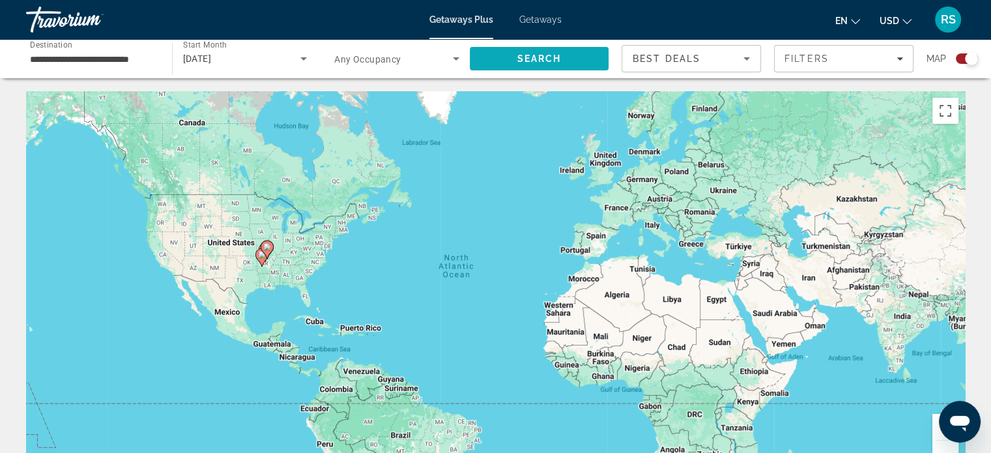
click at [556, 58] on span "Search" at bounding box center [539, 58] width 44 height 10
click at [131, 56] on input "**********" at bounding box center [92, 59] width 125 height 16
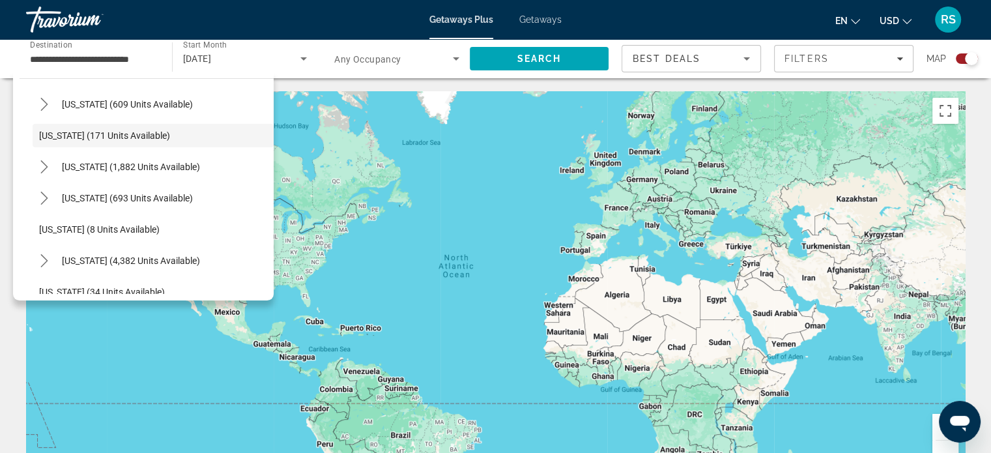
scroll to position [91, 0]
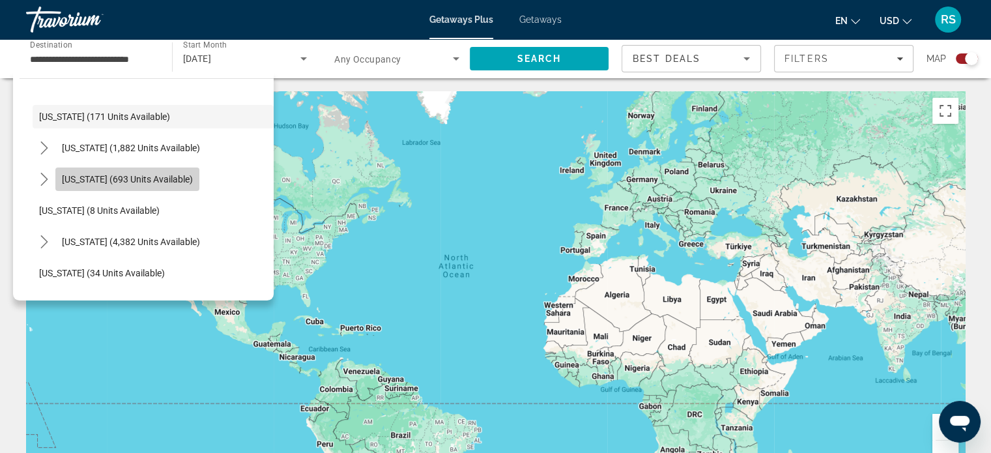
click at [162, 175] on span "[US_STATE] (693 units available)" at bounding box center [127, 179] width 131 height 10
type input "**********"
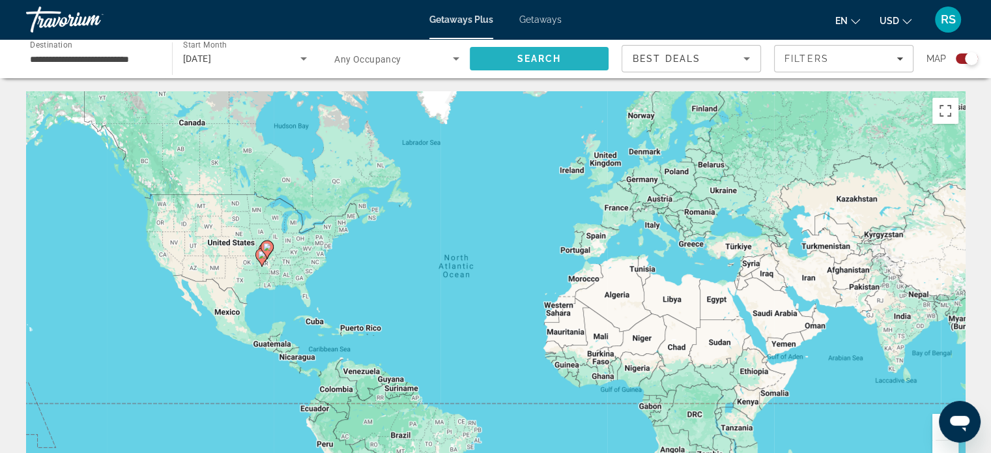
click at [530, 55] on span "Search" at bounding box center [539, 58] width 44 height 10
click at [773, 91] on div "To activate drag with keyboard, press Alt + Enter. Once in keyboard drag state,…" at bounding box center [495, 286] width 939 height 391
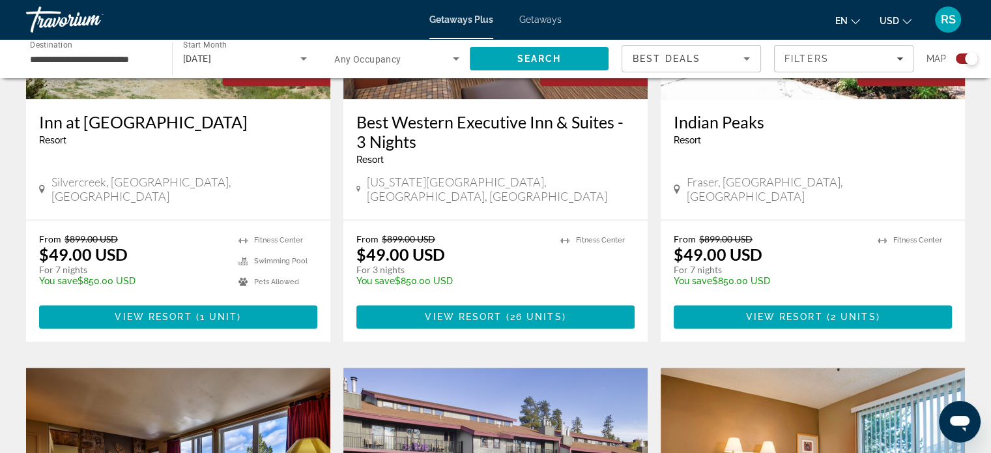
scroll to position [1608, 0]
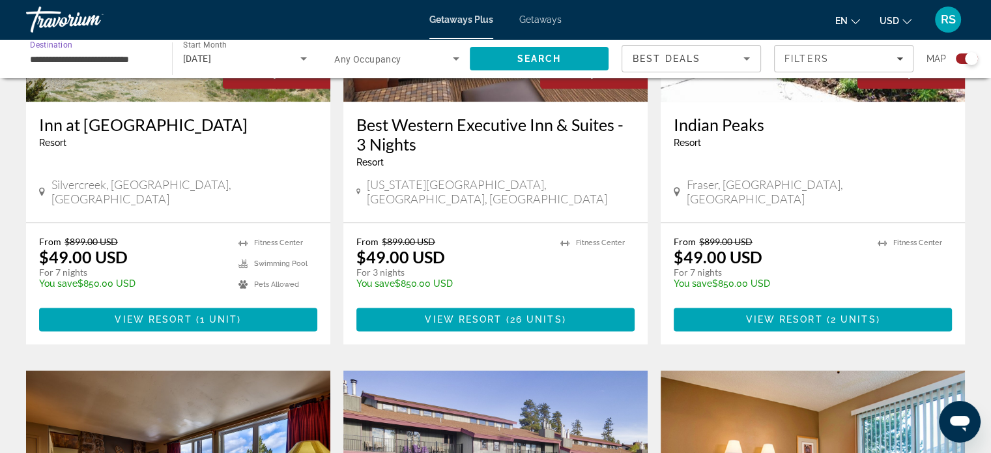
click at [134, 55] on input "**********" at bounding box center [92, 59] width 125 height 16
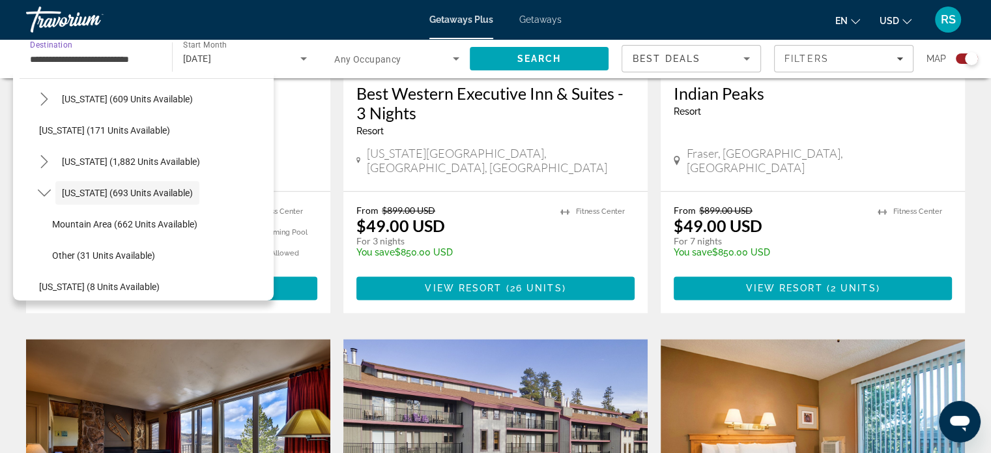
scroll to position [1639, 0]
